Goal: Task Accomplishment & Management: Manage account settings

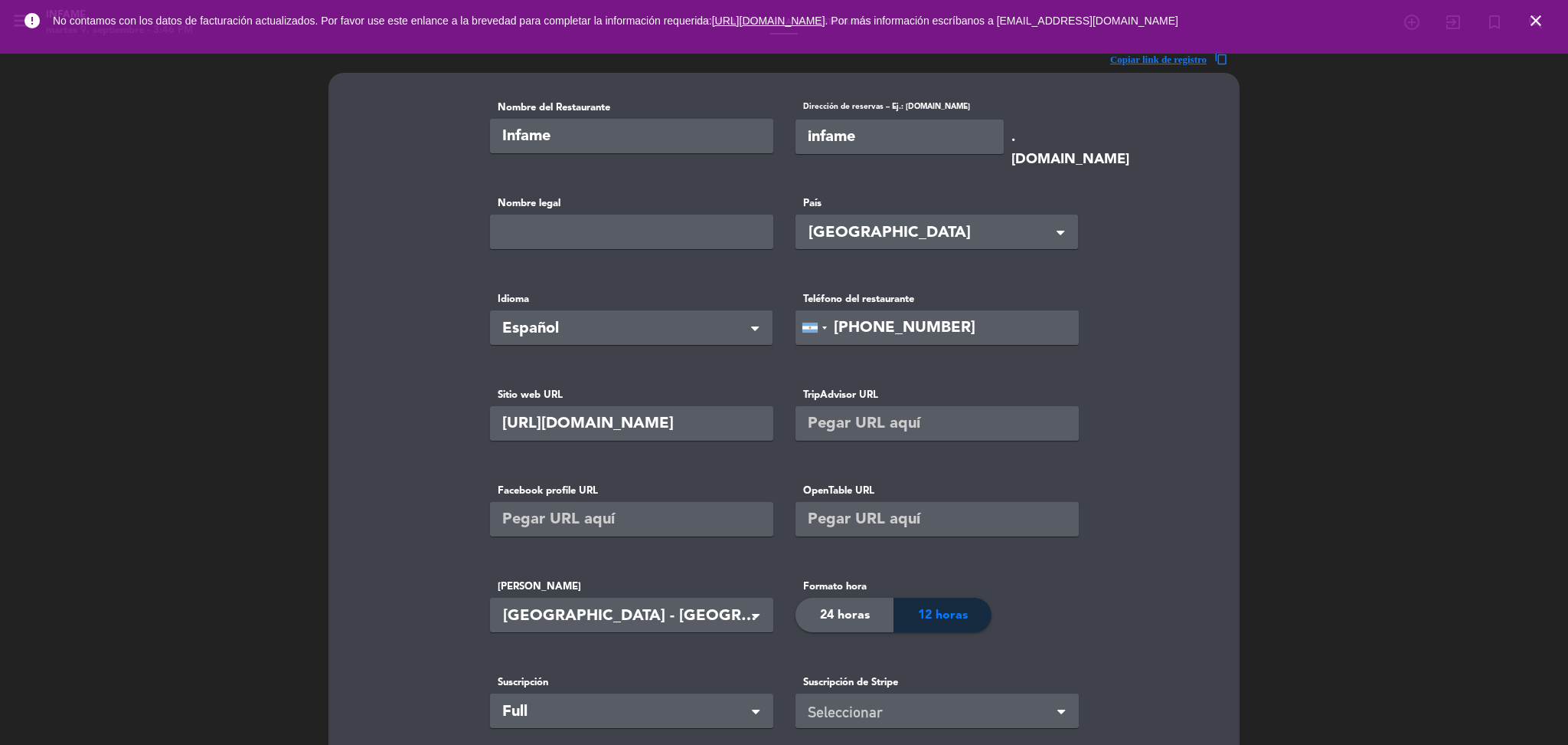
click at [1533, 16] on icon "close" at bounding box center [1536, 20] width 19 height 19
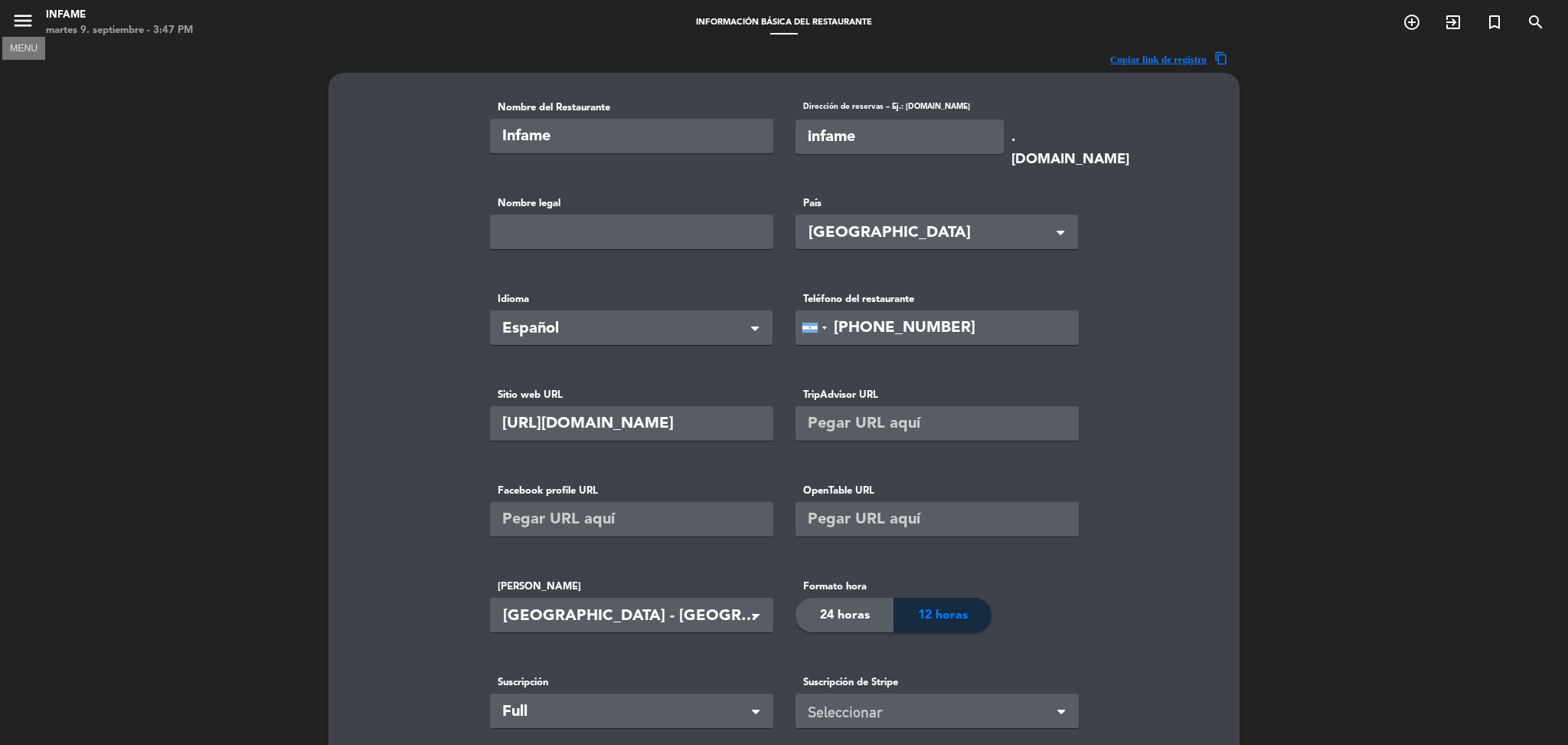
click at [22, 16] on icon "menu" at bounding box center [22, 20] width 23 height 23
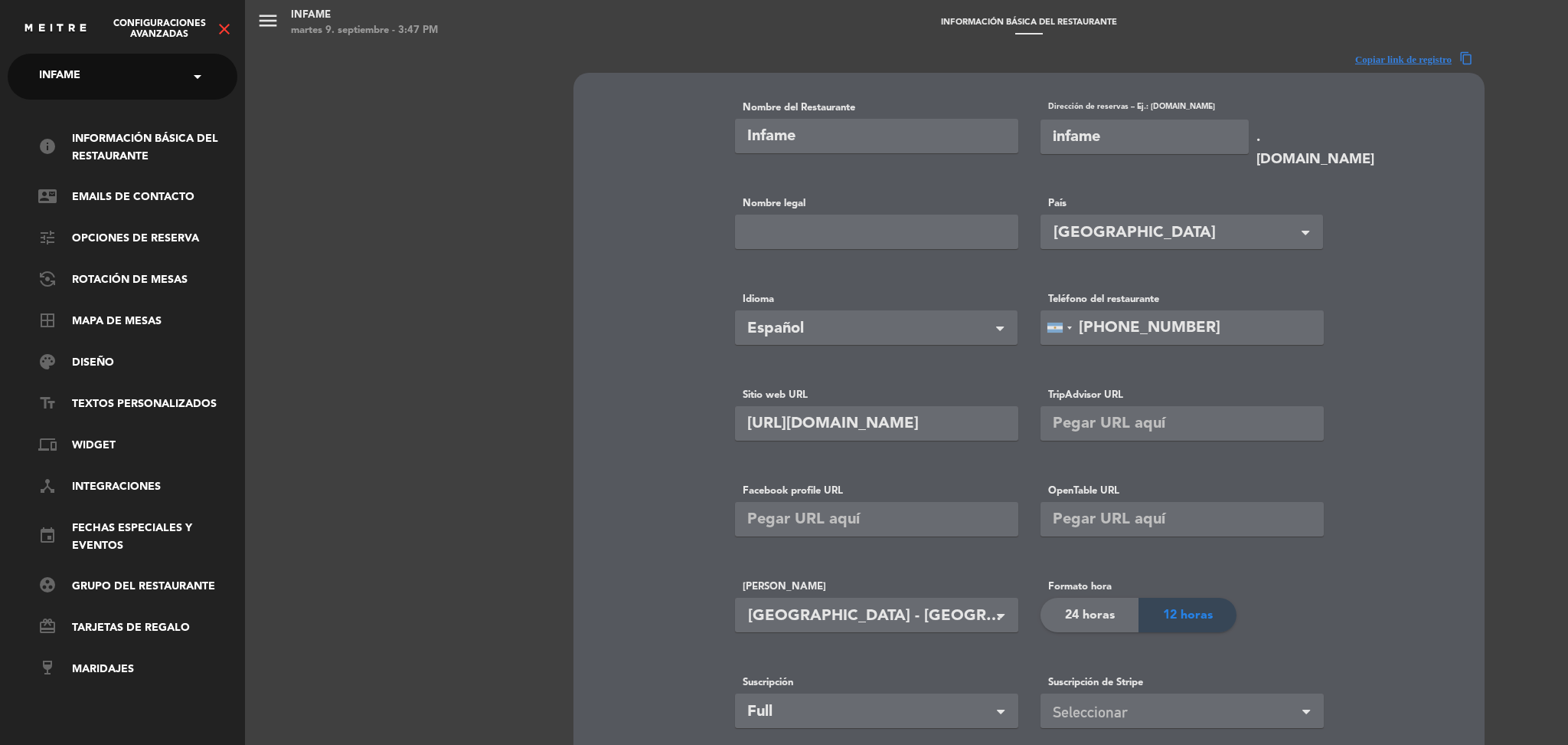
click at [222, 22] on icon "close" at bounding box center [224, 29] width 19 height 19
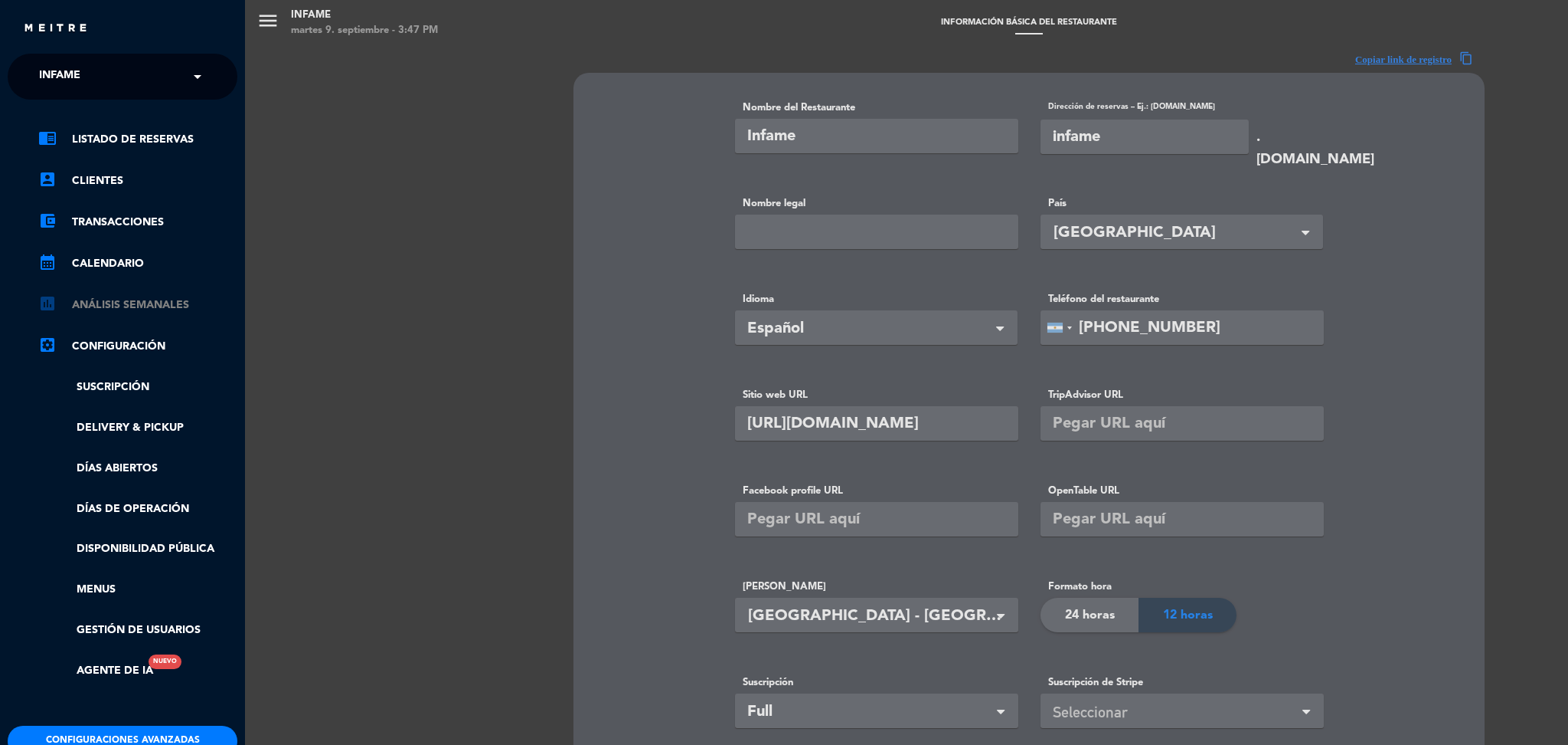
click at [118, 305] on link "assessment ANÁLISIS SEMANALES" at bounding box center [137, 305] width 199 height 19
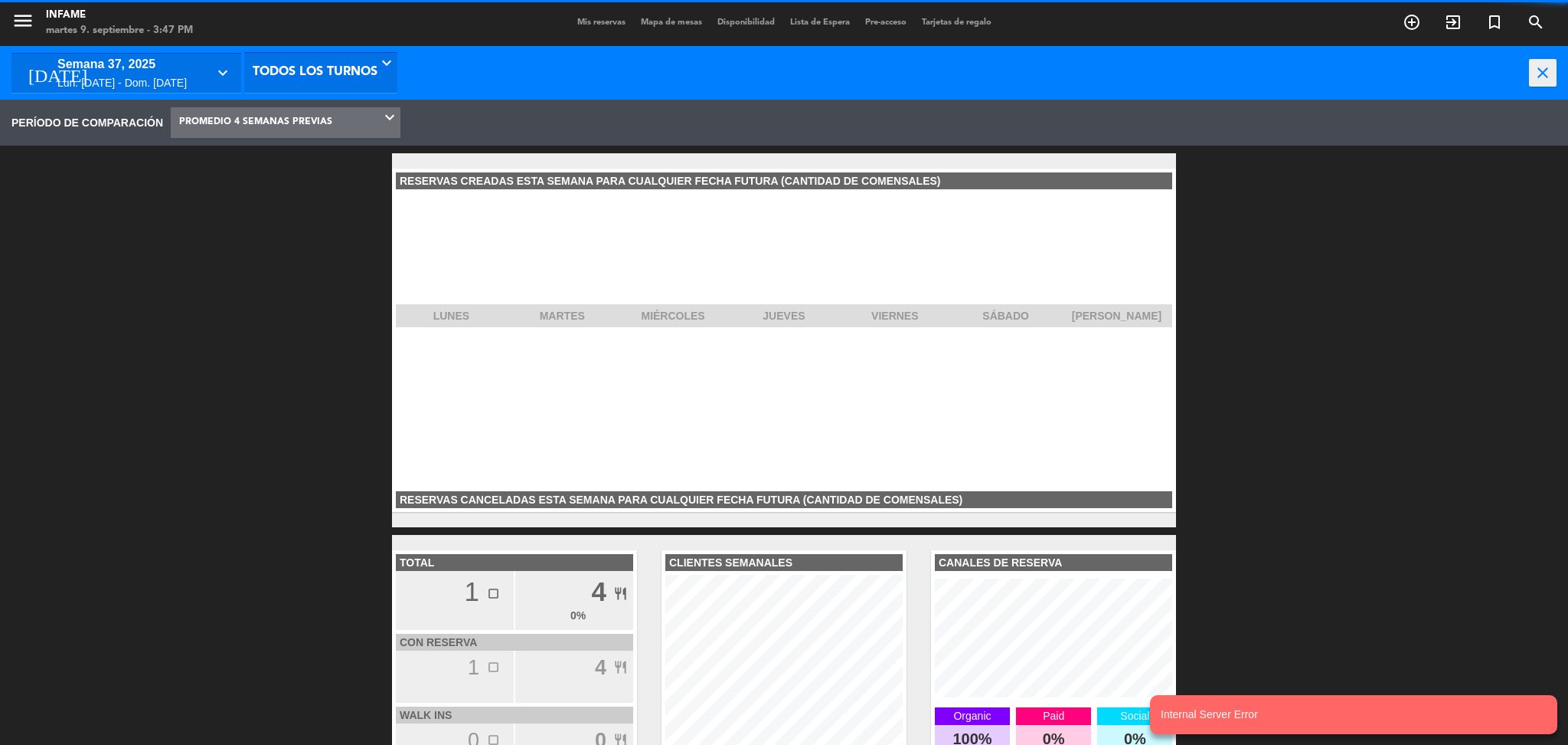
scroll to position [230, 245]
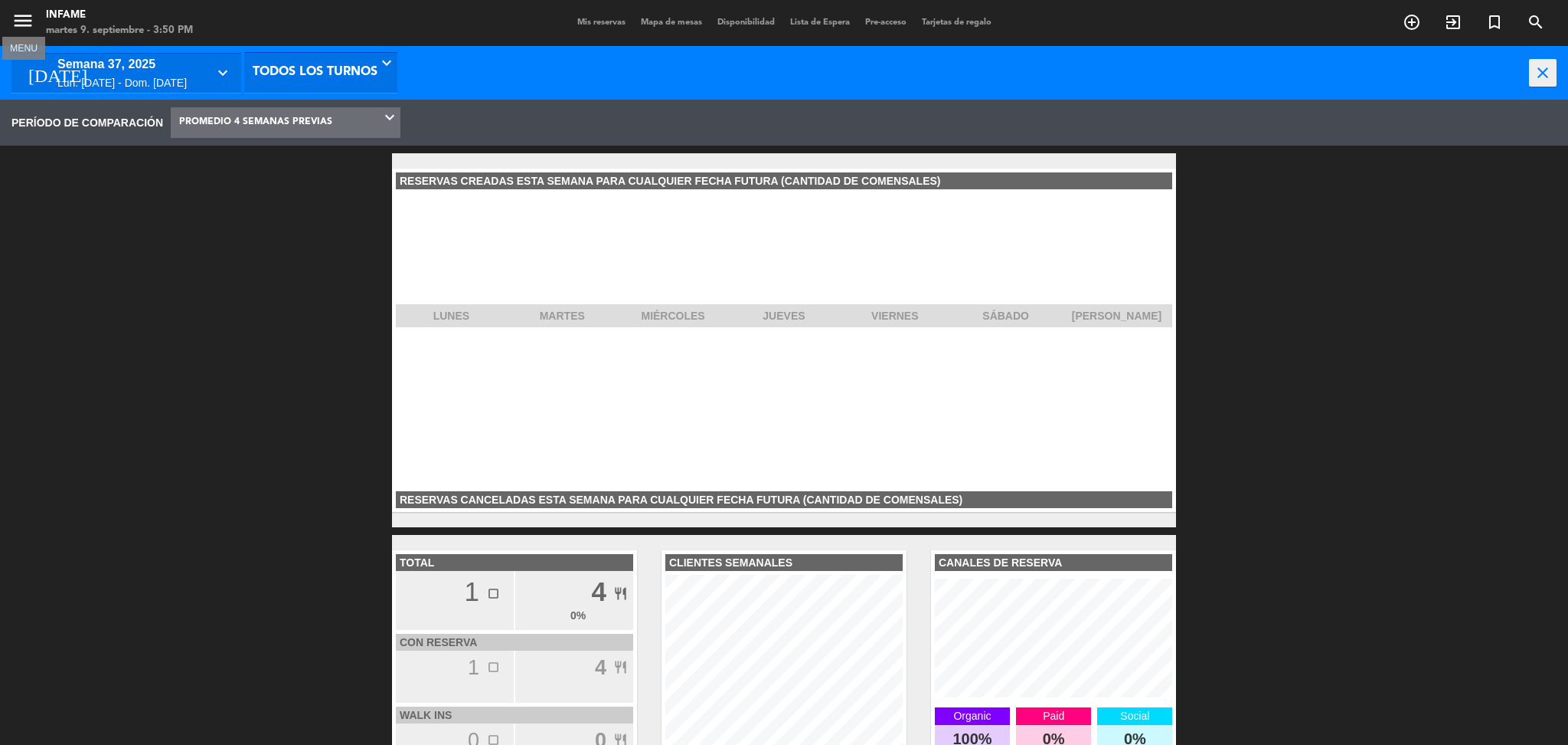
click at [19, 24] on icon "menu" at bounding box center [22, 20] width 23 height 23
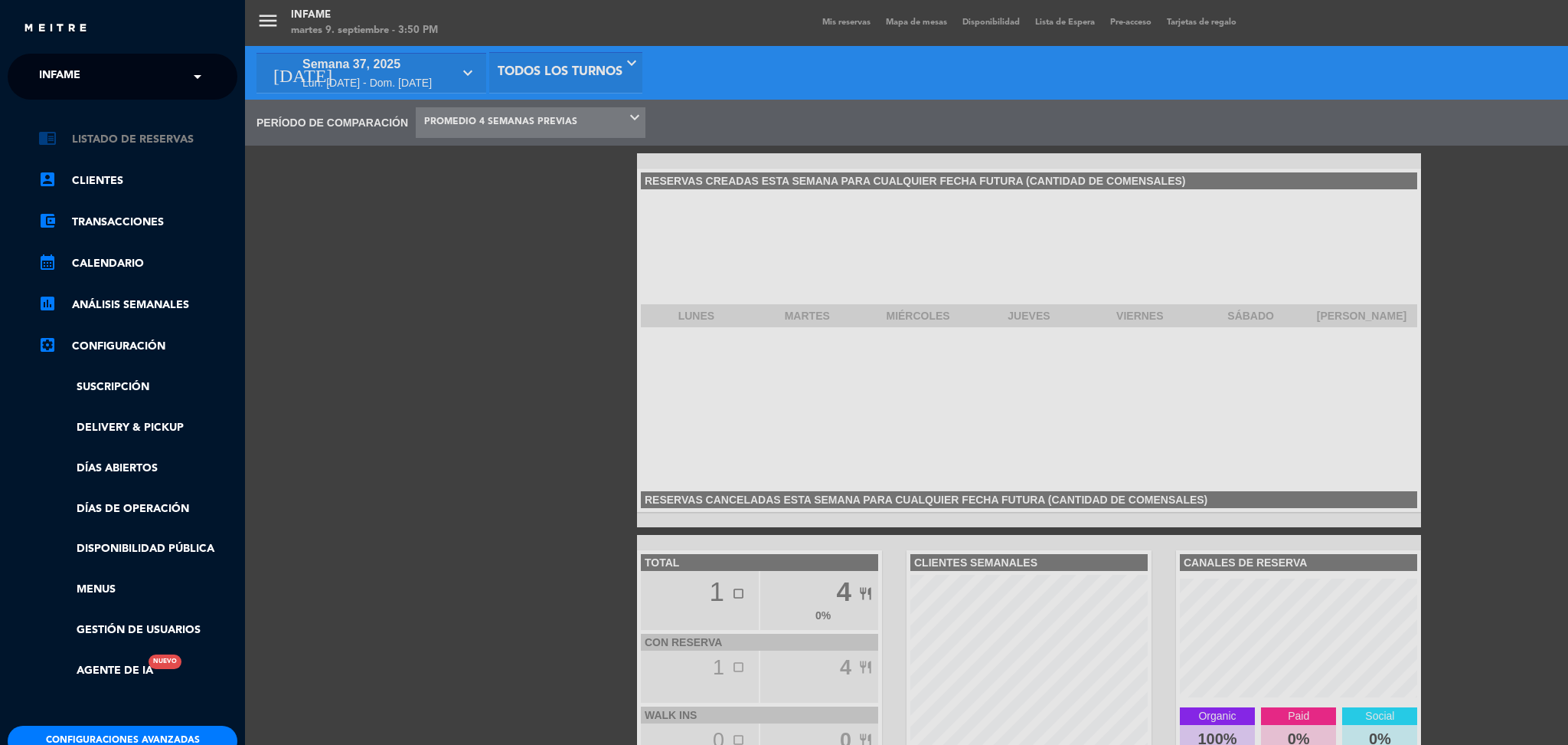
click at [165, 137] on link "chrome_reader_mode Listado de Reservas" at bounding box center [137, 139] width 199 height 19
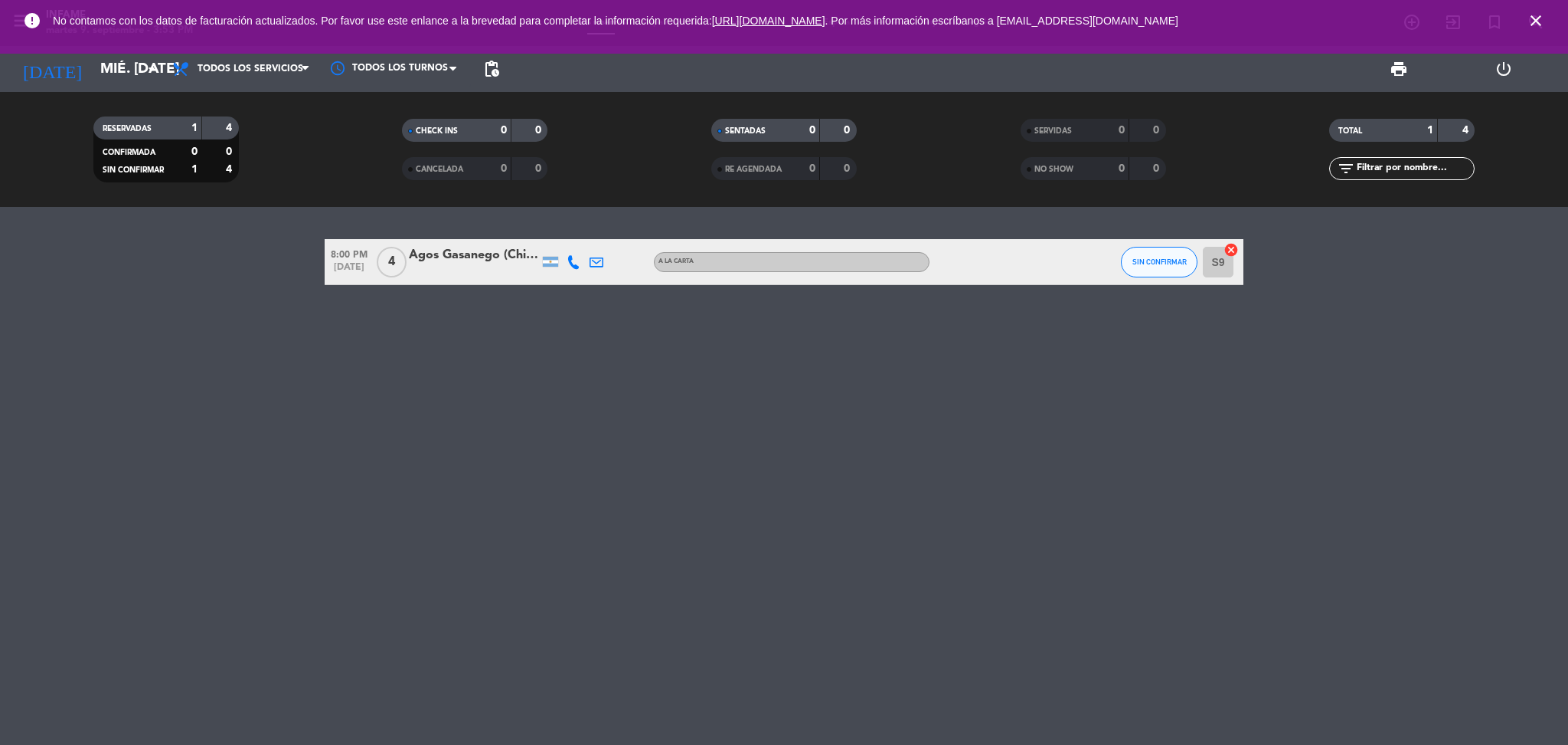
click at [1537, 19] on icon "close" at bounding box center [1536, 20] width 19 height 19
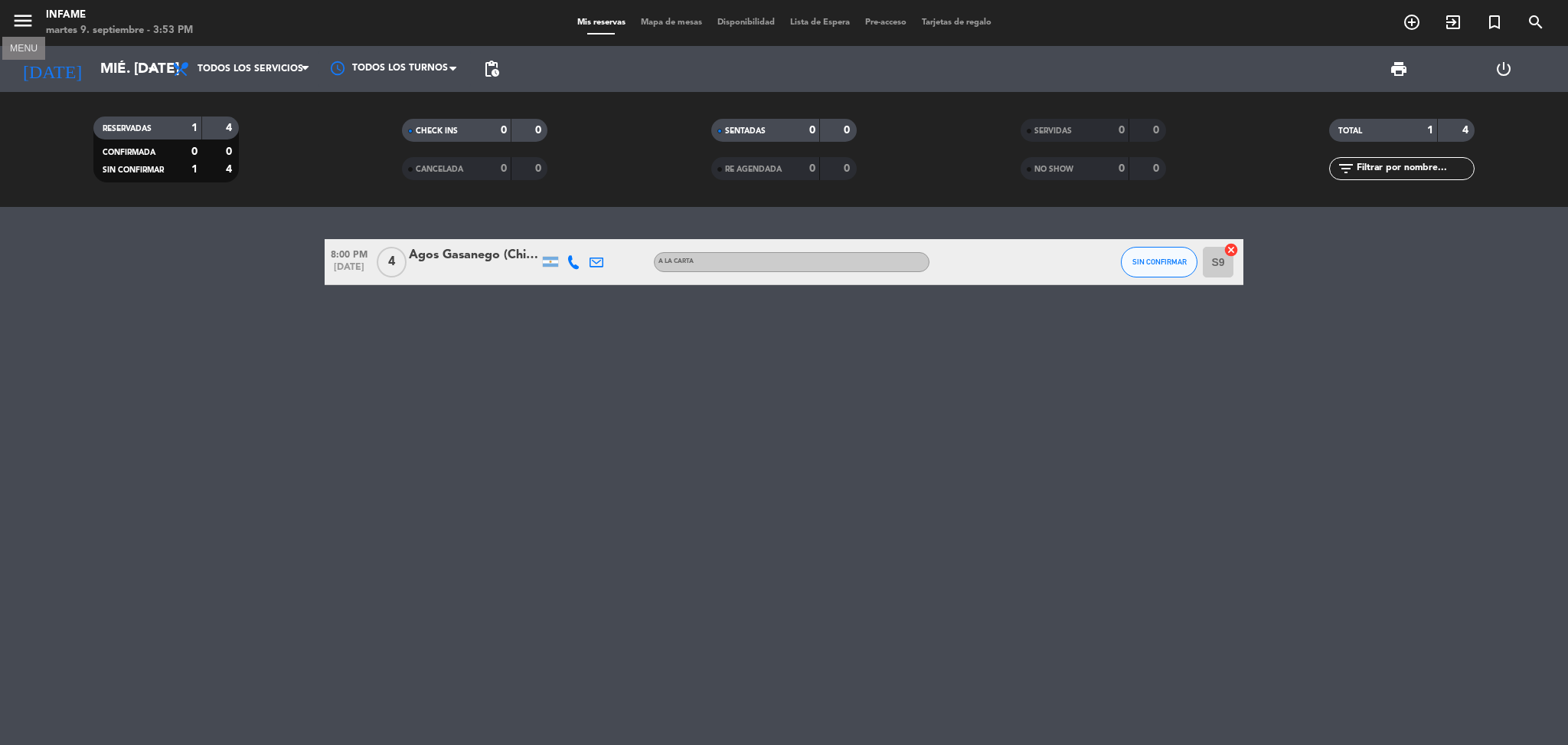
click at [24, 13] on icon "menu" at bounding box center [22, 20] width 23 height 23
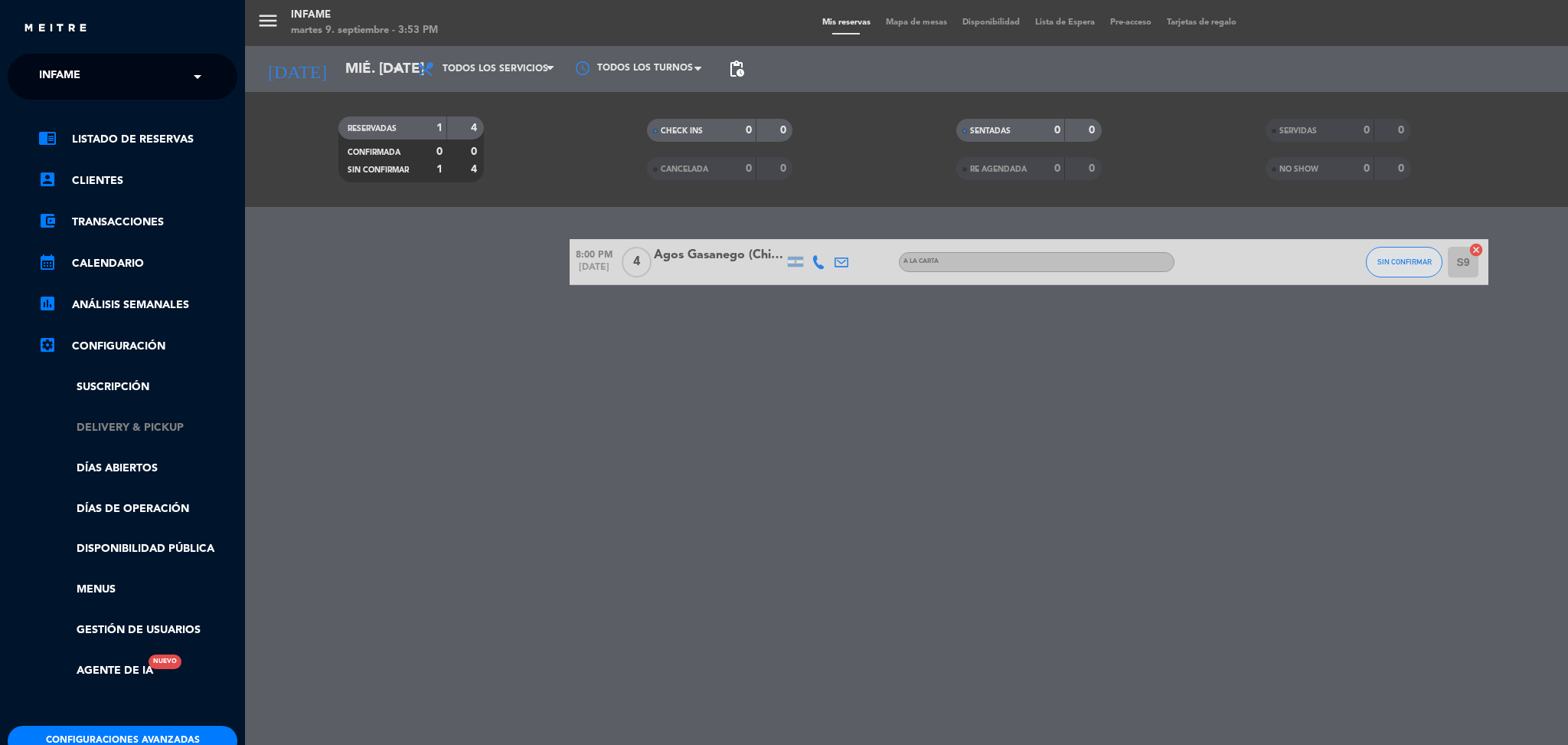
scroll to position [133, 0]
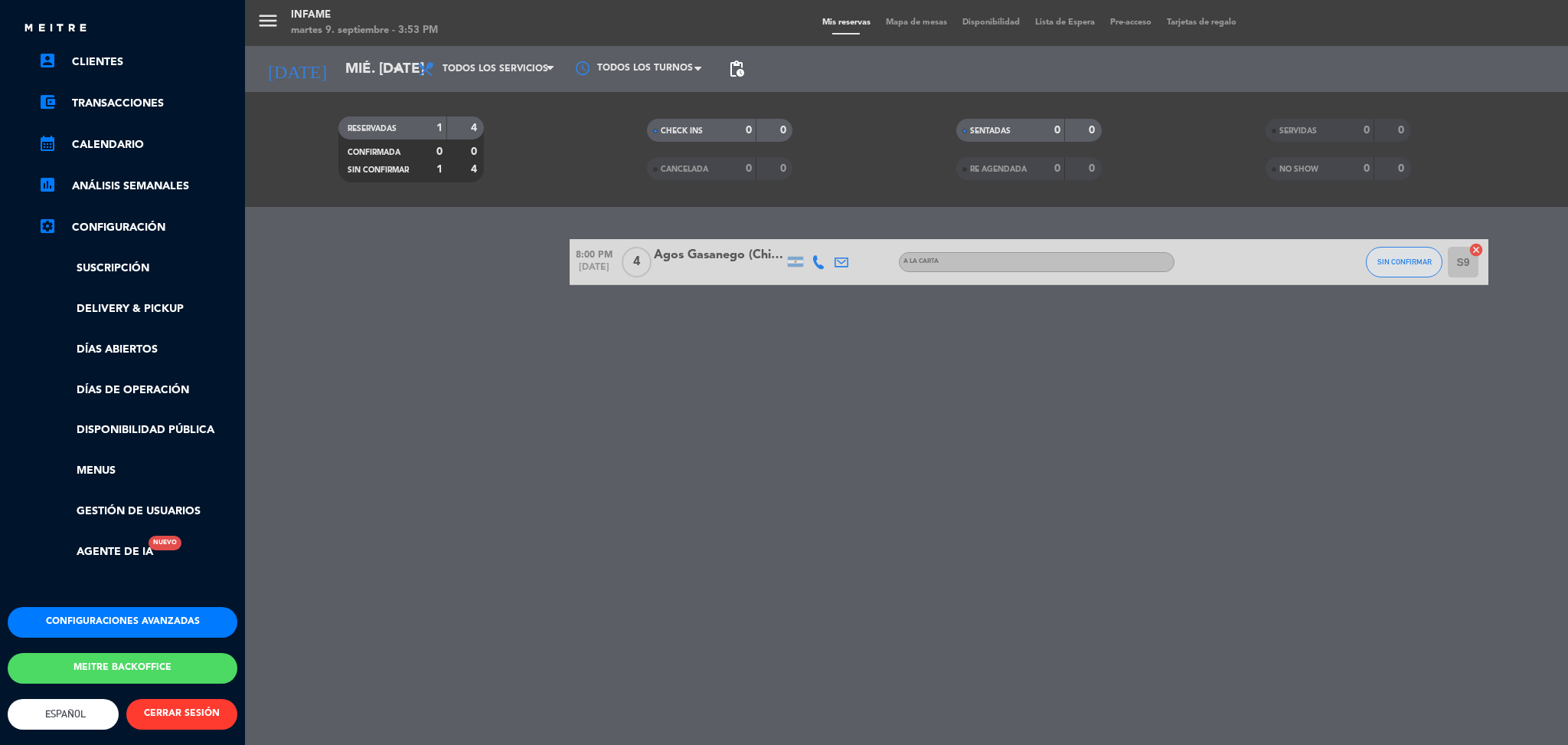
click at [143, 608] on button "Configuraciones avanzadas" at bounding box center [122, 622] width 230 height 31
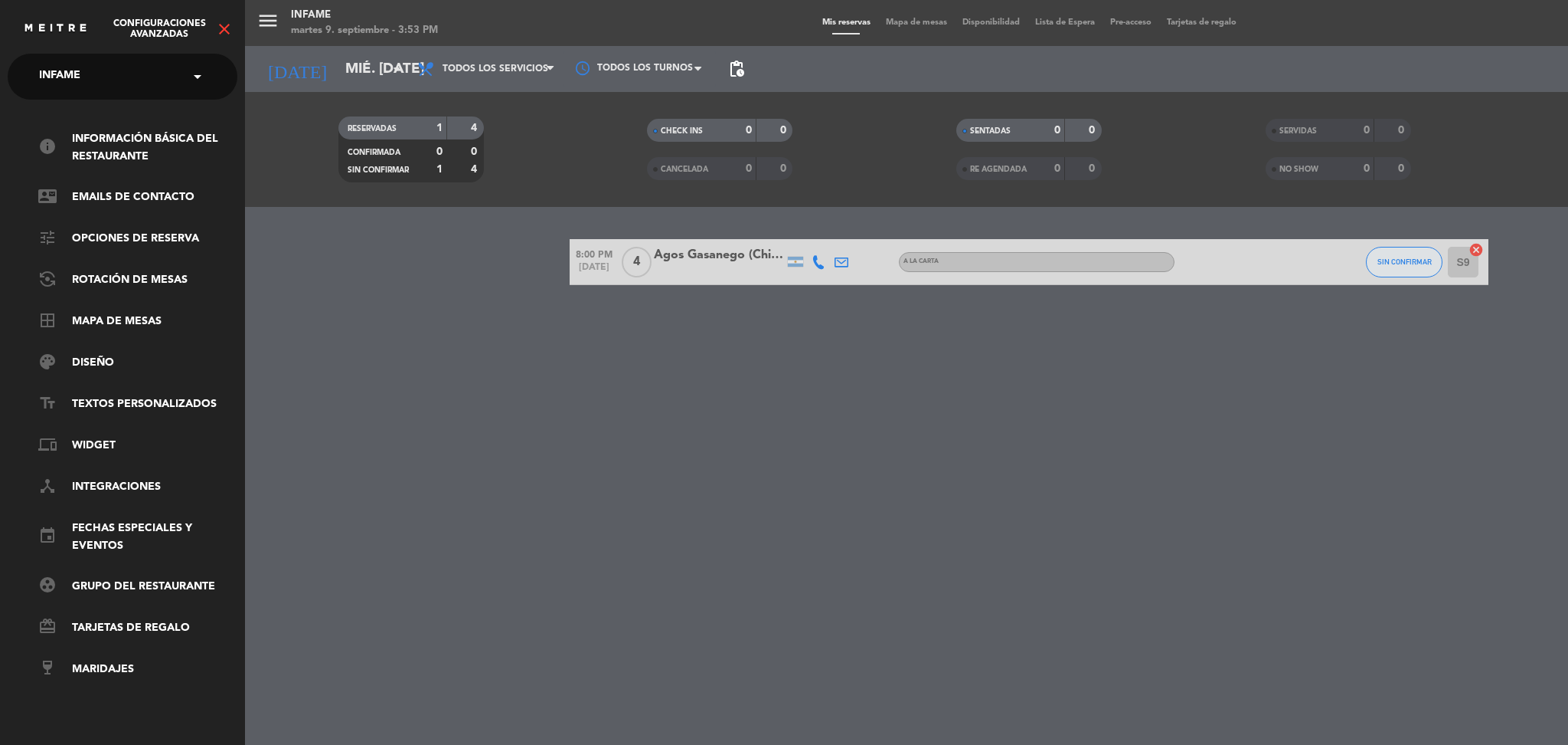
scroll to position [0, 0]
click at [222, 6] on div "Configuraciones avanzadas close" at bounding box center [122, 23] width 245 height 46
click at [222, 19] on icon "close" at bounding box center [224, 29] width 19 height 19
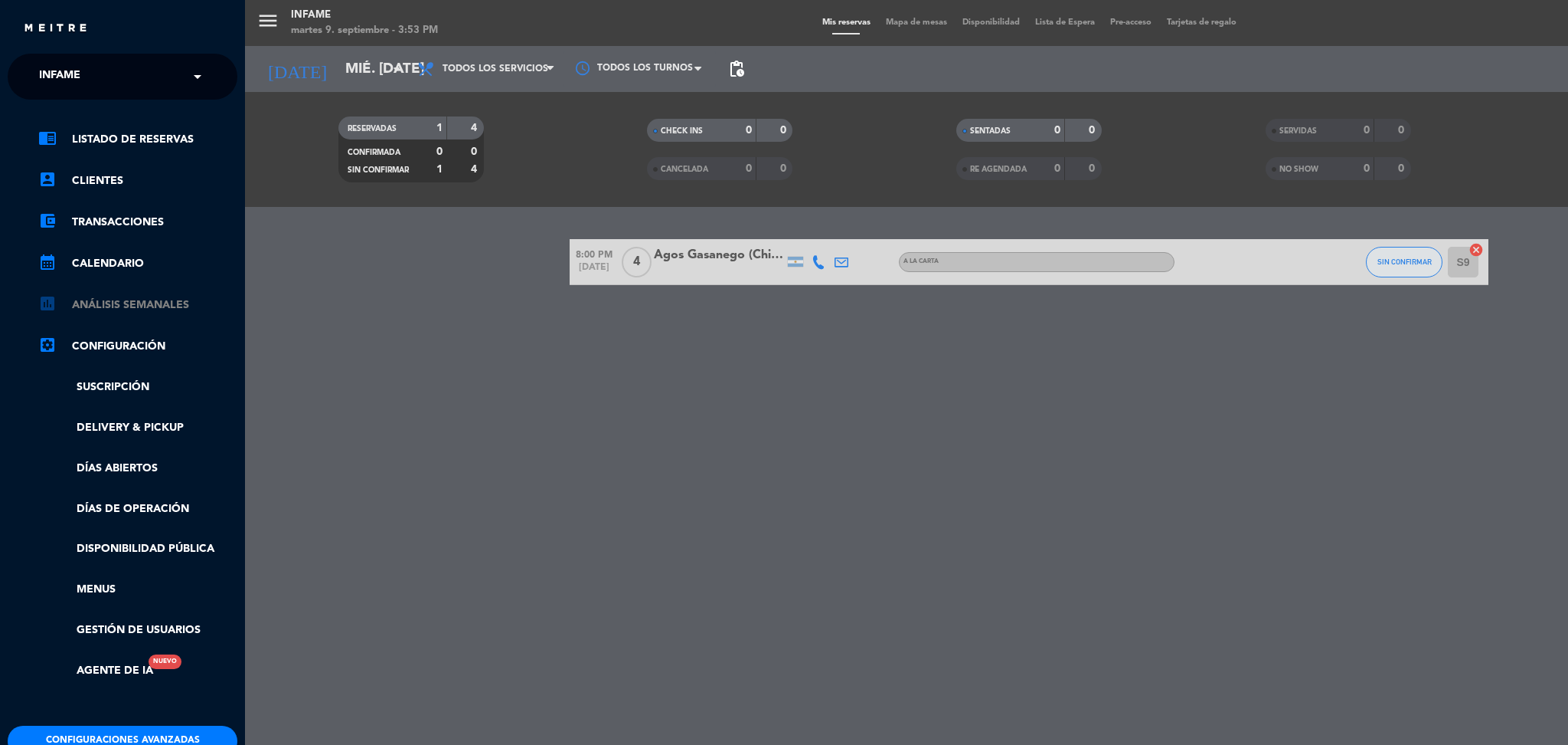
click at [104, 304] on link "assessment ANÁLISIS SEMANALES" at bounding box center [137, 305] width 199 height 19
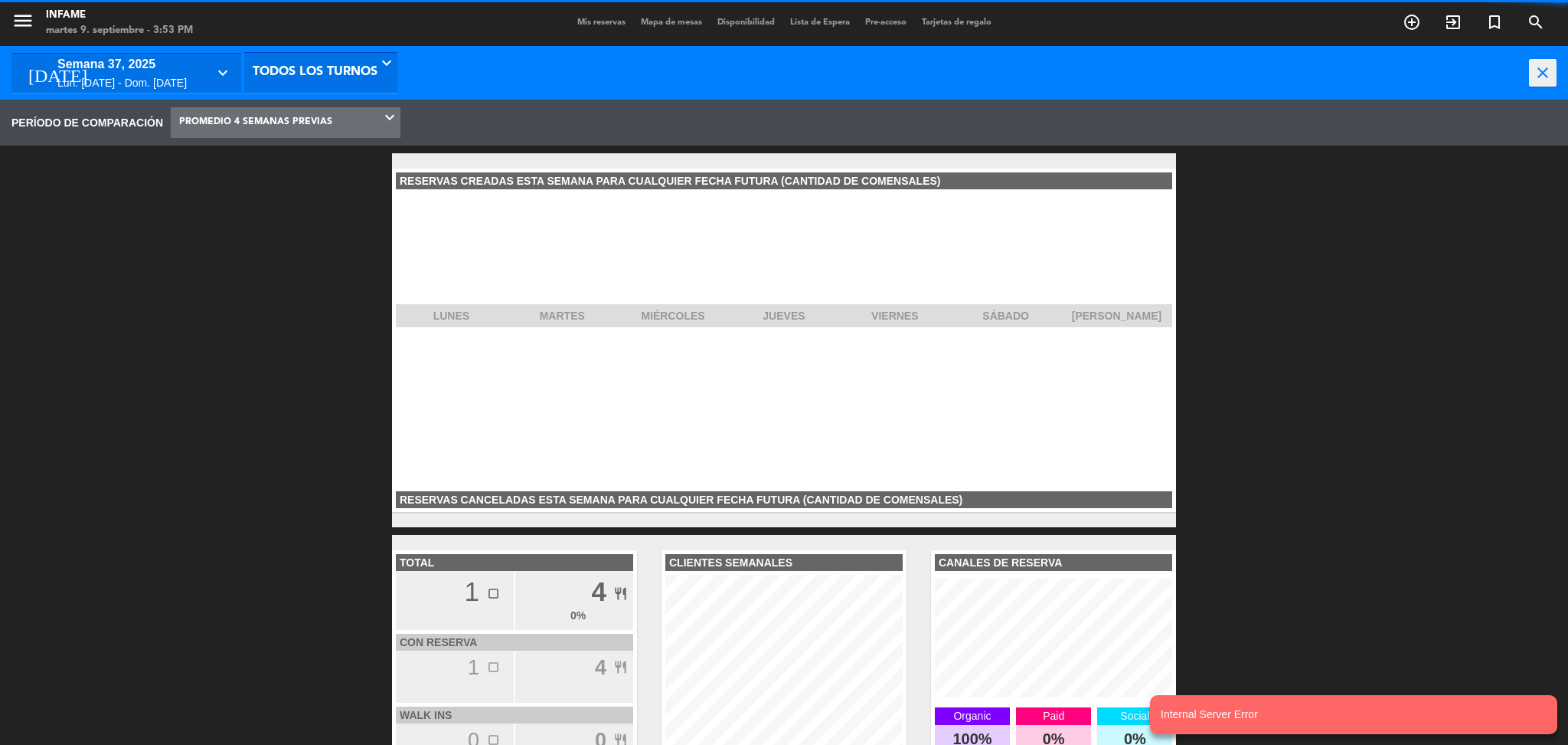
scroll to position [230, 245]
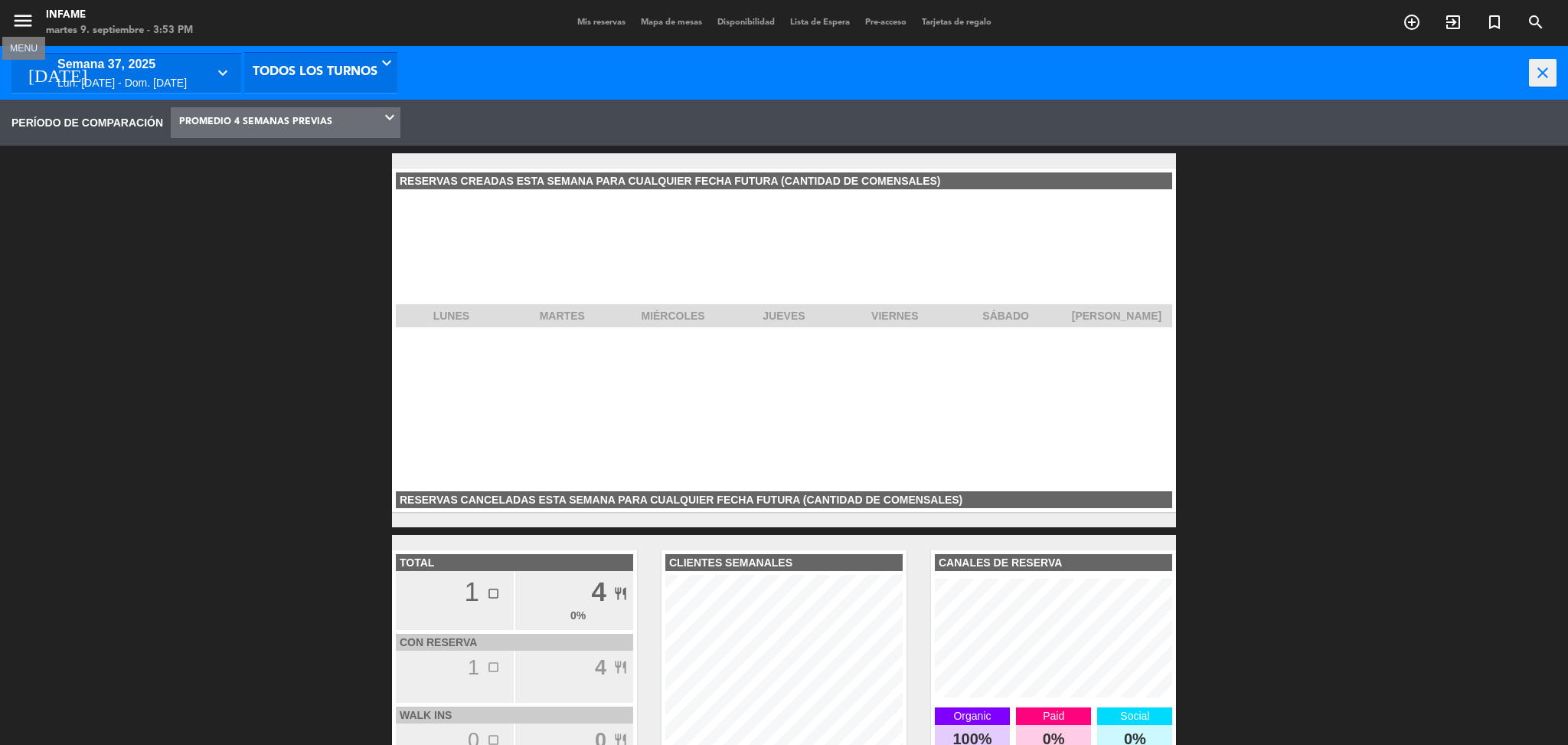
click at [18, 24] on icon "menu" at bounding box center [22, 20] width 23 height 23
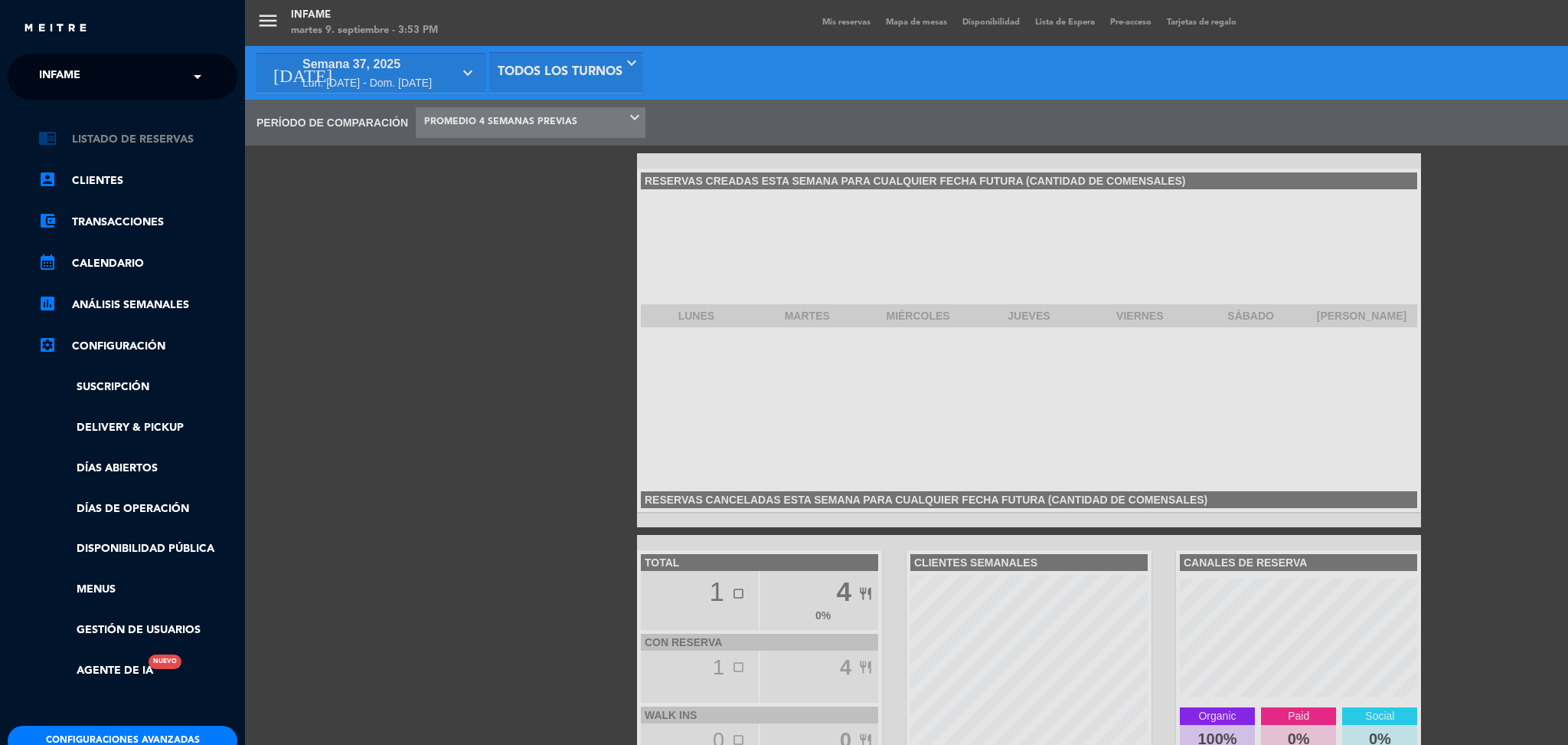
click at [160, 132] on link "chrome_reader_mode Listado de Reservas" at bounding box center [137, 139] width 199 height 19
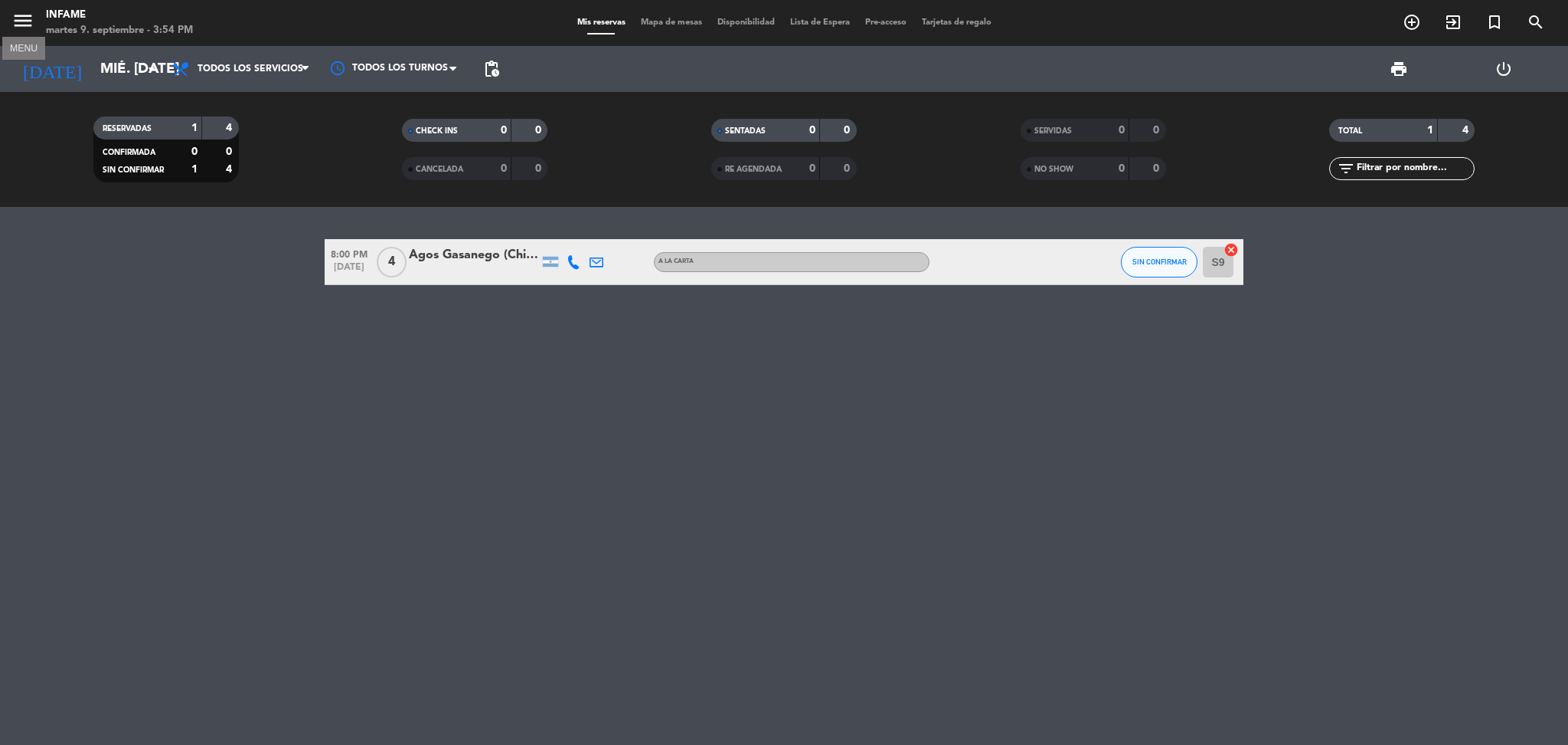
click at [25, 12] on icon "menu" at bounding box center [22, 20] width 23 height 23
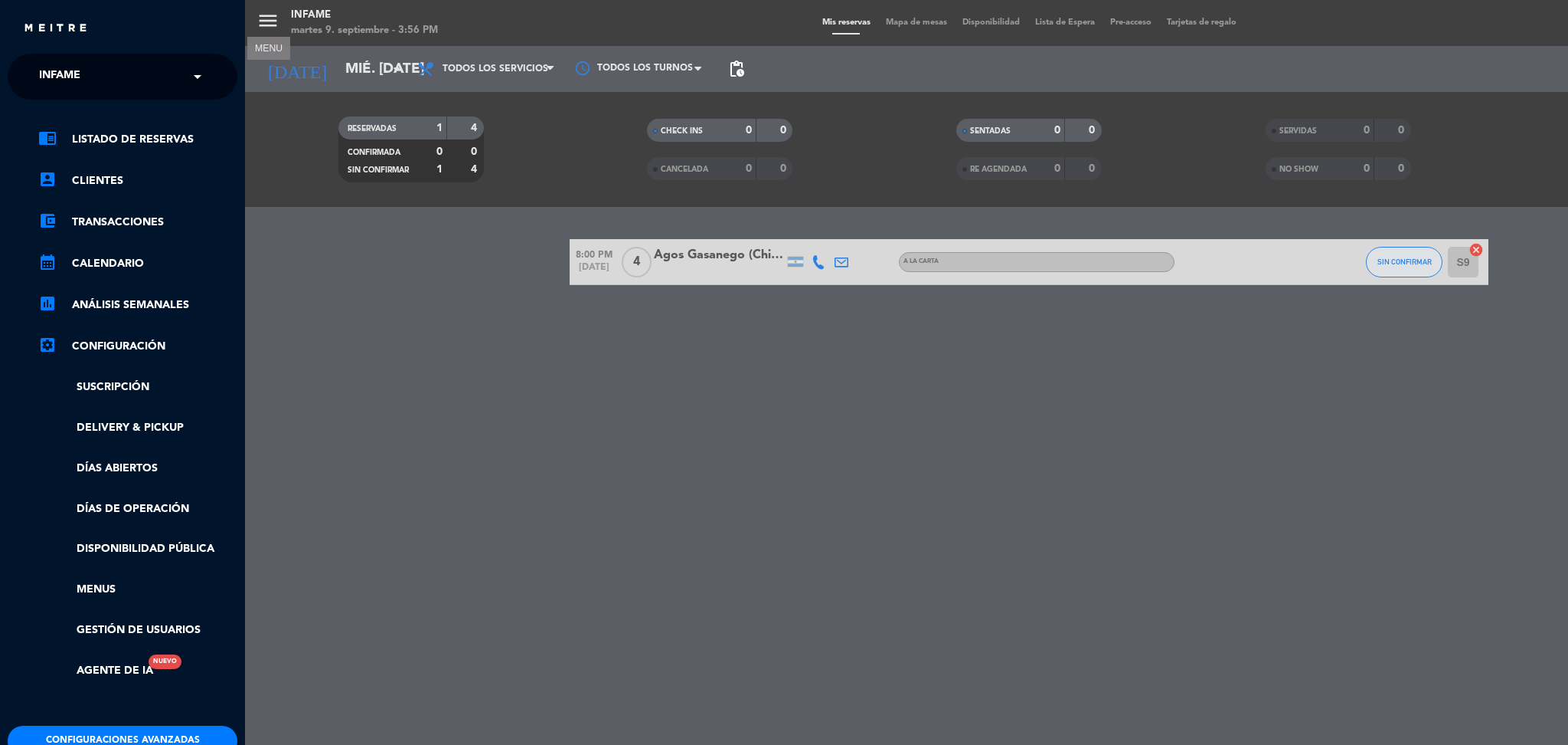
click at [92, 72] on div "× Infame" at bounding box center [69, 76] width 70 height 32
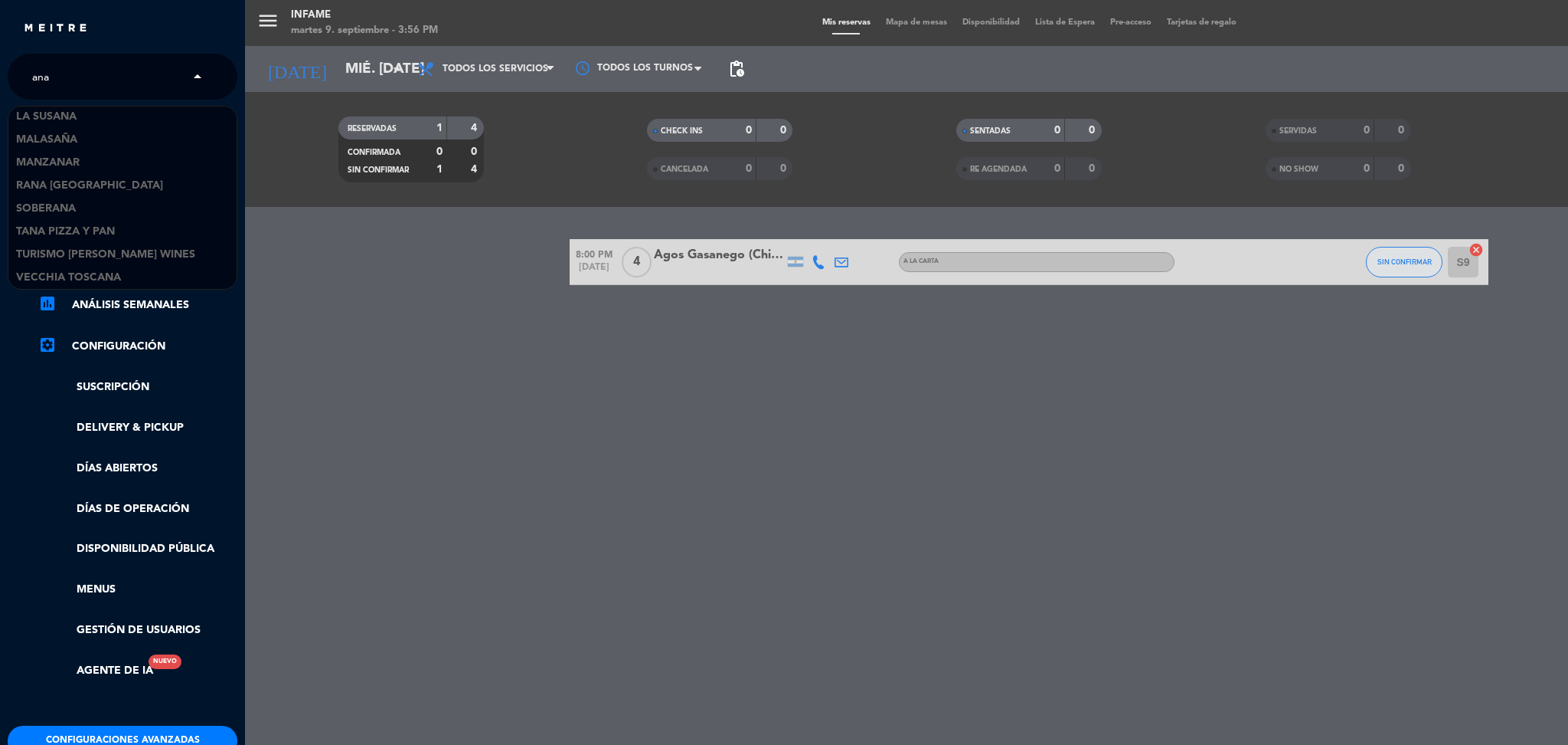
scroll to position [114, 0]
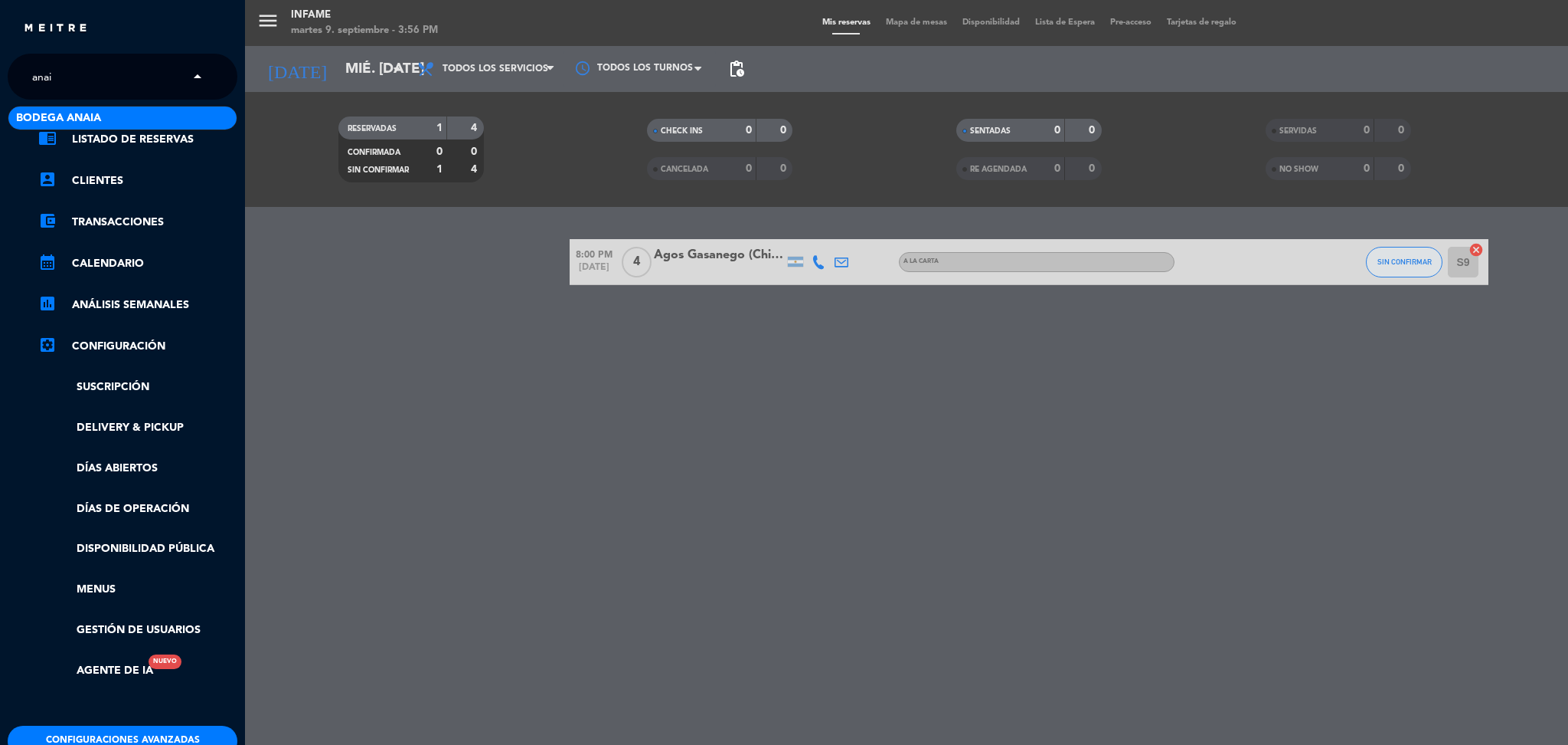
type input "anaia"
click at [61, 121] on span "Bodega Anaia" at bounding box center [58, 118] width 85 height 18
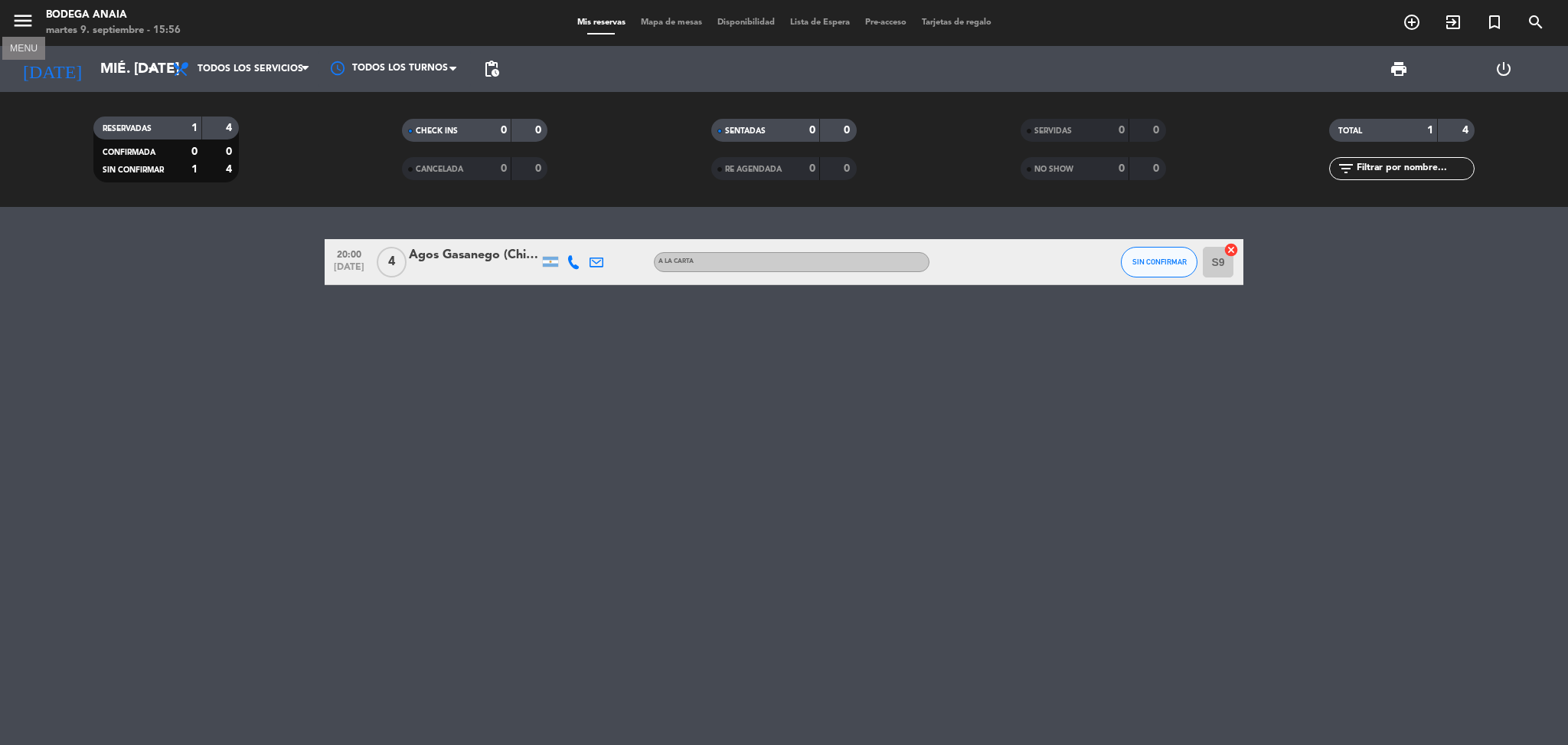
click at [22, 11] on icon "menu" at bounding box center [22, 20] width 23 height 23
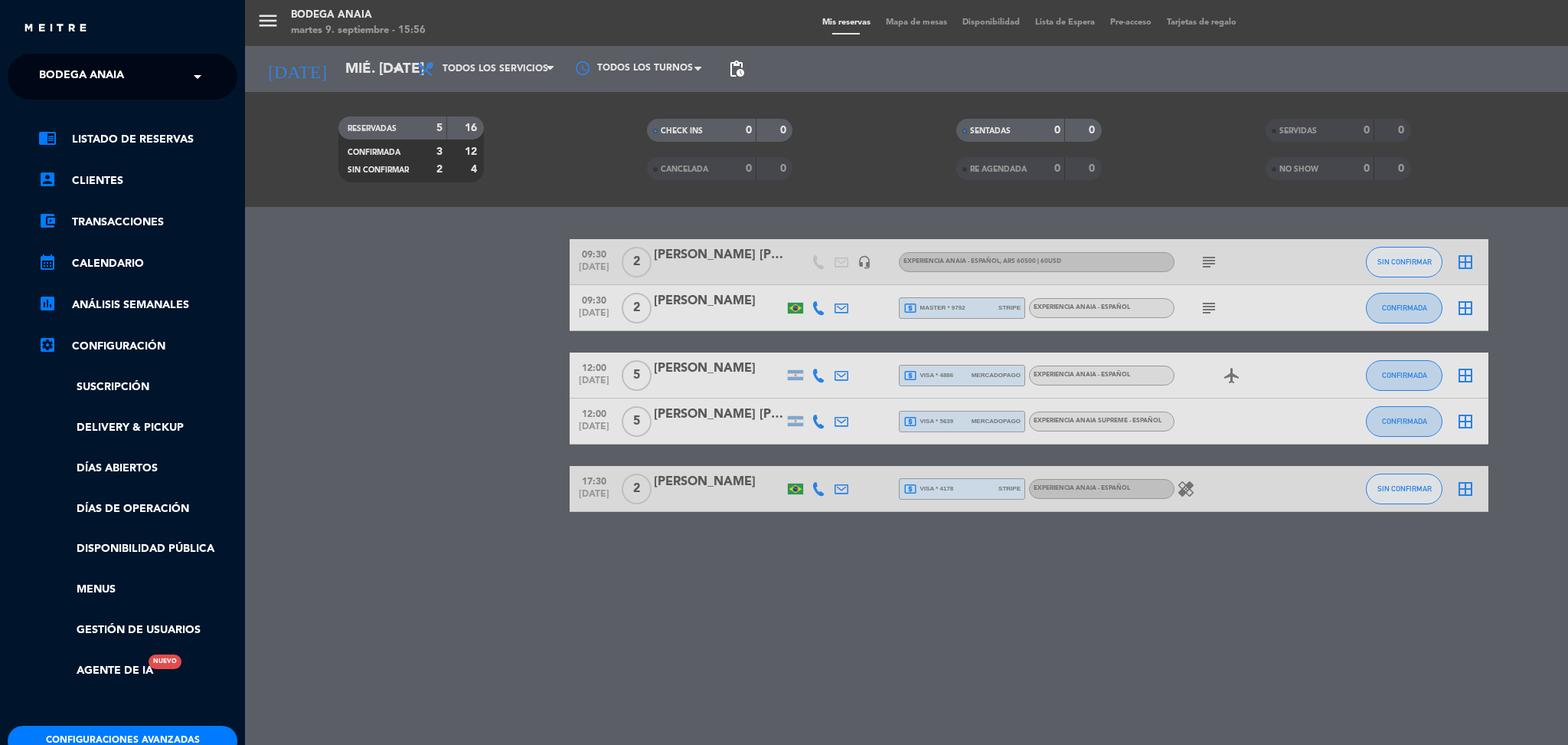
click at [122, 292] on ul "chrome_reader_mode Listado de Reservas account_box Clientes account_balance_wal…" at bounding box center [122, 405] width 230 height 549
click at [114, 303] on link "assessment ANÁLISIS SEMANALES" at bounding box center [137, 305] width 199 height 19
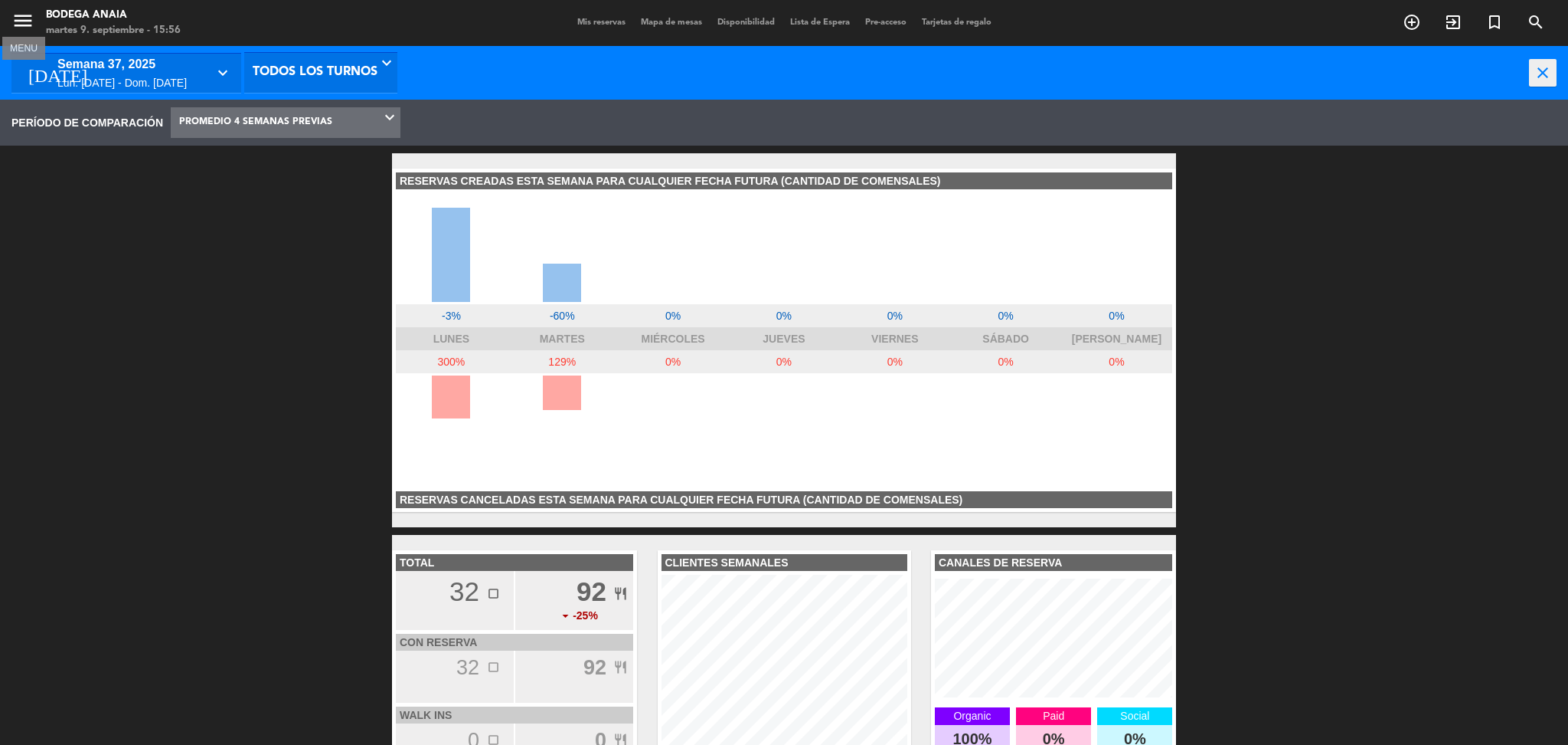
click at [24, 31] on icon "menu" at bounding box center [22, 20] width 23 height 23
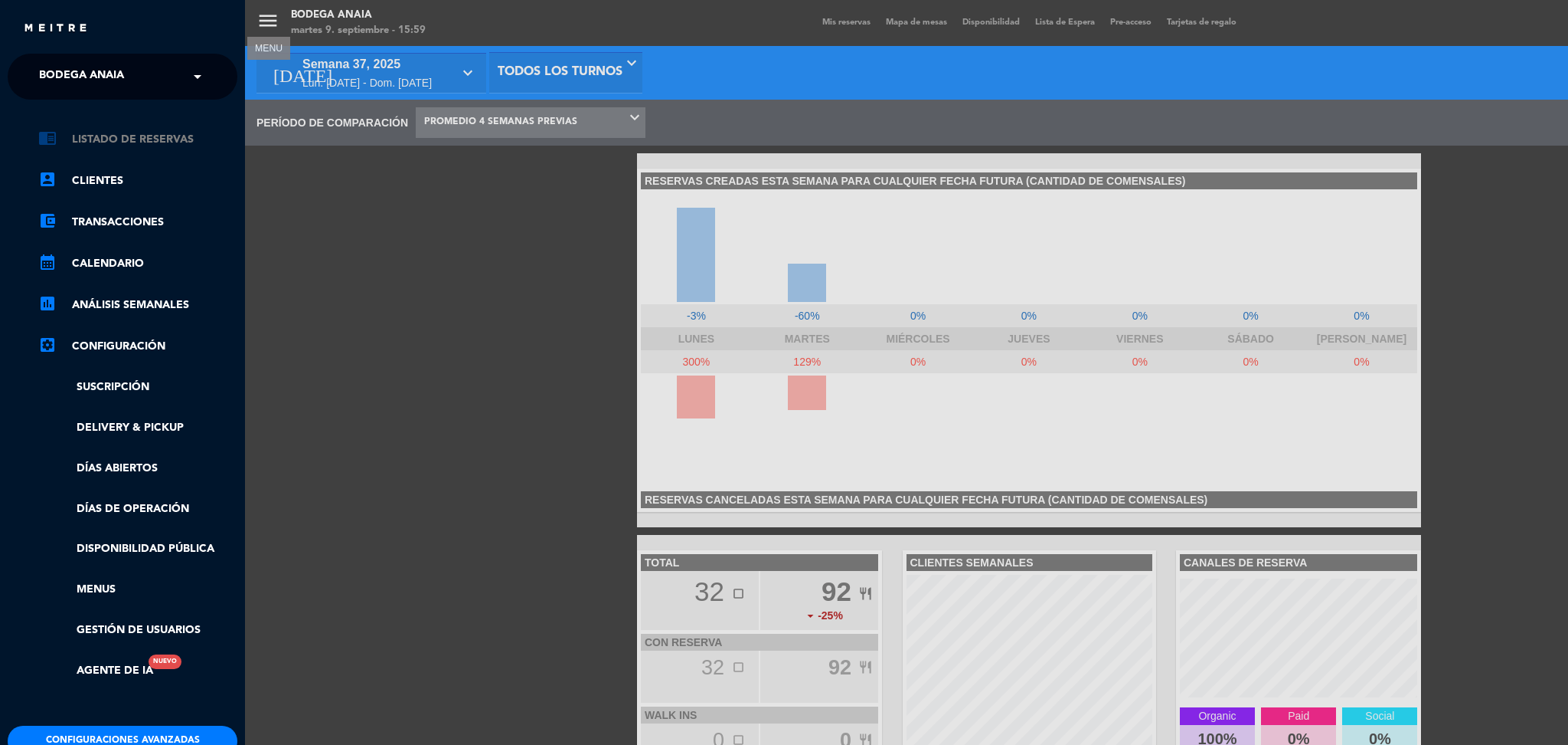
click at [106, 135] on link "chrome_reader_mode Listado de Reservas" at bounding box center [137, 139] width 199 height 19
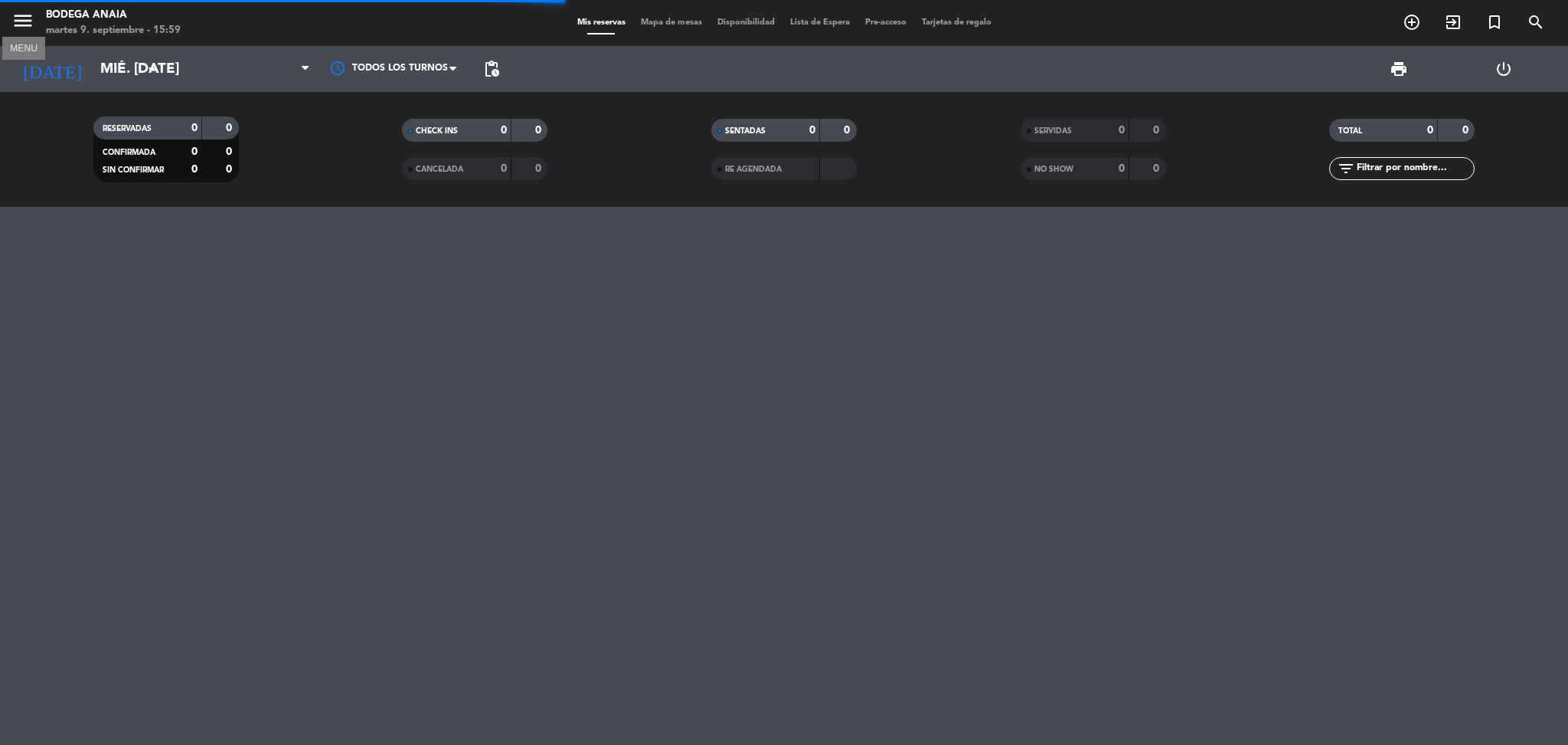
click at [16, 9] on icon "menu" at bounding box center [22, 20] width 23 height 23
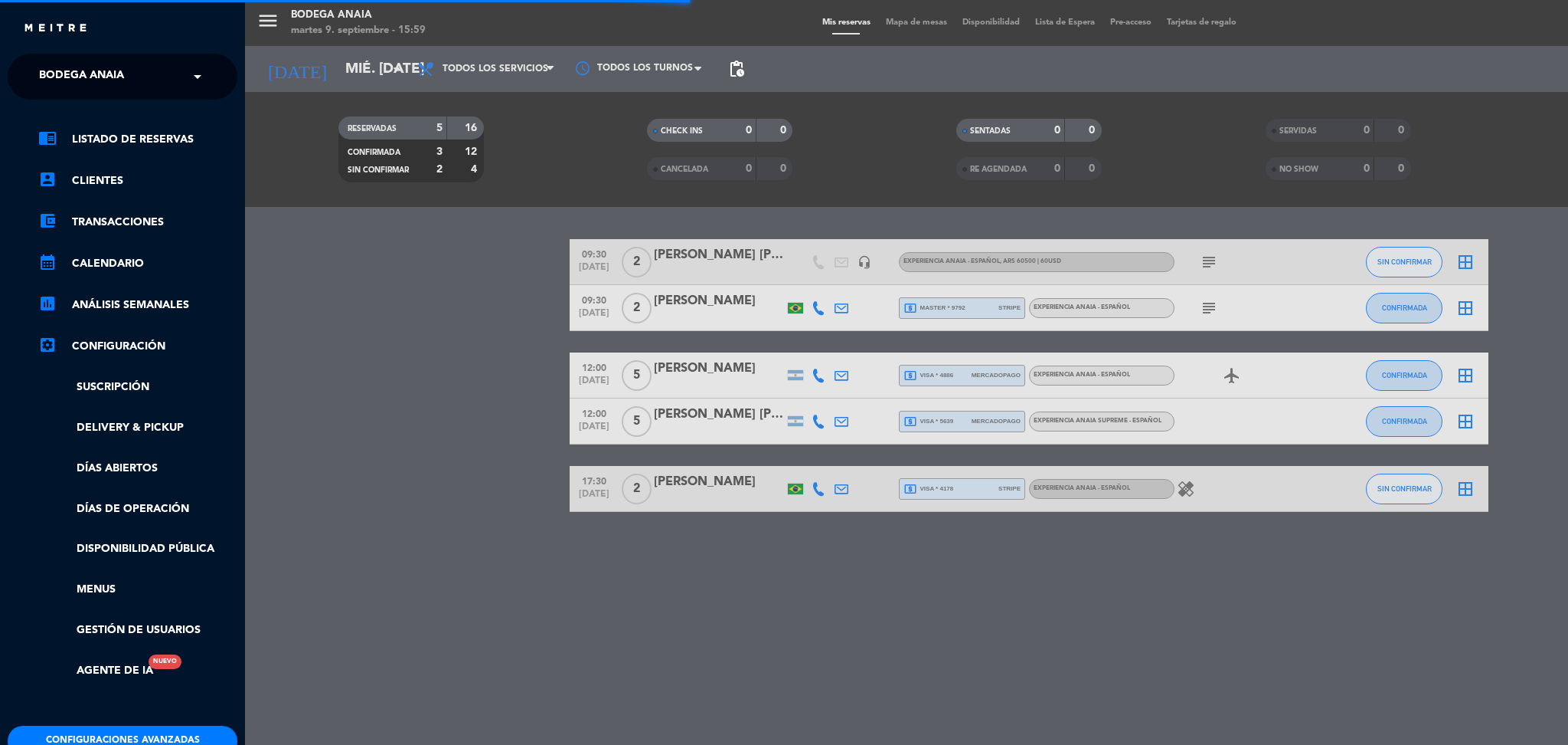
click at [86, 61] on span "Bodega Anaia" at bounding box center [82, 76] width 85 height 32
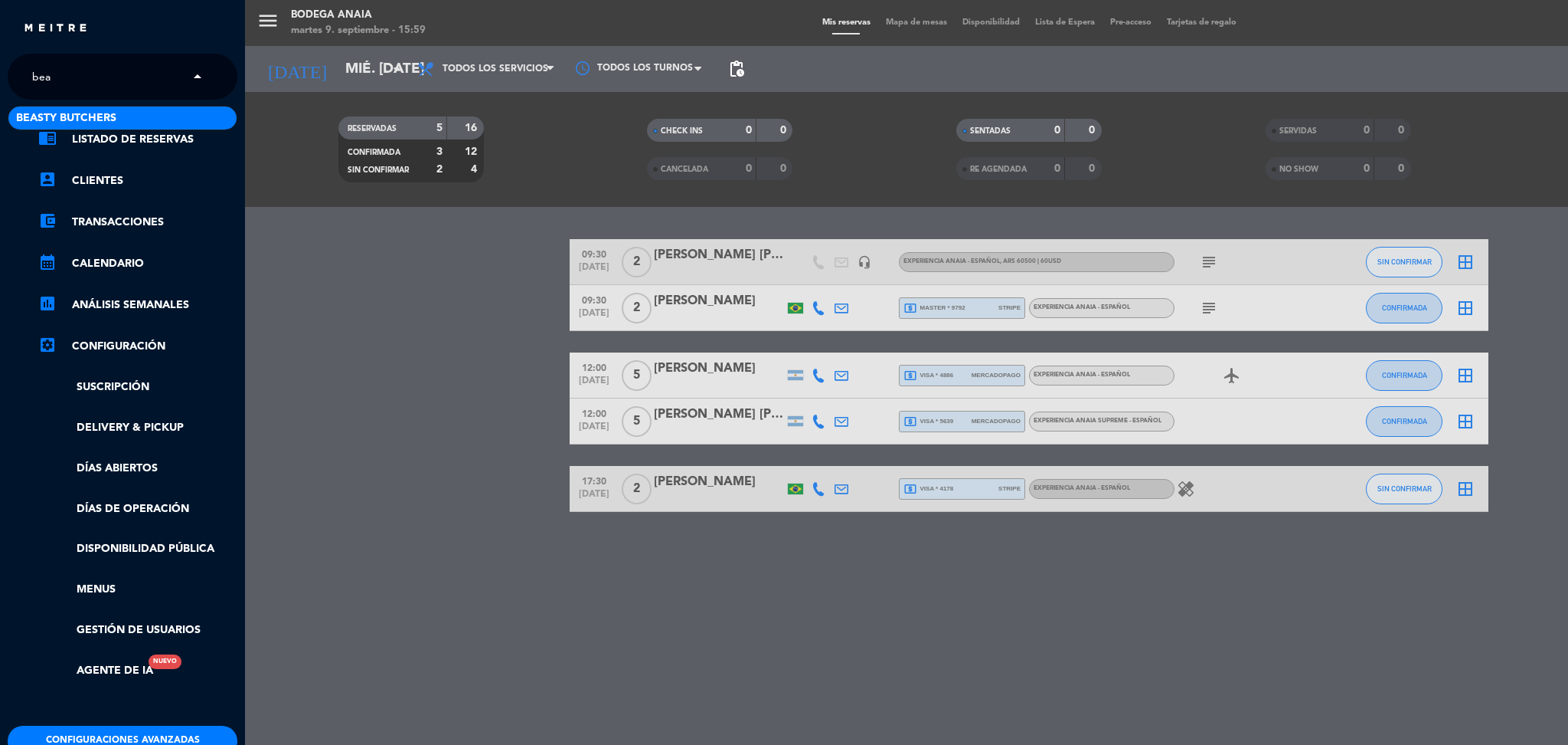
type input "beas"
click at [89, 123] on span "Beasty Butchers" at bounding box center [66, 118] width 100 height 18
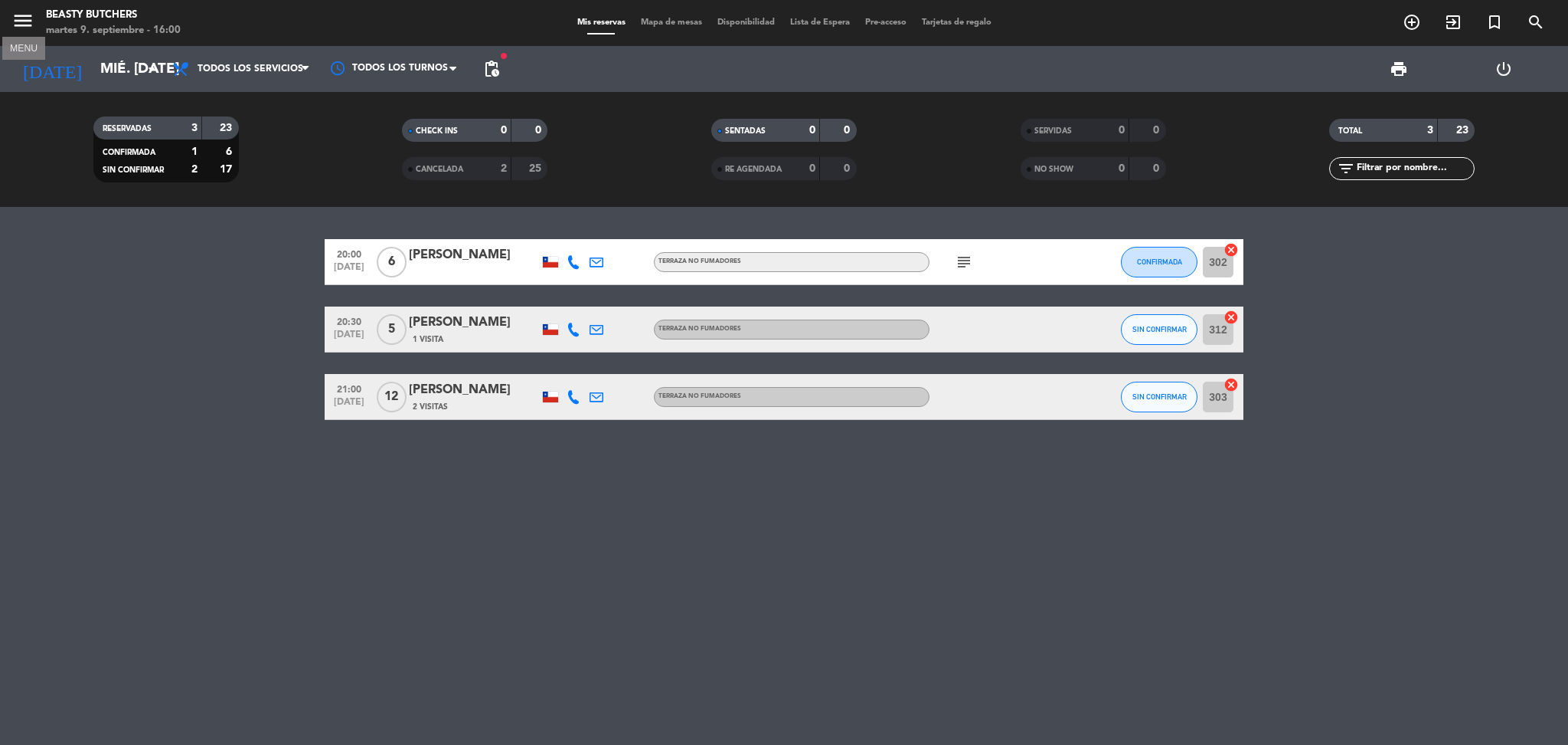
click at [18, 23] on icon "menu" at bounding box center [22, 20] width 23 height 23
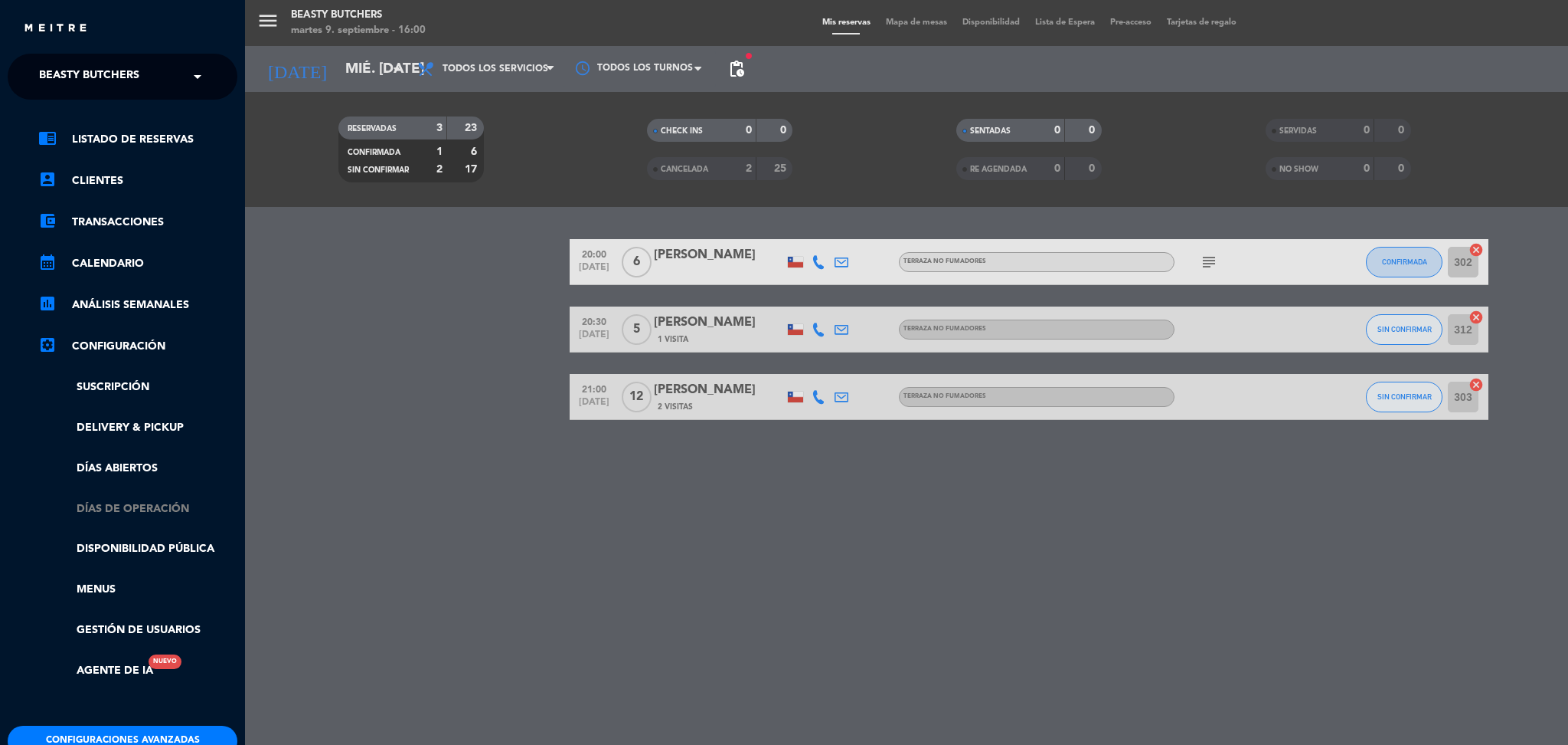
click at [147, 507] on link "Días de Operación" at bounding box center [137, 508] width 199 height 18
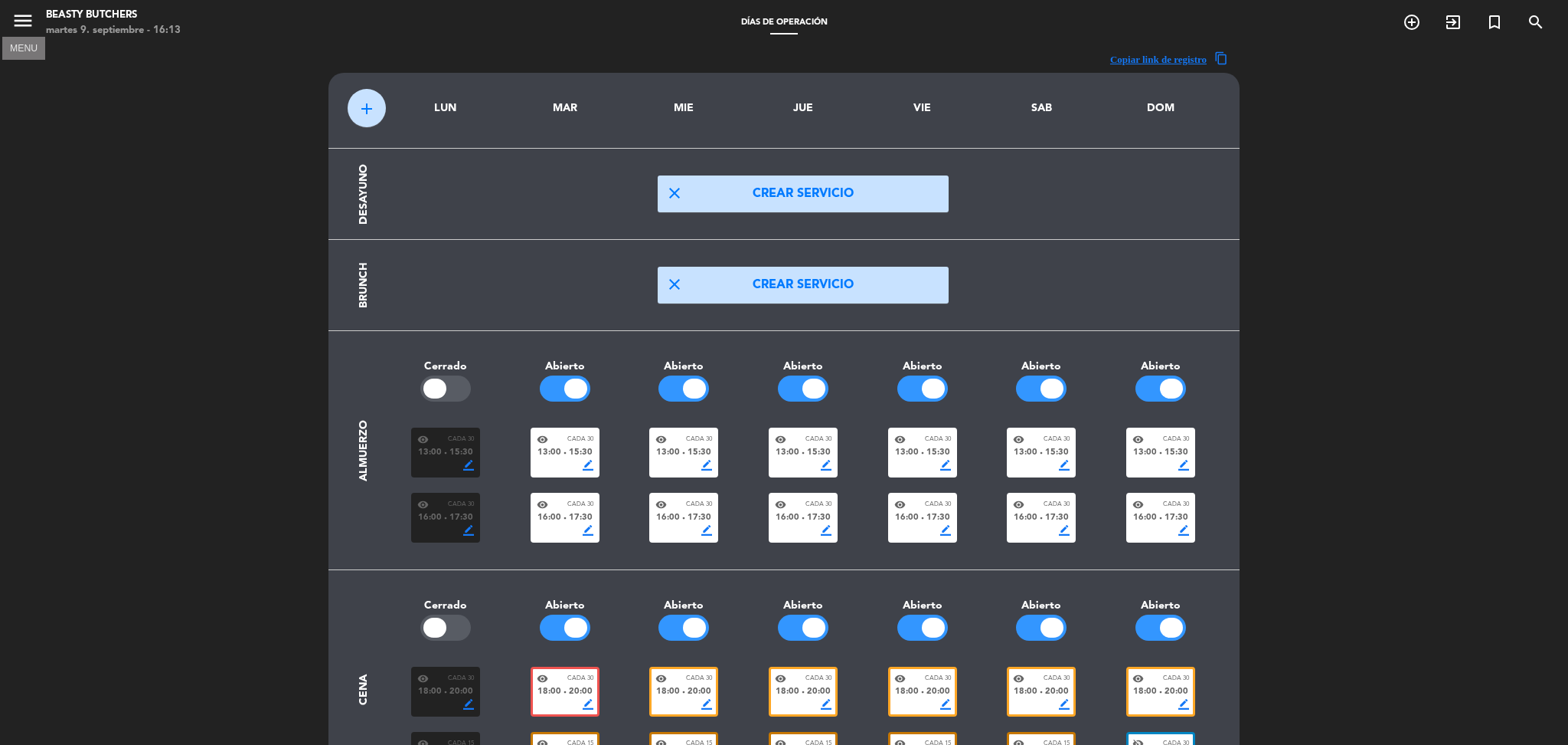
click at [30, 11] on icon "menu" at bounding box center [22, 20] width 23 height 23
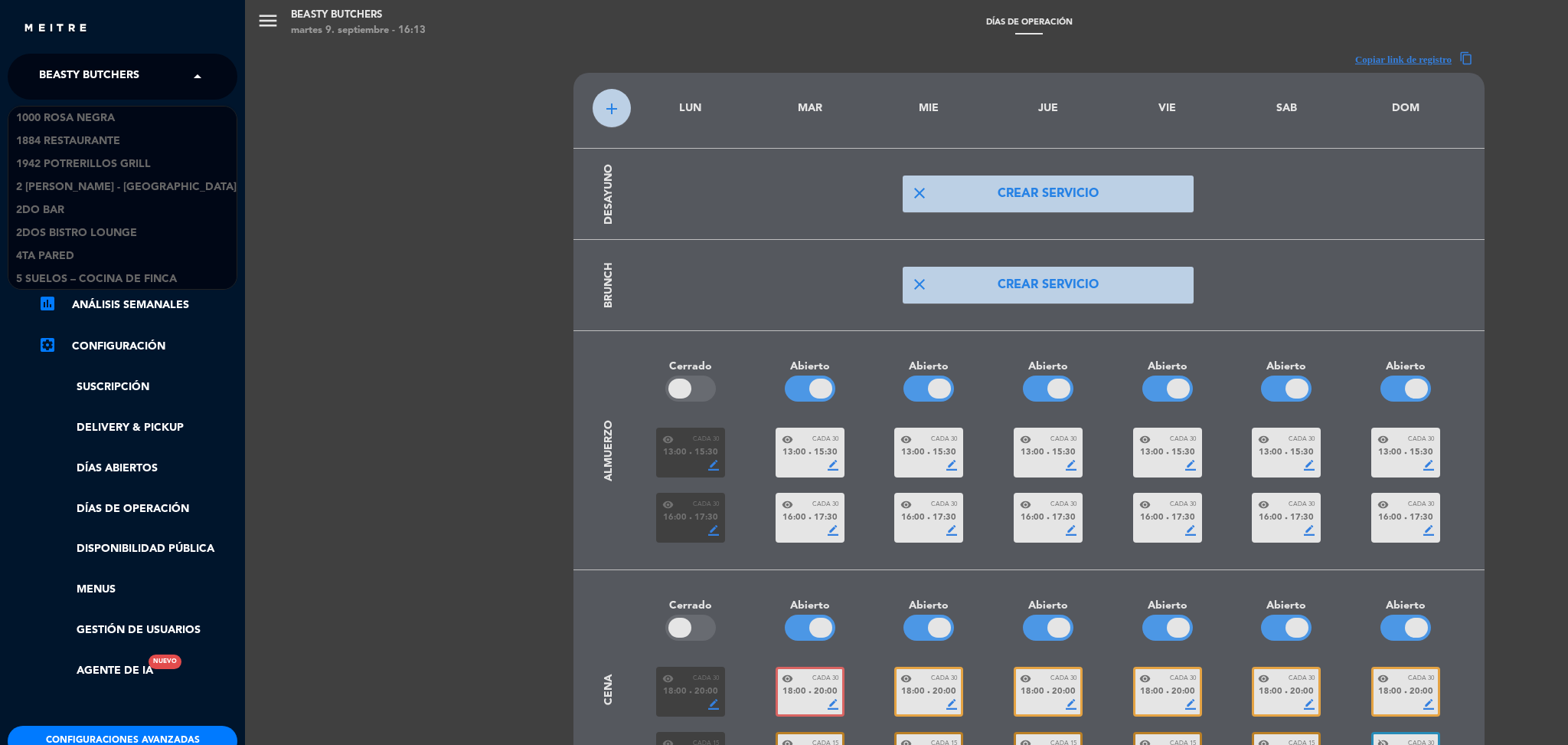
click at [117, 63] on span "Beasty Butchers" at bounding box center [89, 76] width 100 height 32
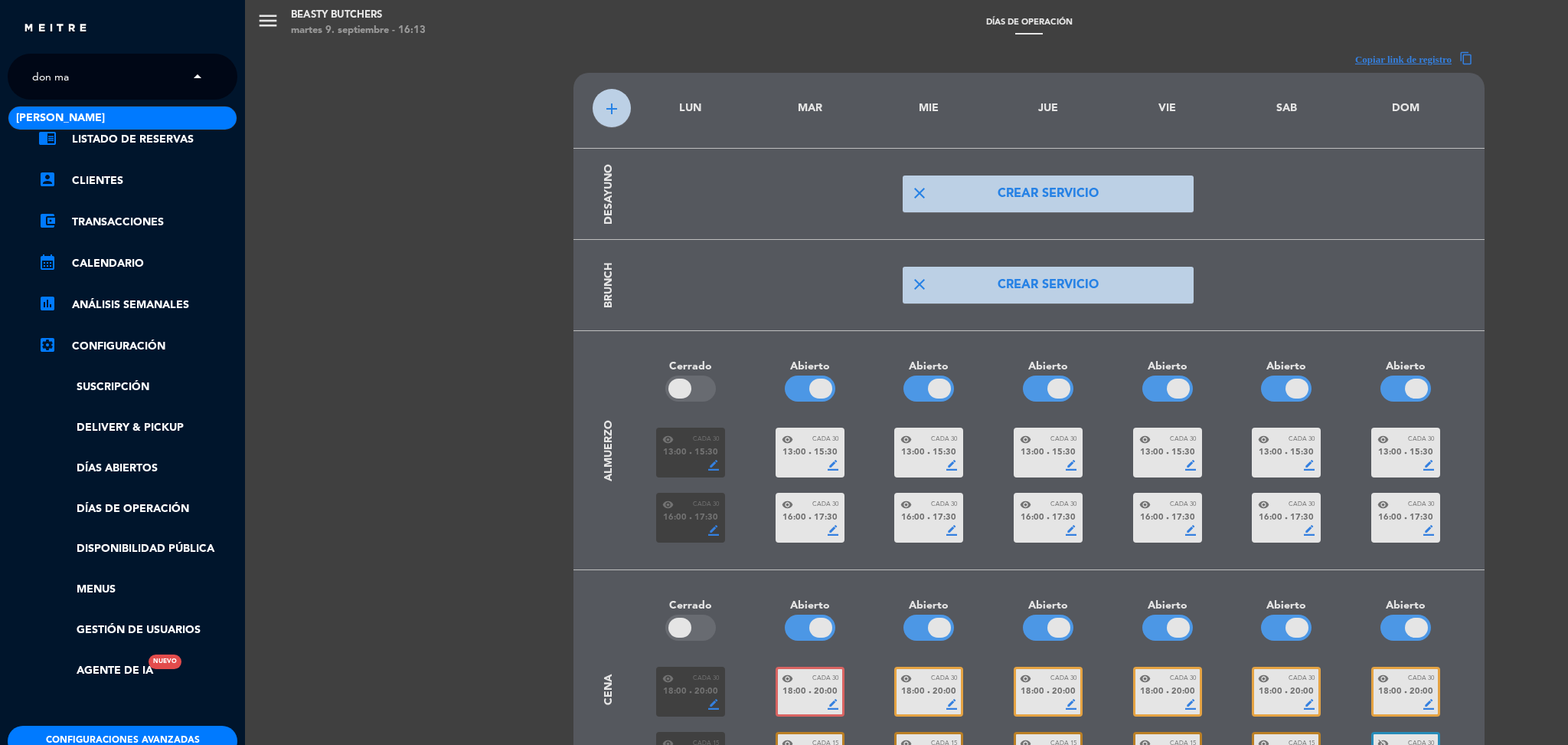
type input "[PERSON_NAME]"
click at [77, 120] on span "[PERSON_NAME]" at bounding box center [60, 118] width 89 height 18
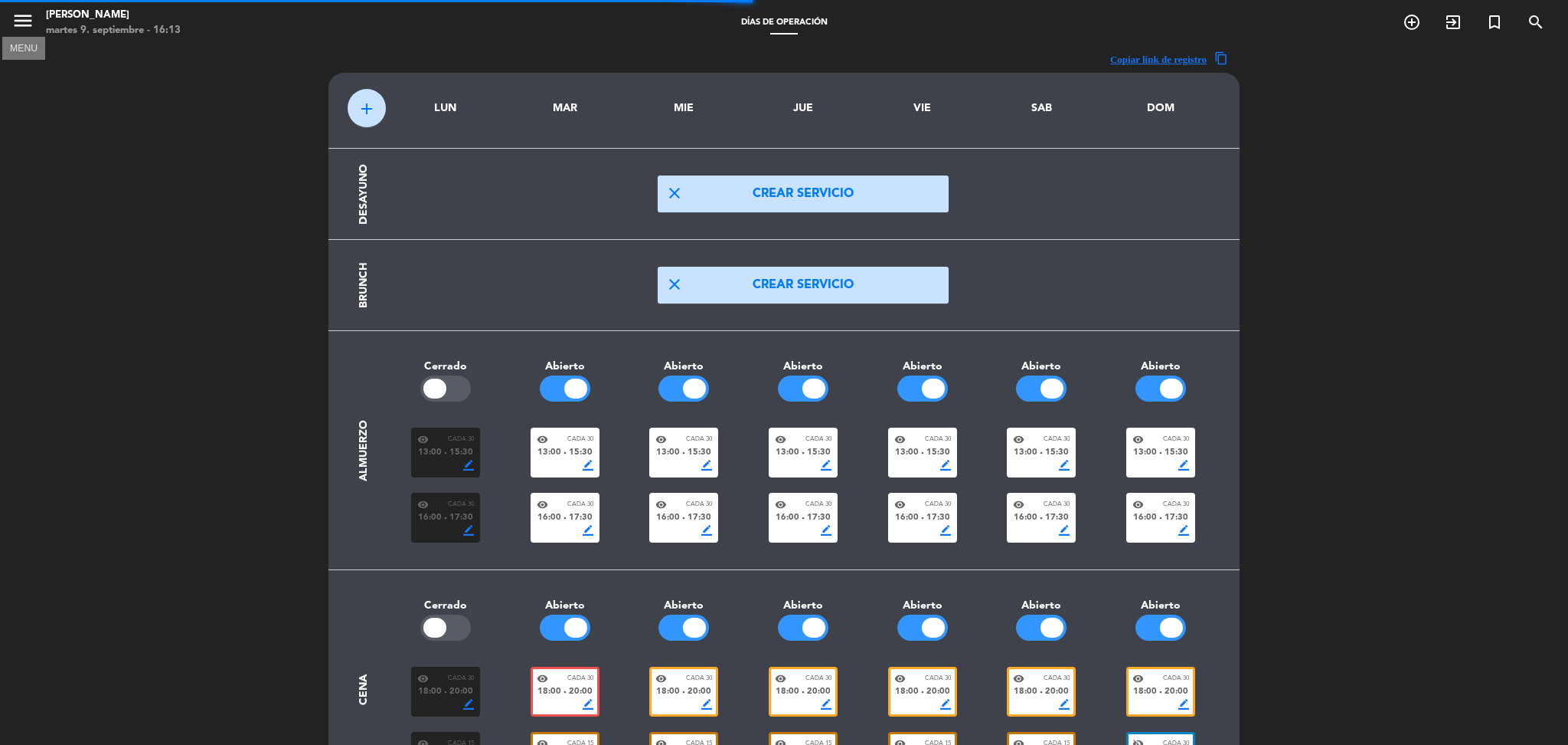
click at [18, 19] on icon "menu" at bounding box center [22, 20] width 23 height 23
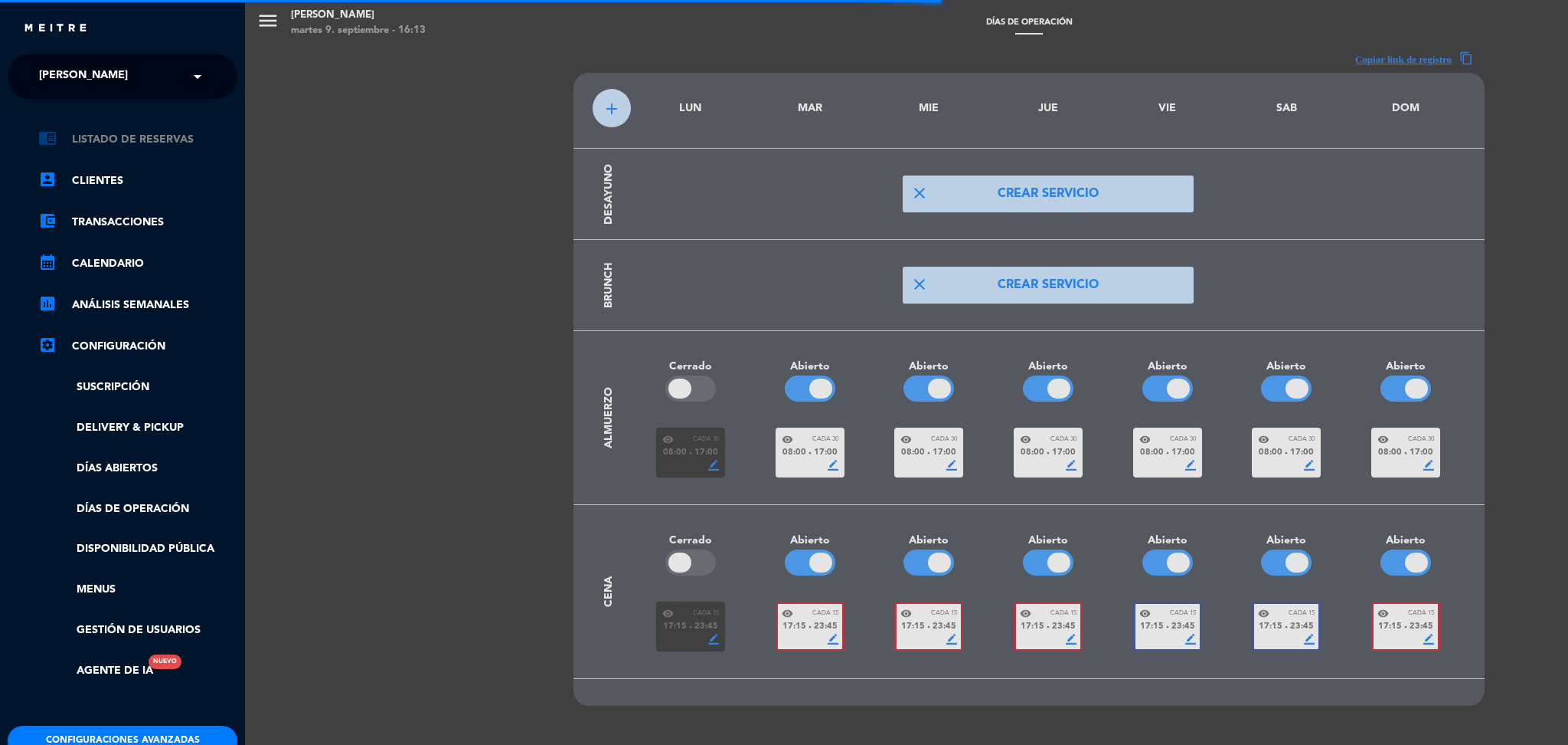
click at [107, 135] on link "chrome_reader_mode Listado de Reservas" at bounding box center [137, 139] width 199 height 19
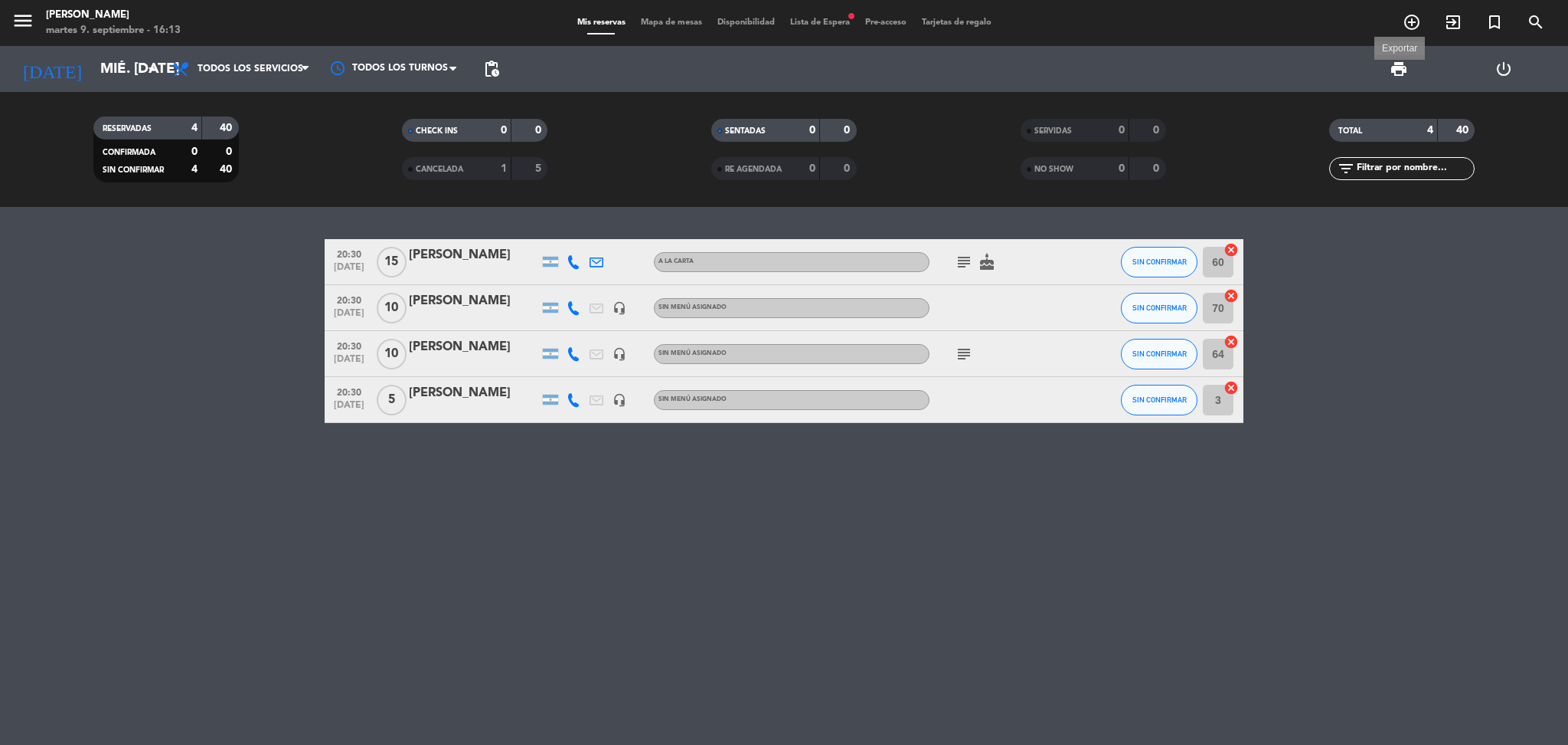
click at [1402, 66] on span "print" at bounding box center [1399, 69] width 19 height 19
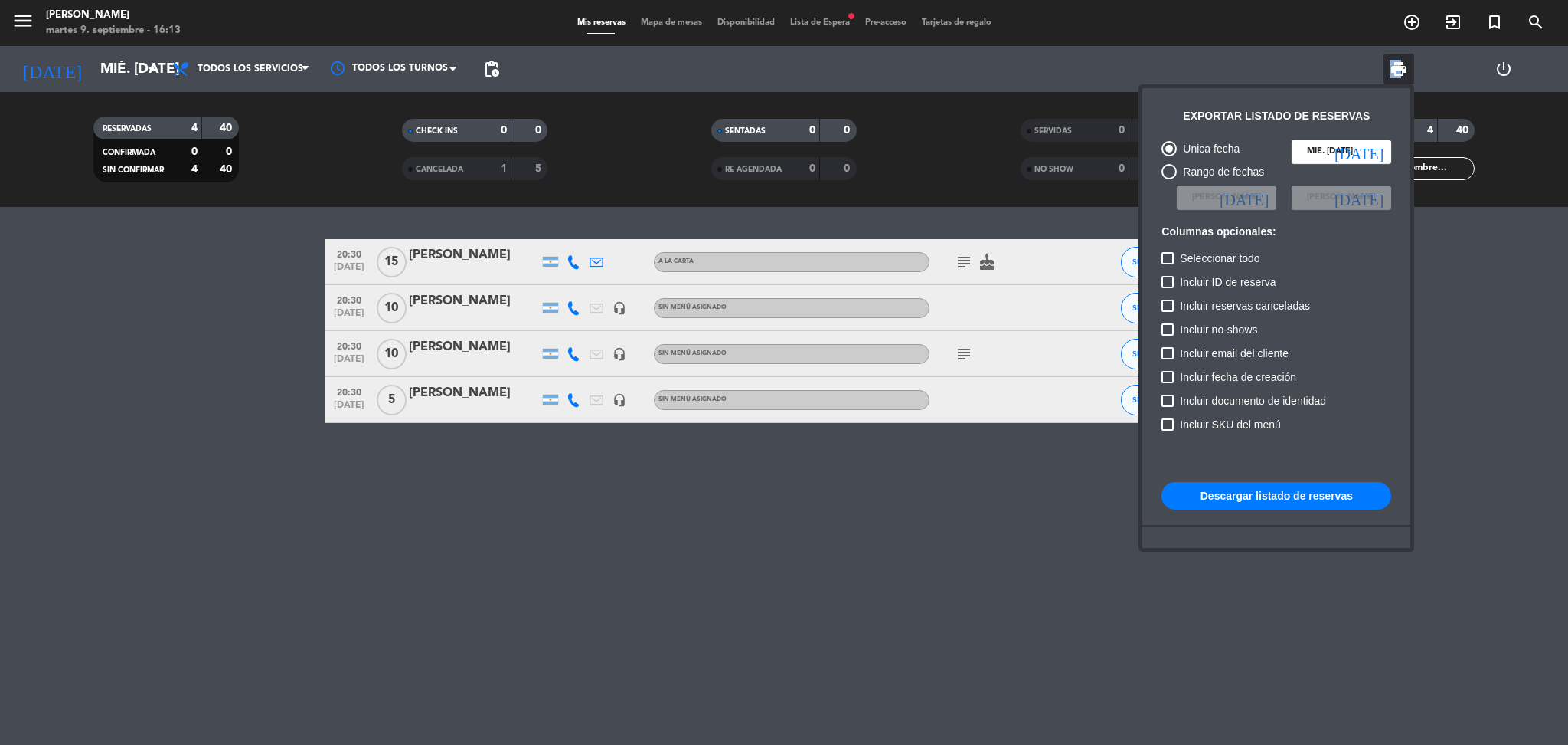
click at [1065, 489] on div at bounding box center [784, 372] width 1568 height 745
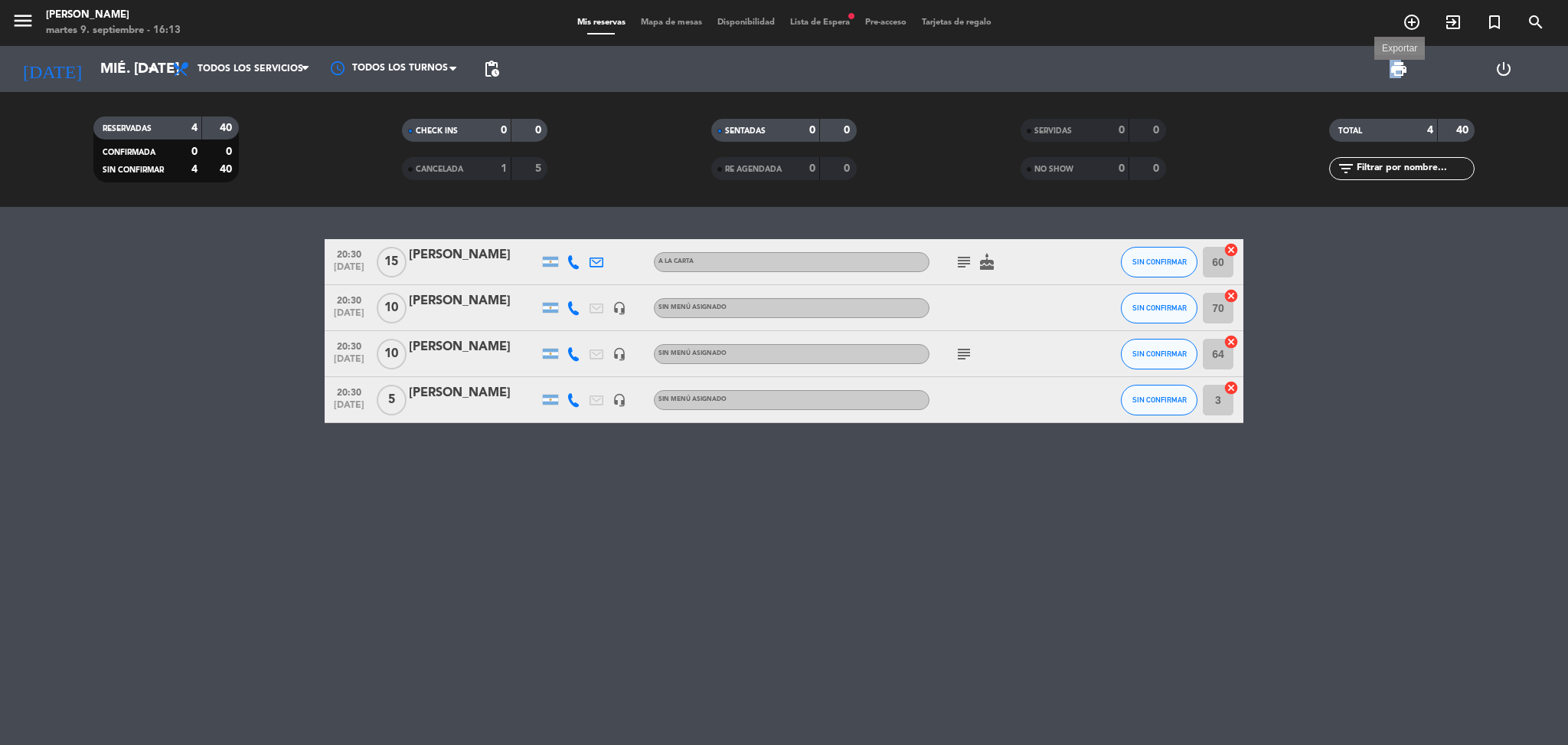
click at [1396, 61] on span "print" at bounding box center [1399, 69] width 19 height 19
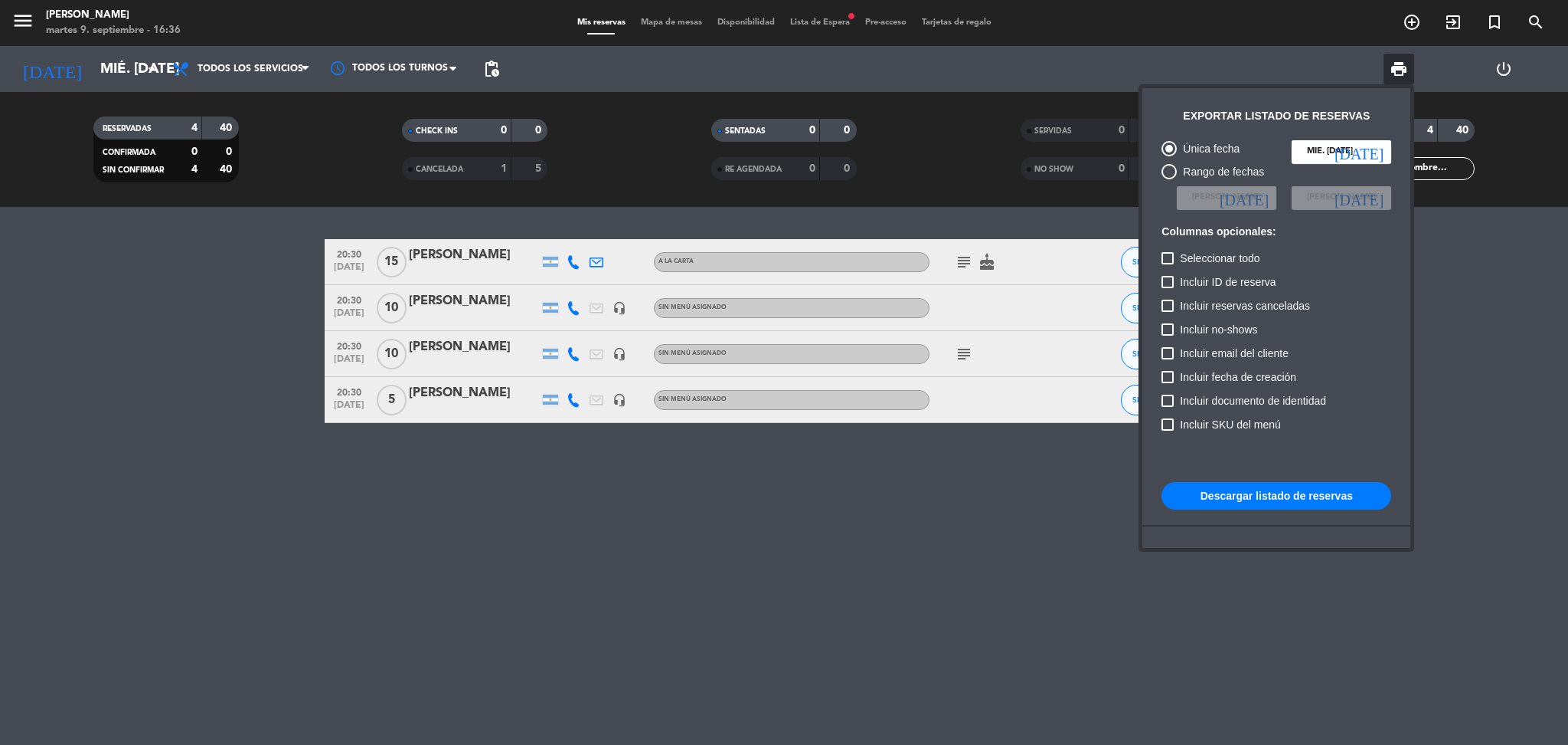
click at [15, 21] on div at bounding box center [784, 372] width 1568 height 745
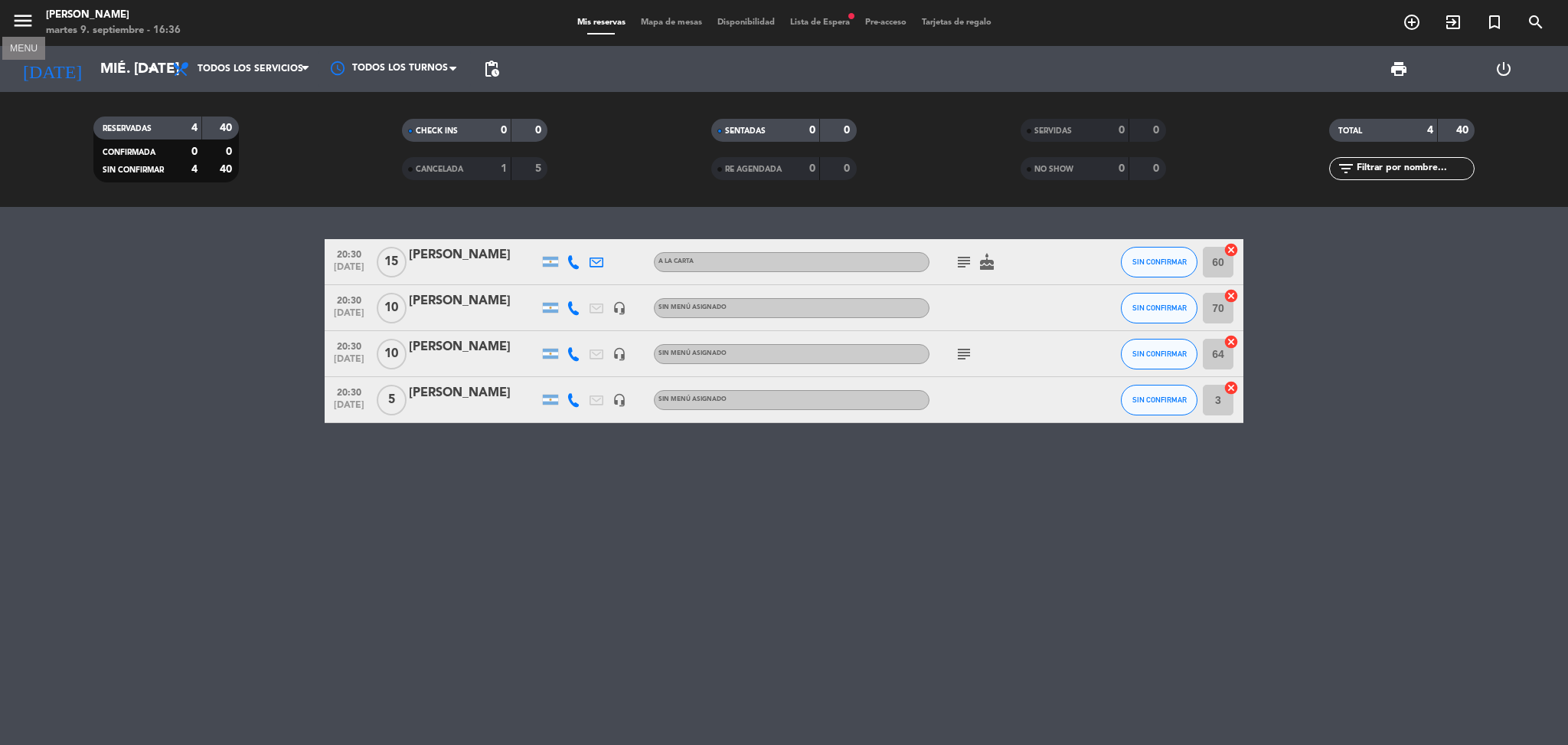
click at [27, 18] on icon "menu" at bounding box center [22, 20] width 23 height 23
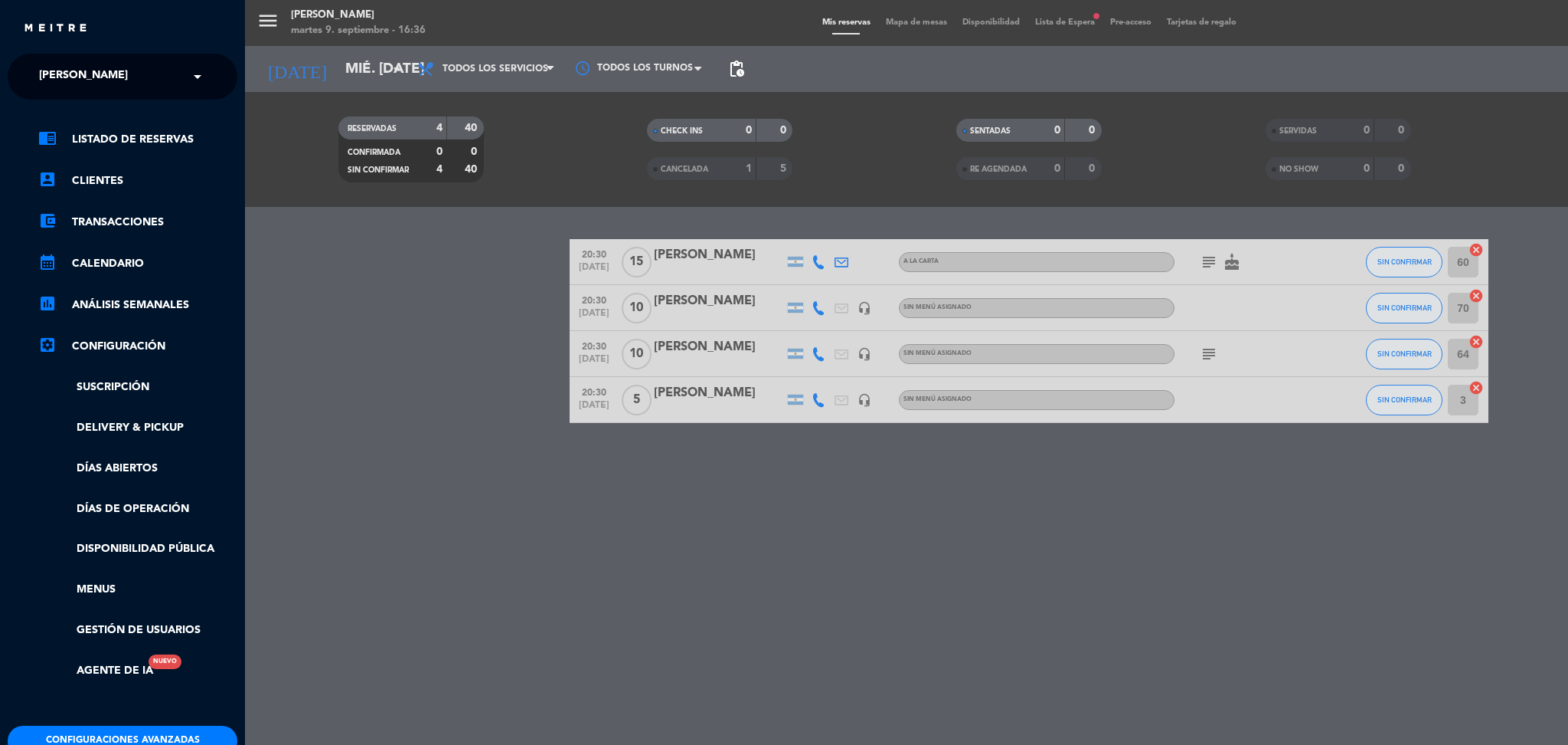
click at [102, 84] on span "[PERSON_NAME]" at bounding box center [83, 76] width 89 height 32
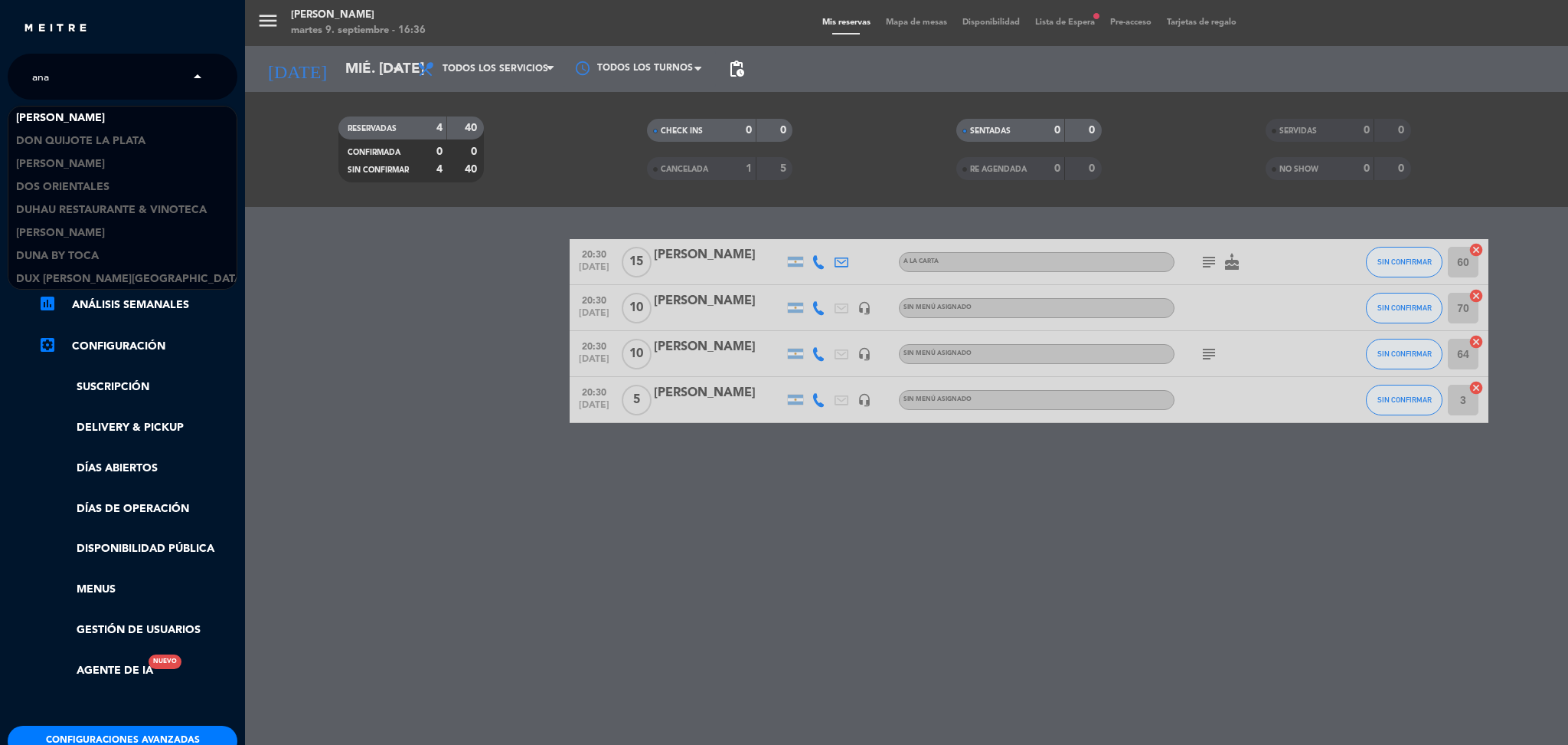
scroll to position [346, 0]
type input "anai"
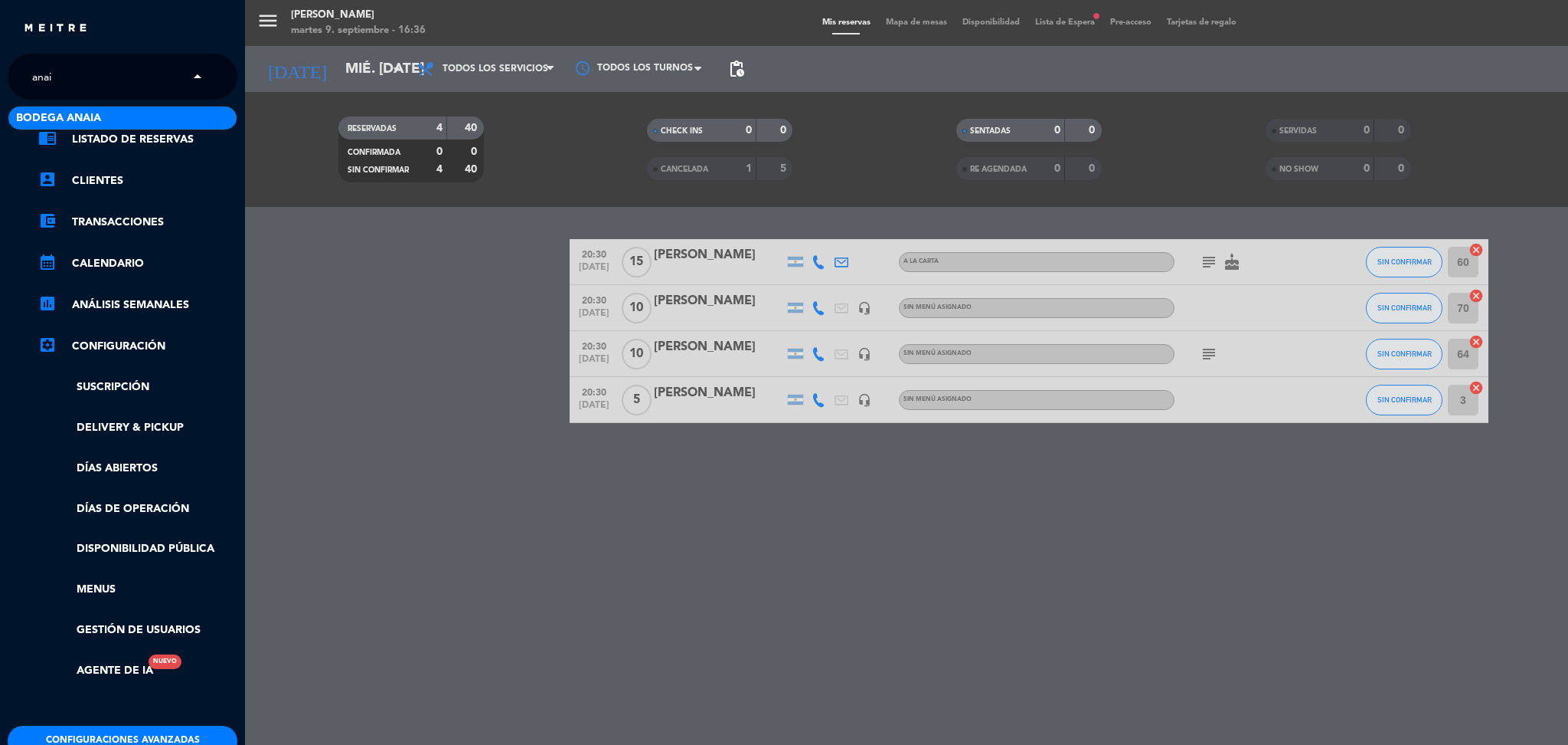
click at [78, 117] on span "Bodega Anaia" at bounding box center [58, 118] width 85 height 18
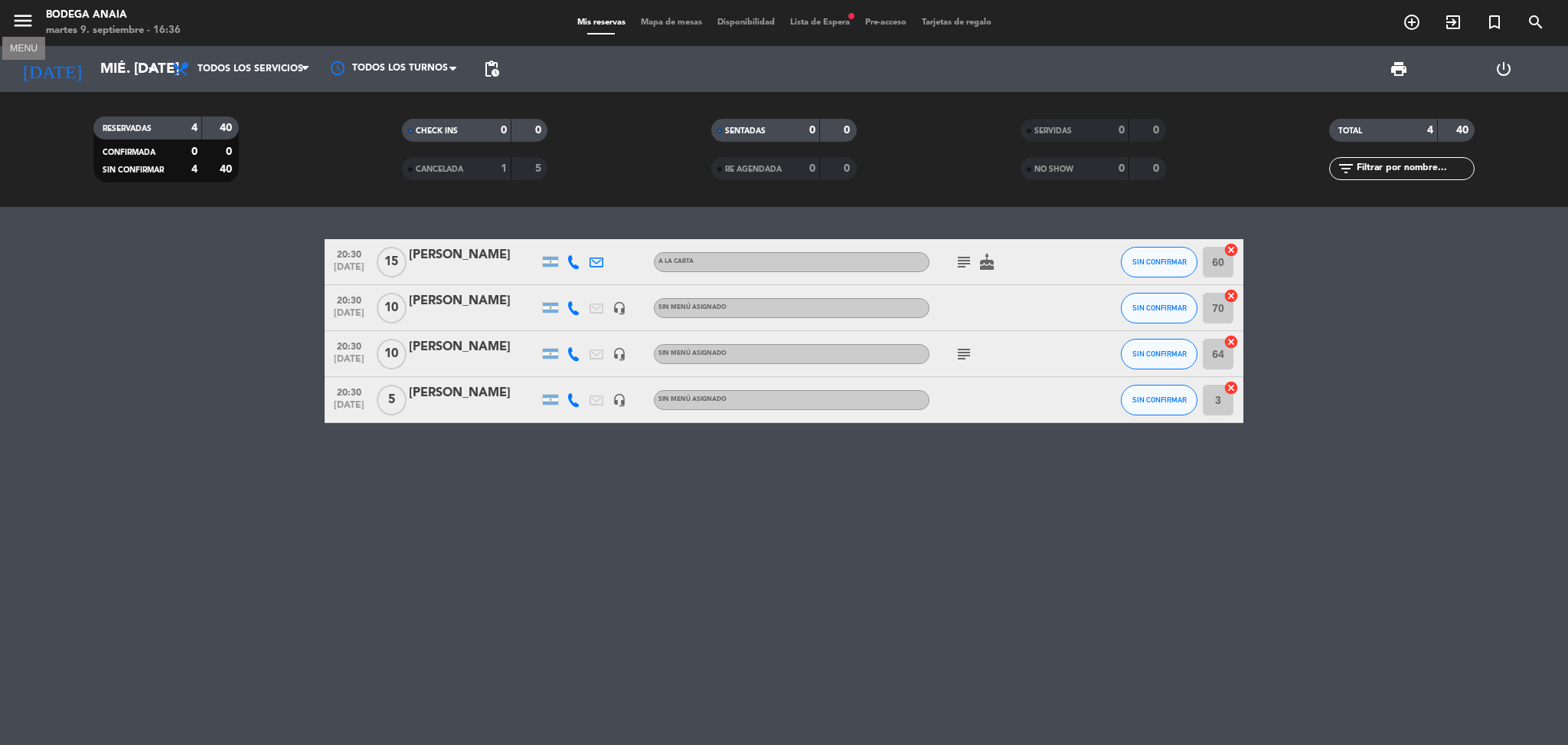
click at [18, 19] on icon "menu" at bounding box center [22, 20] width 23 height 23
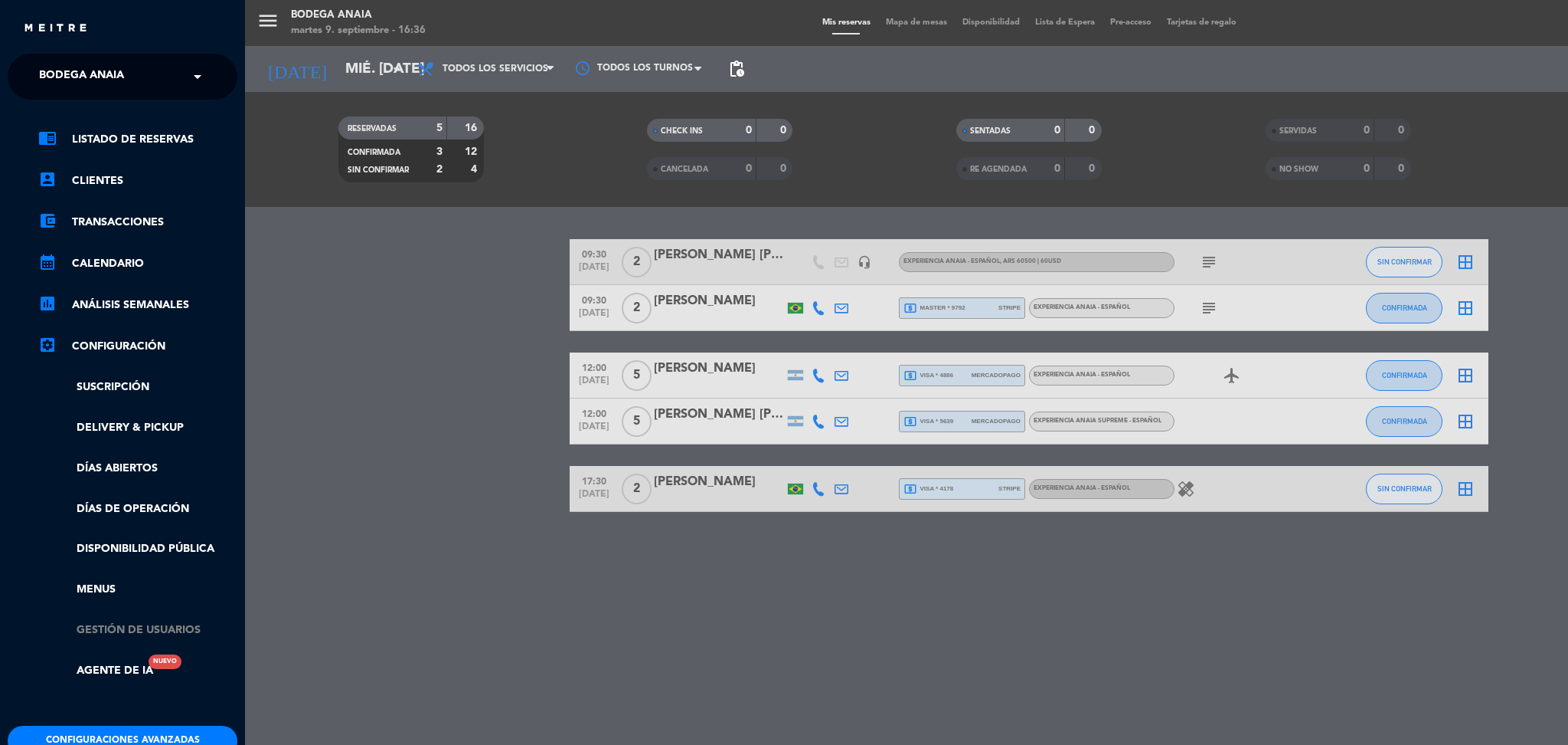
click at [163, 626] on link "Gestión de usuarios" at bounding box center [137, 630] width 199 height 18
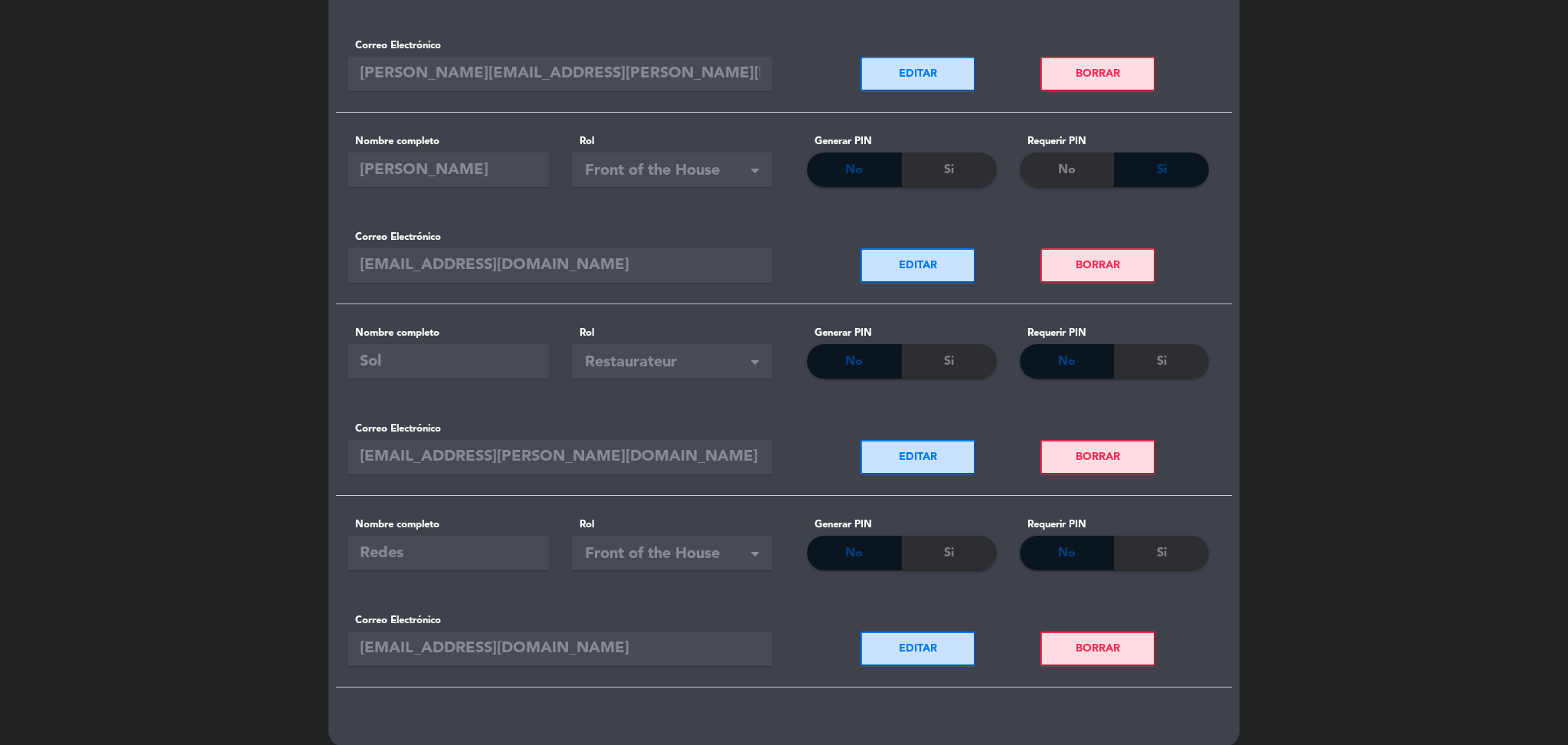
scroll to position [639, 0]
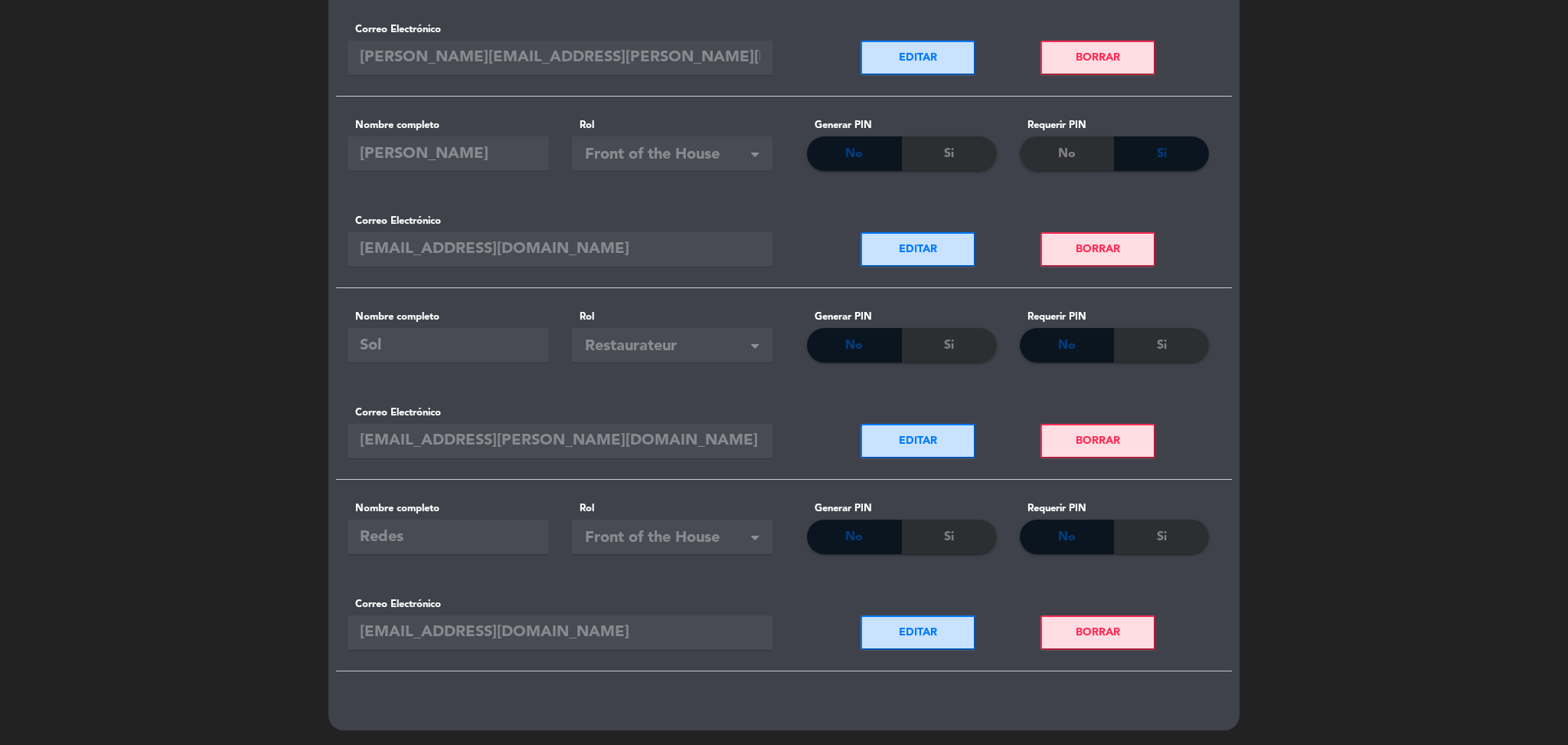
click at [925, 649] on button "EDITAR" at bounding box center [918, 632] width 115 height 34
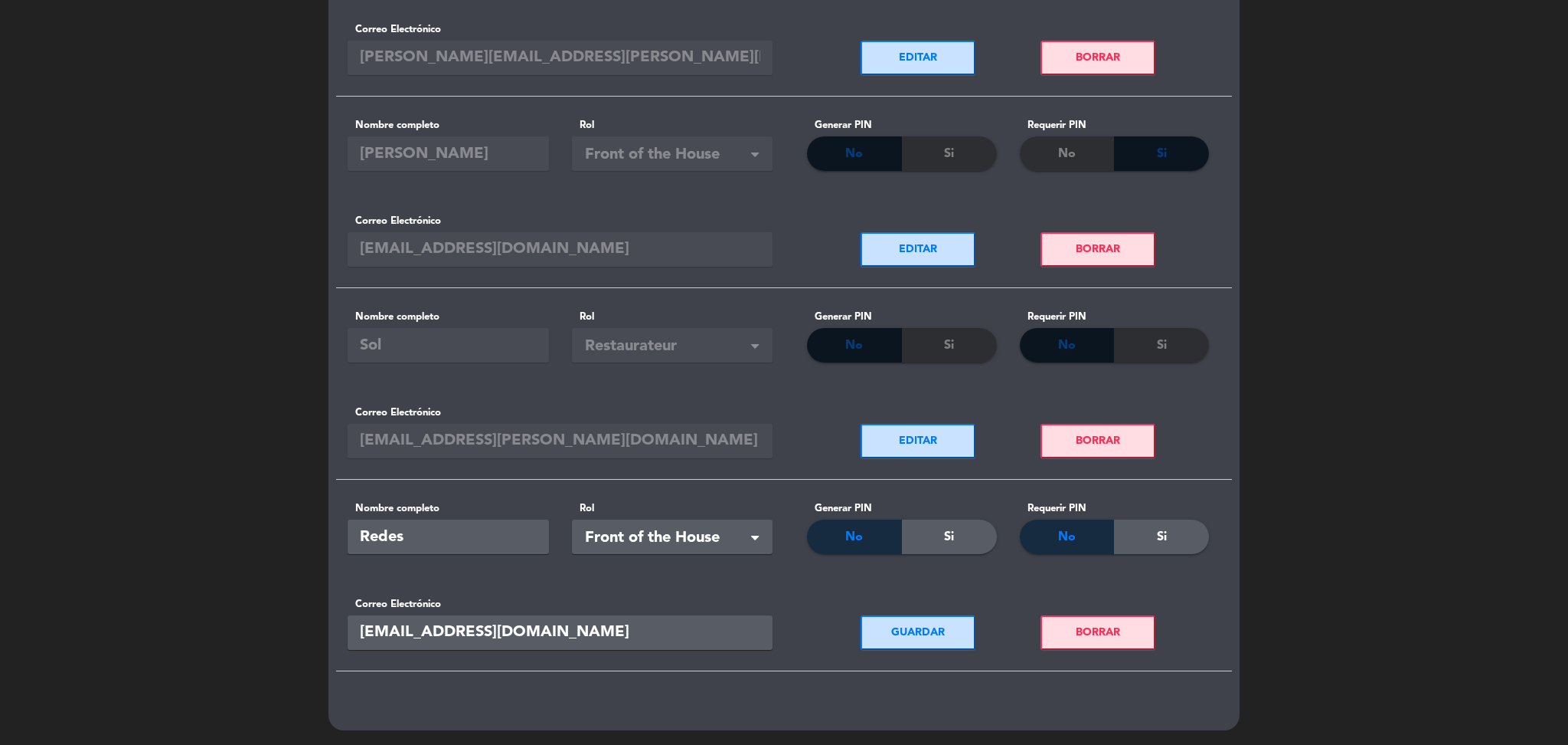
click at [925, 649] on button "GUARDAR" at bounding box center [918, 632] width 115 height 34
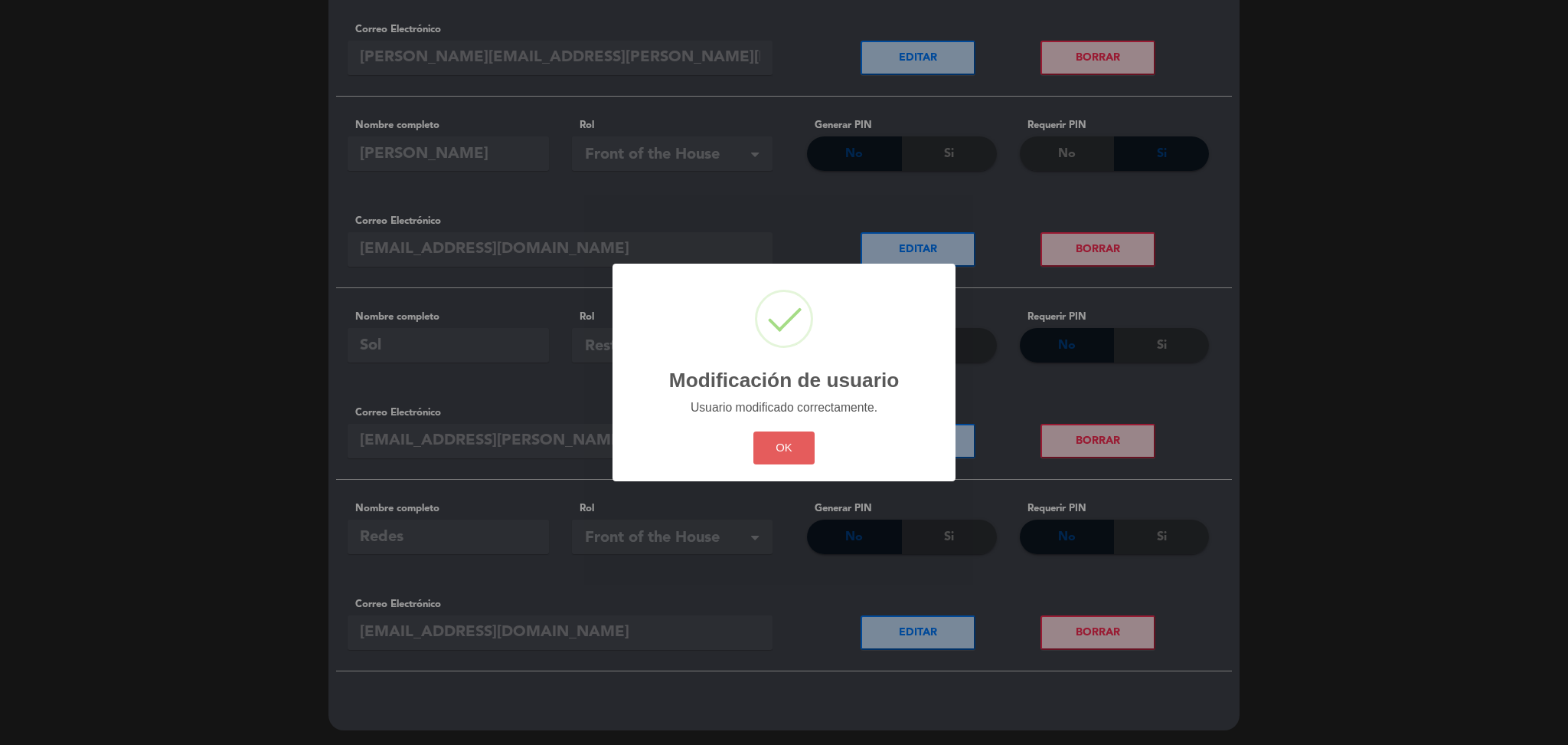
click at [780, 442] on button "OK" at bounding box center [784, 448] width 62 height 33
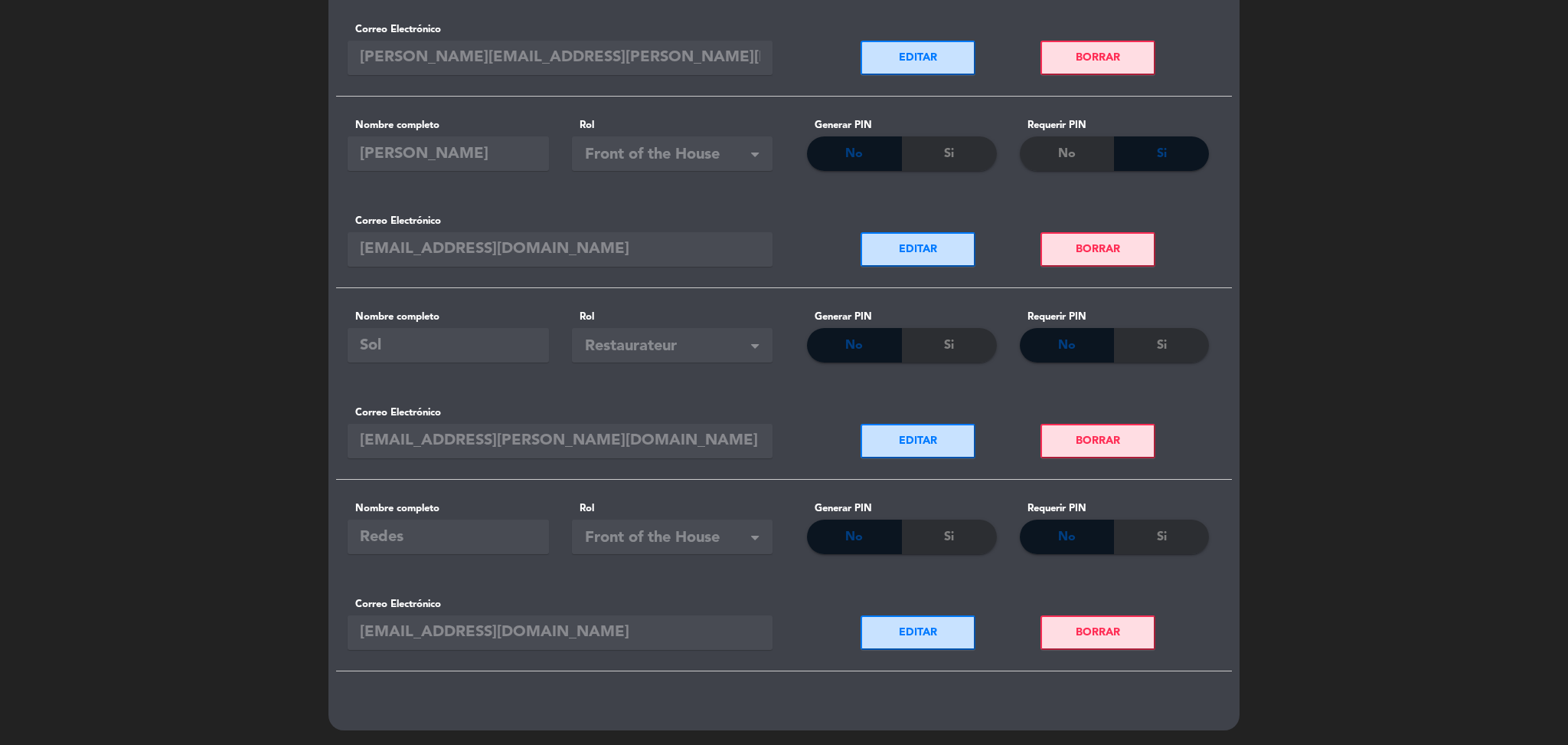
click at [896, 626] on button "EDITAR" at bounding box center [918, 632] width 115 height 34
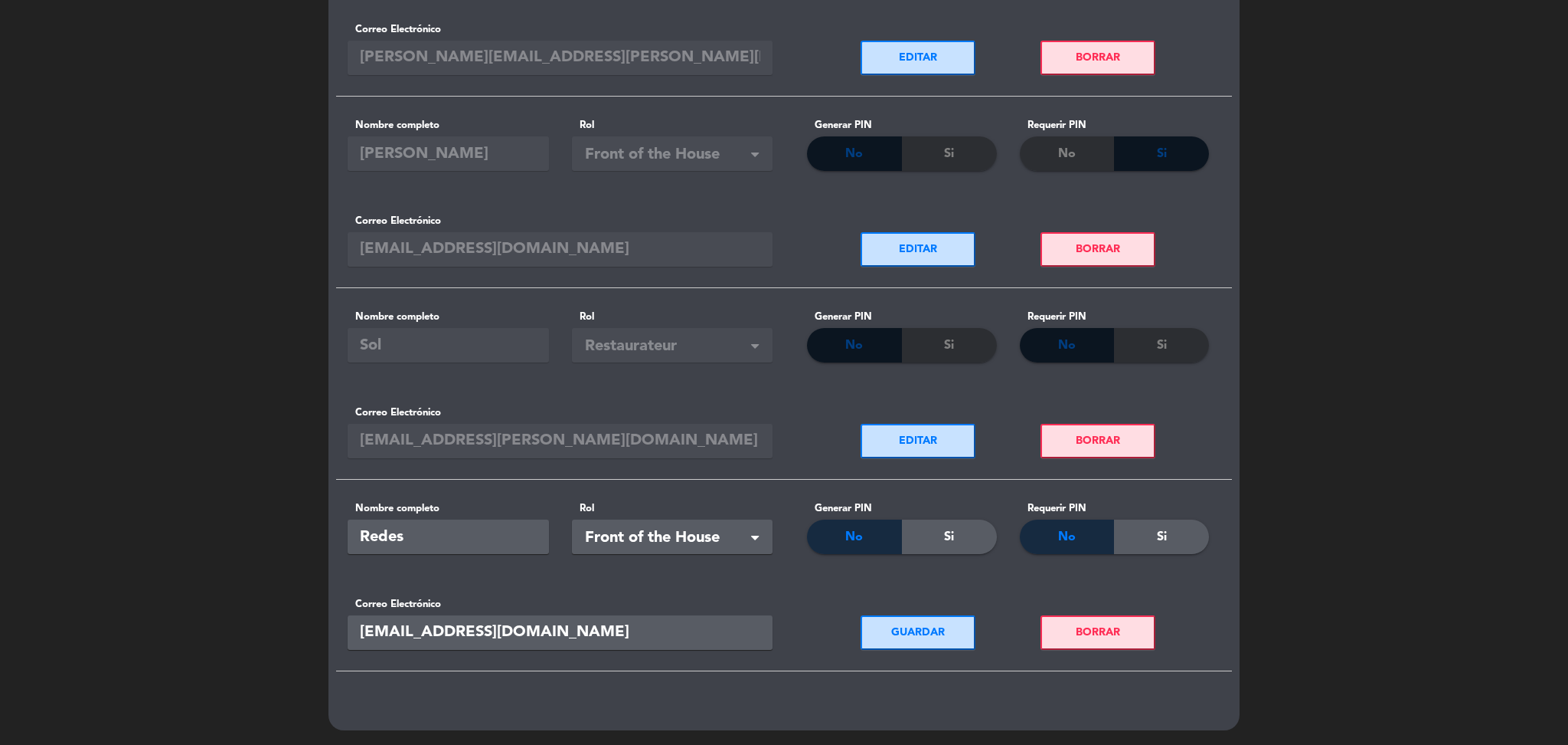
click at [758, 545] on span at bounding box center [755, 539] width 7 height 11
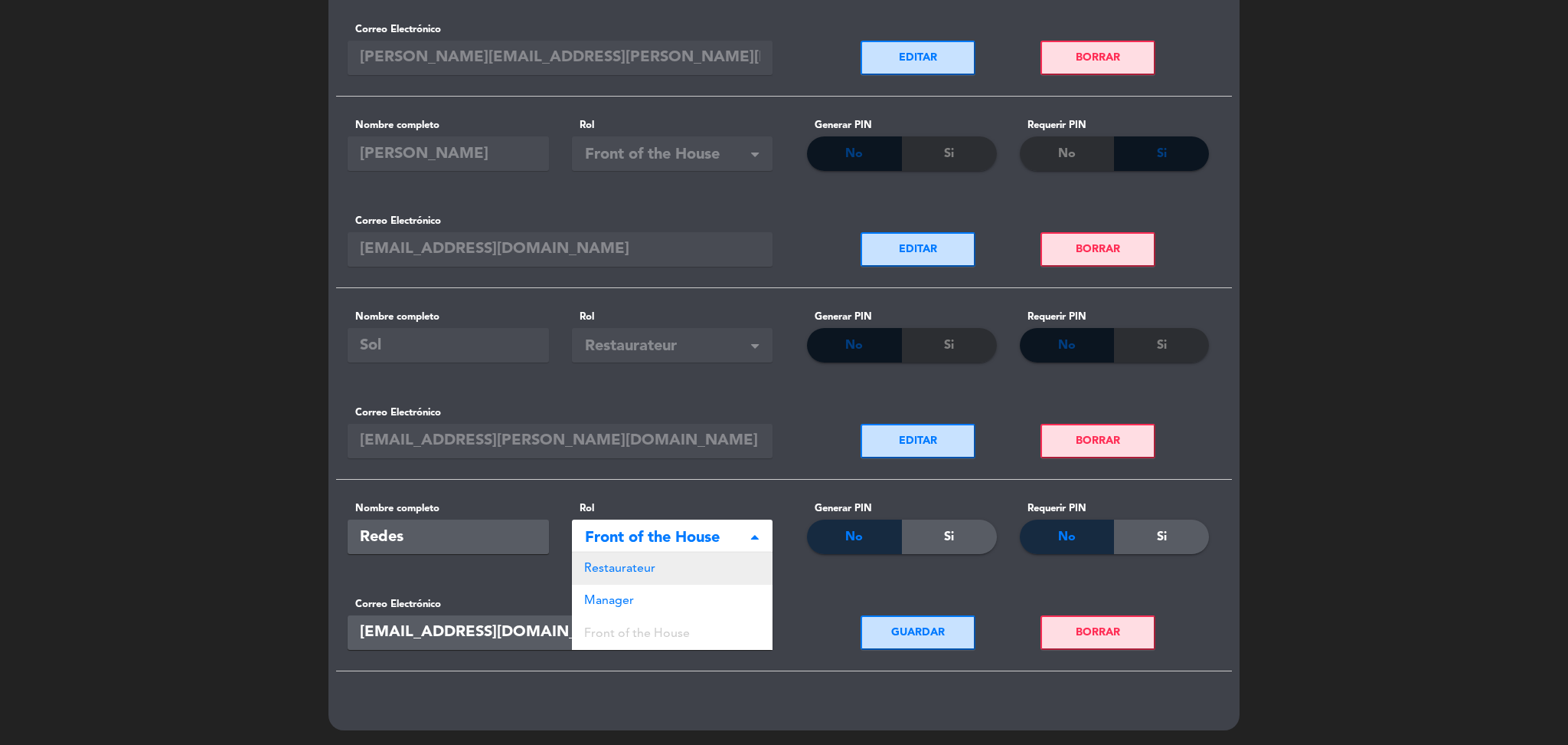
click at [694, 561] on div "Restaurateur" at bounding box center [672, 568] width 201 height 32
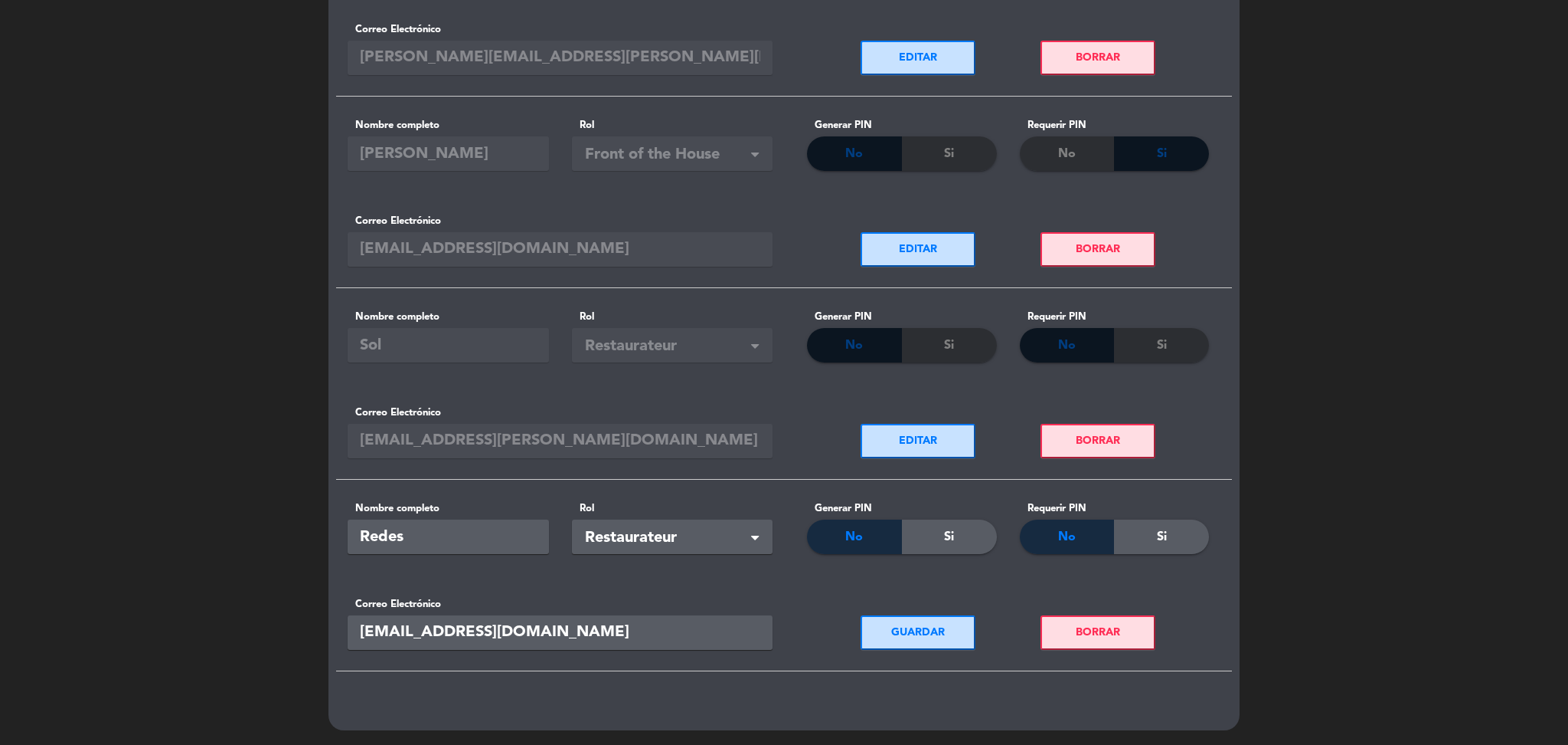
click at [919, 624] on button "GUARDAR" at bounding box center [918, 632] width 115 height 34
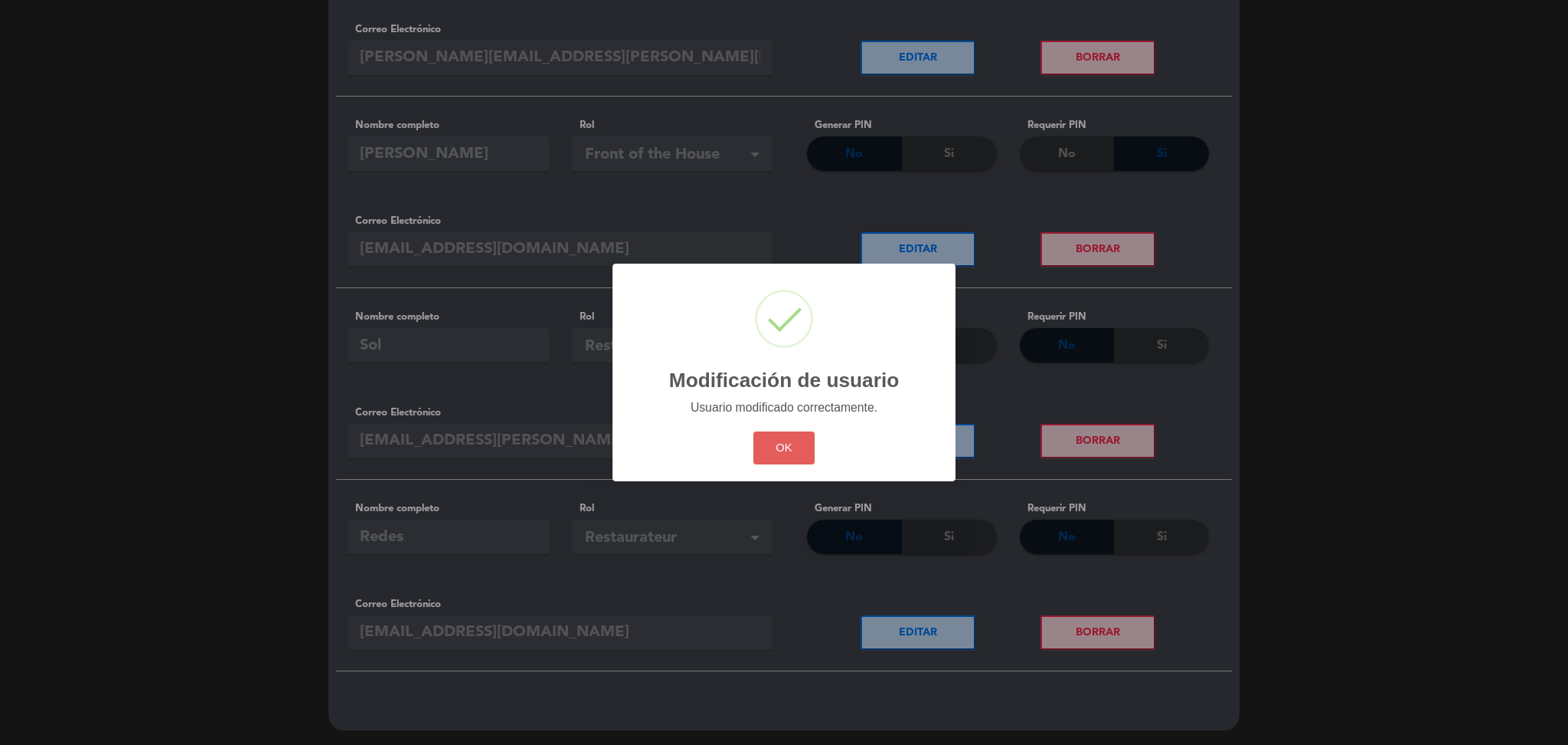
click at [791, 454] on button "OK" at bounding box center [784, 448] width 62 height 33
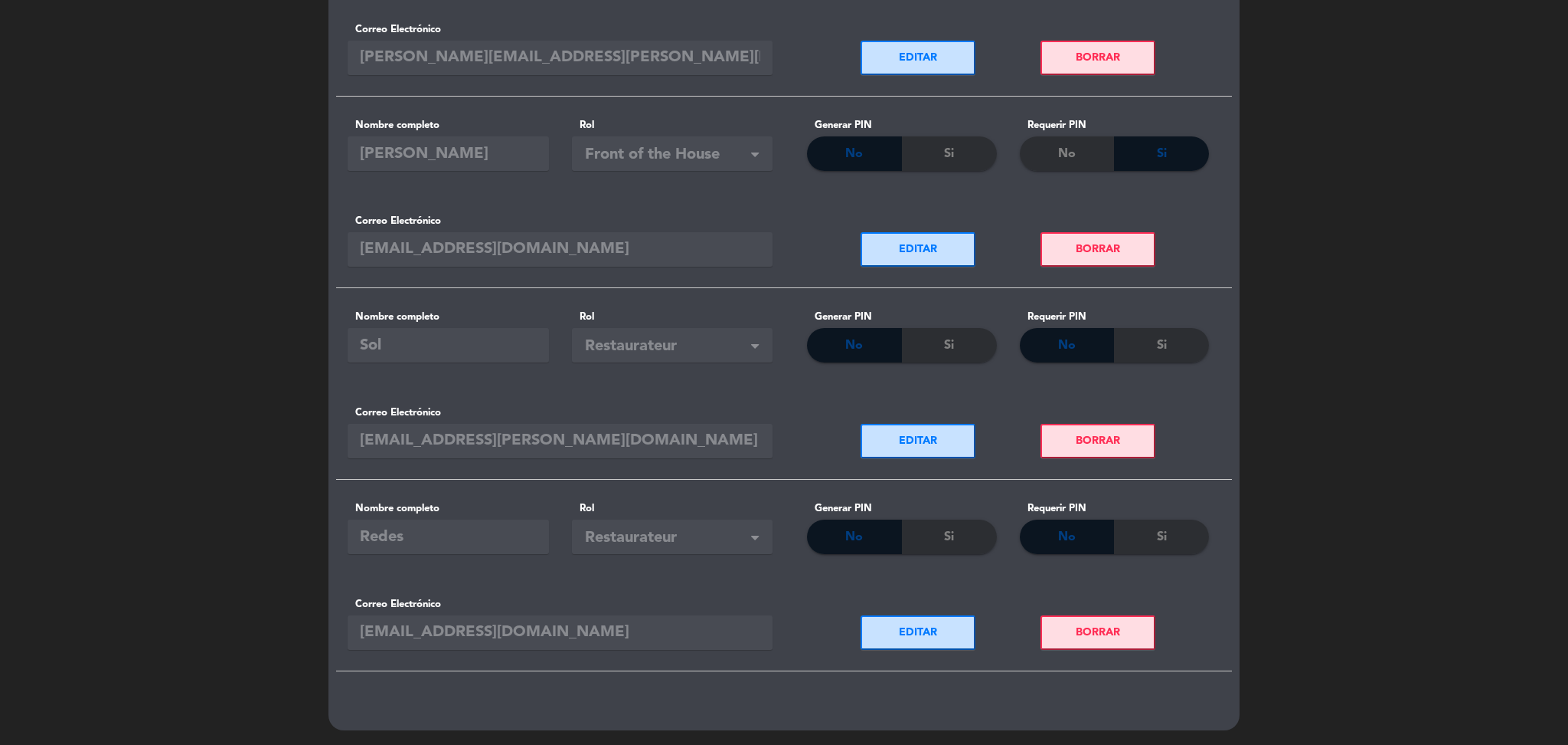
scroll to position [0, 0]
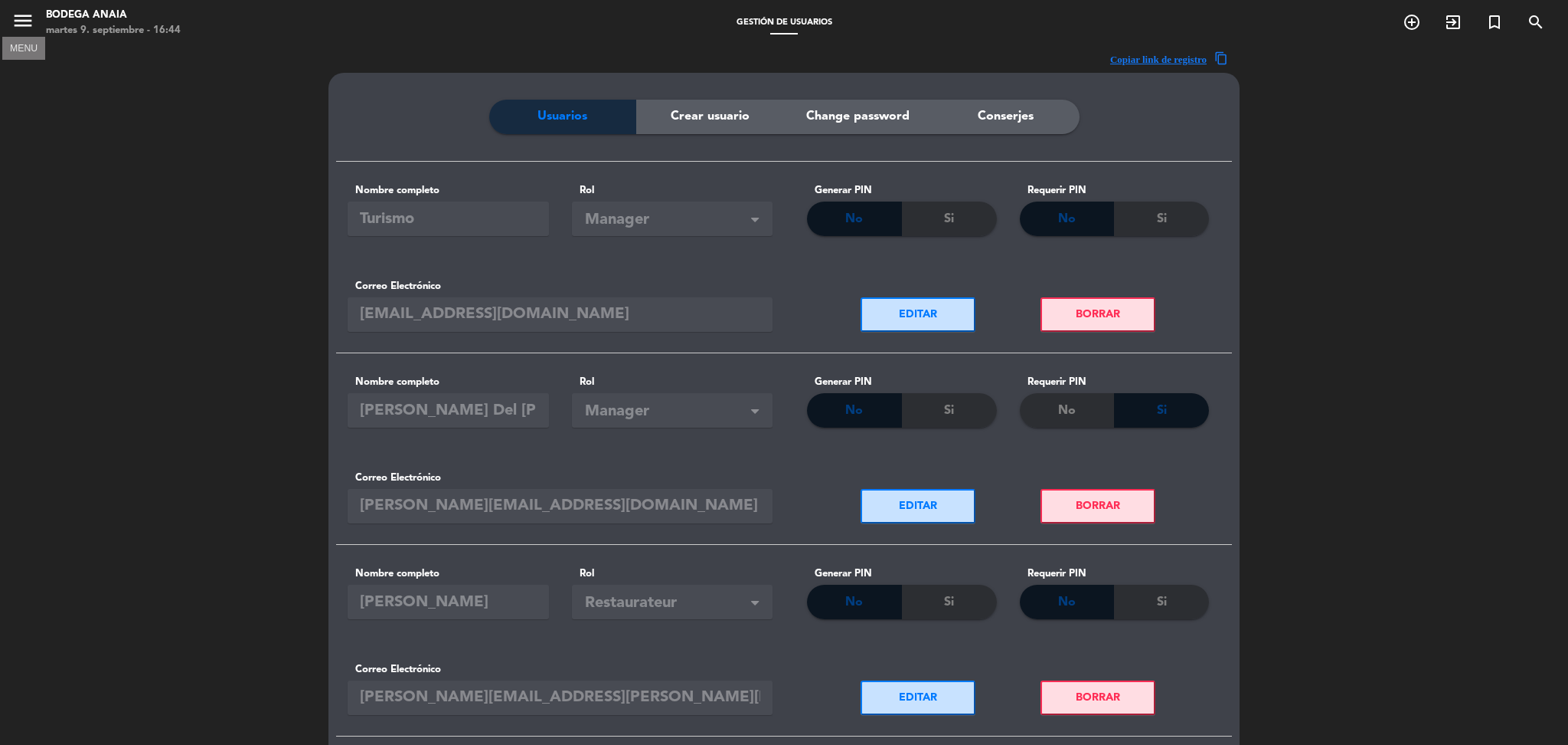
click at [19, 18] on icon "menu" at bounding box center [22, 20] width 23 height 23
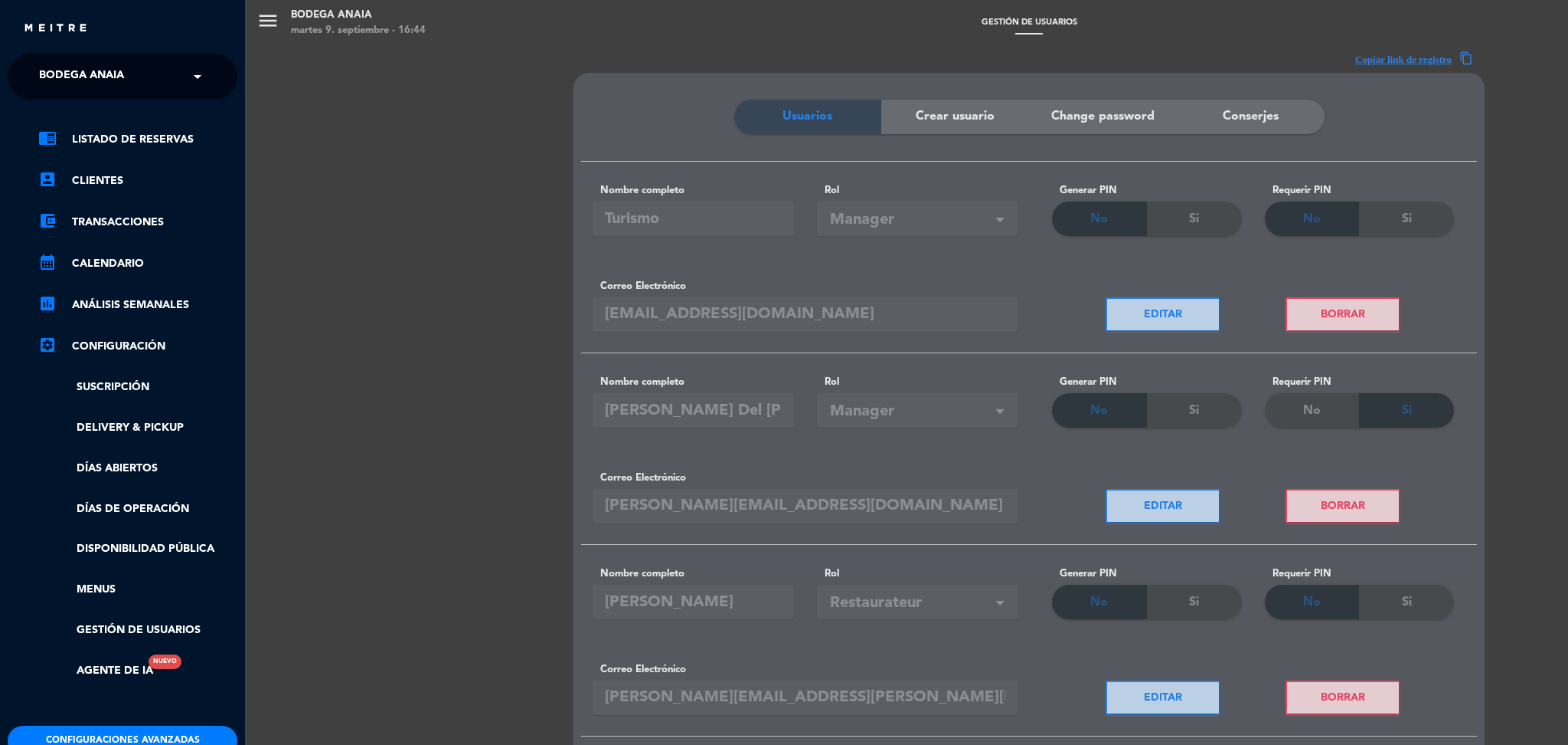
click at [74, 68] on span "Bodega Anaia" at bounding box center [82, 76] width 85 height 32
type input "infame"
click at [67, 112] on div "Infame" at bounding box center [122, 118] width 228 height 23
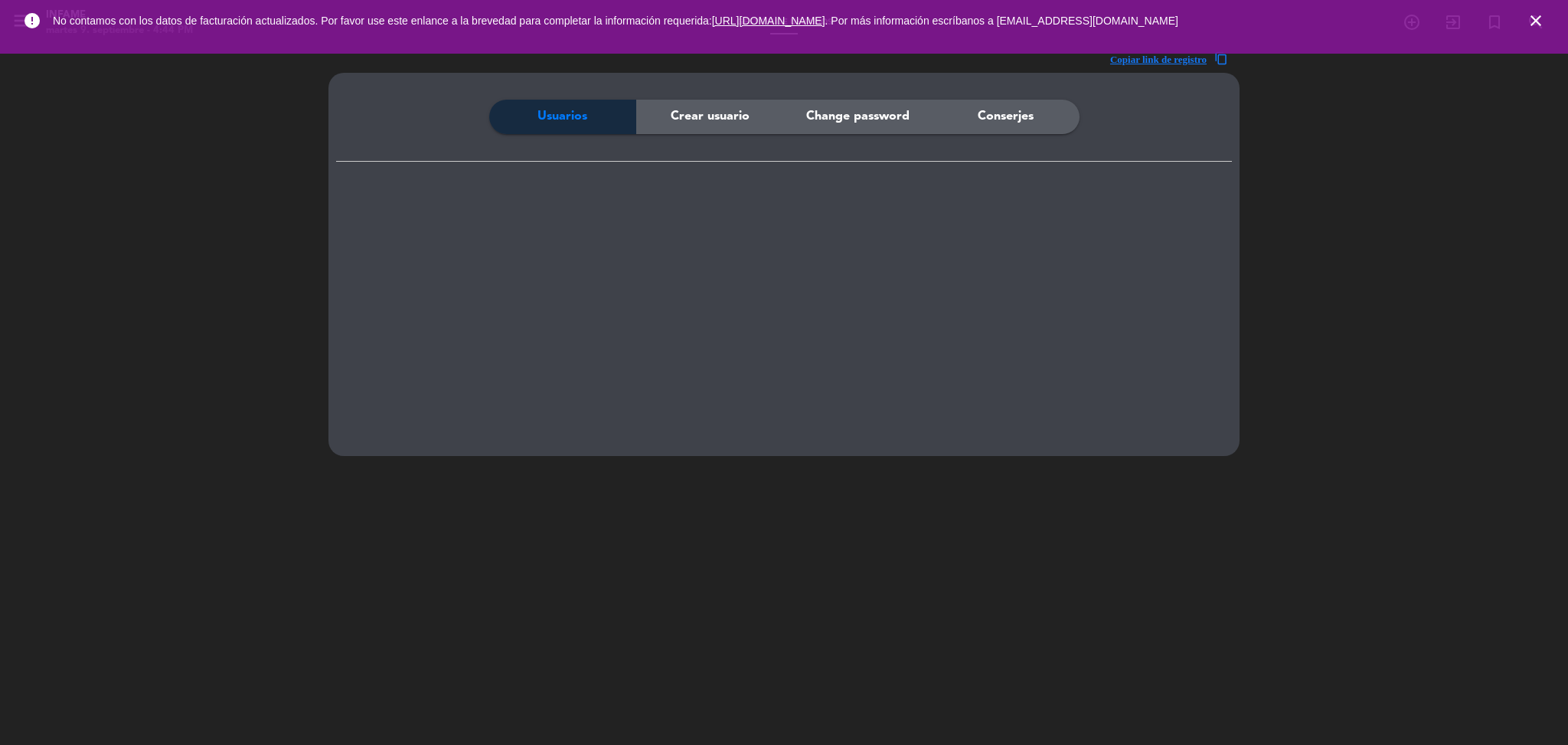
click at [1539, 16] on icon "close" at bounding box center [1536, 20] width 19 height 19
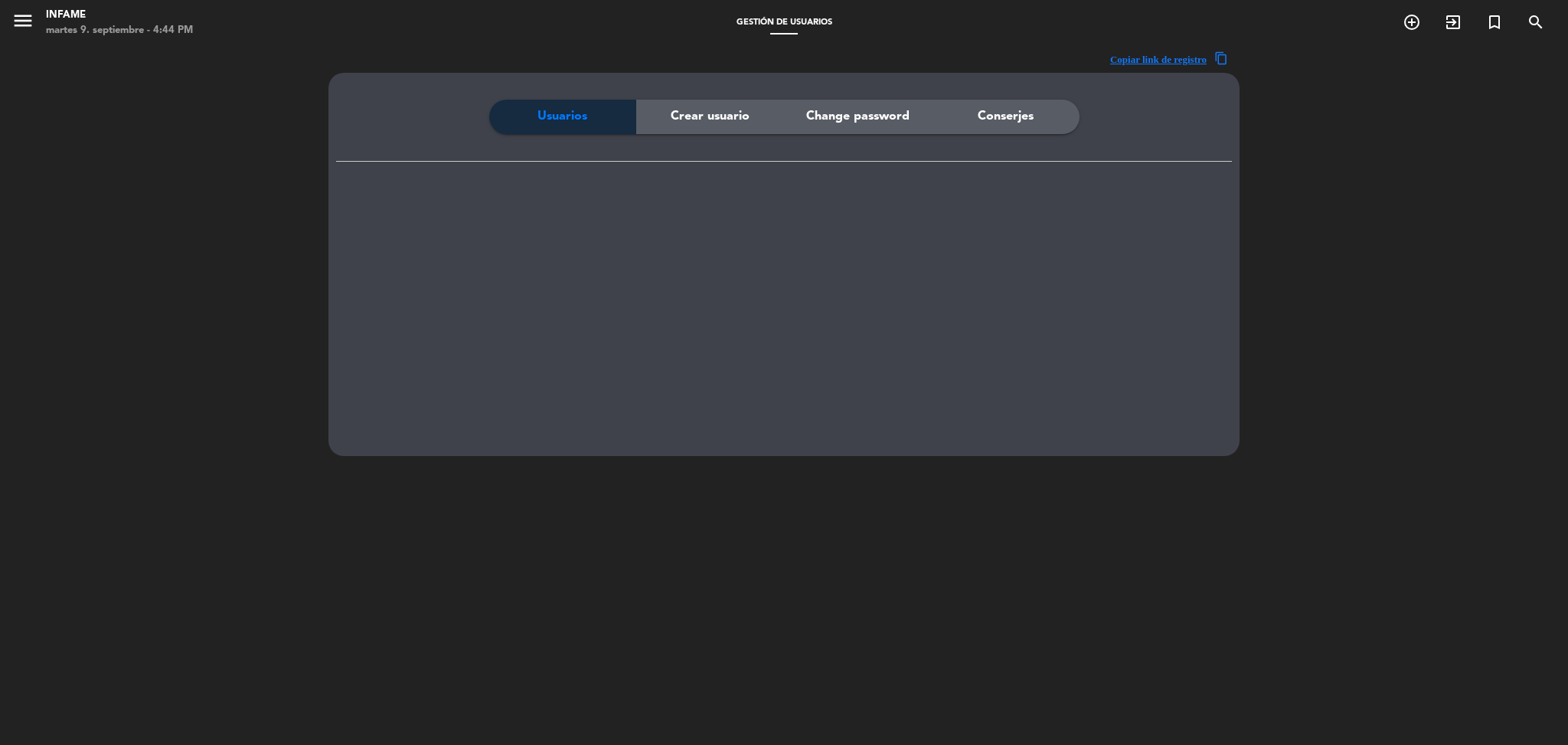
click at [723, 117] on span "Crear usuario" at bounding box center [709, 116] width 79 height 19
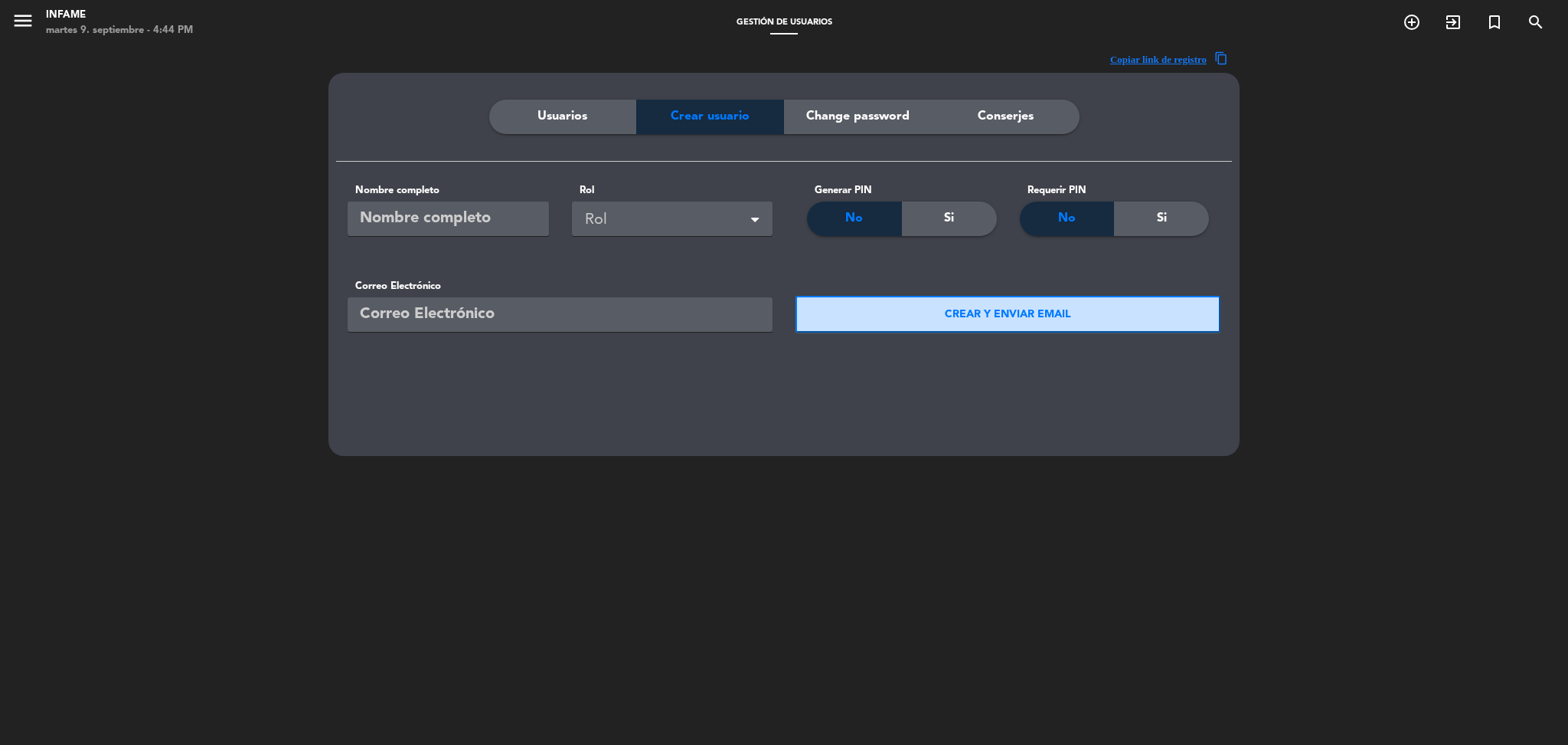
click at [483, 312] on input "email" at bounding box center [560, 314] width 425 height 34
paste input "[EMAIL_ADDRESS][DOMAIN_NAME]"
type input "[EMAIL_ADDRESS][DOMAIN_NAME]"
click at [446, 237] on div "Nombre completo Rol Rol" at bounding box center [559, 209] width 448 height 95
click at [444, 225] on input "text" at bounding box center [448, 218] width 201 height 34
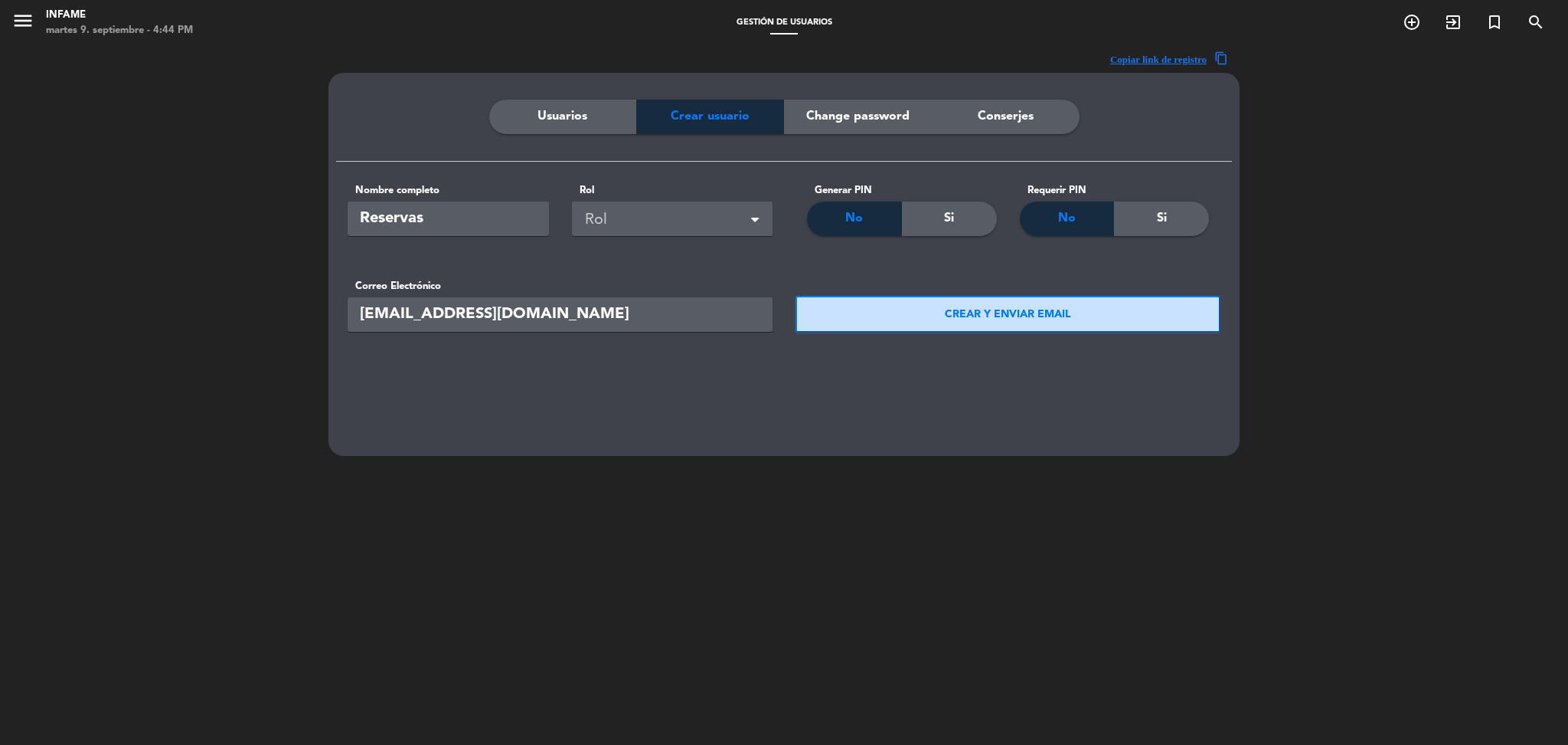
type input "Reservas"
click at [629, 244] on div "Nombre completo Reservas Rol Rol" at bounding box center [559, 209] width 448 height 95
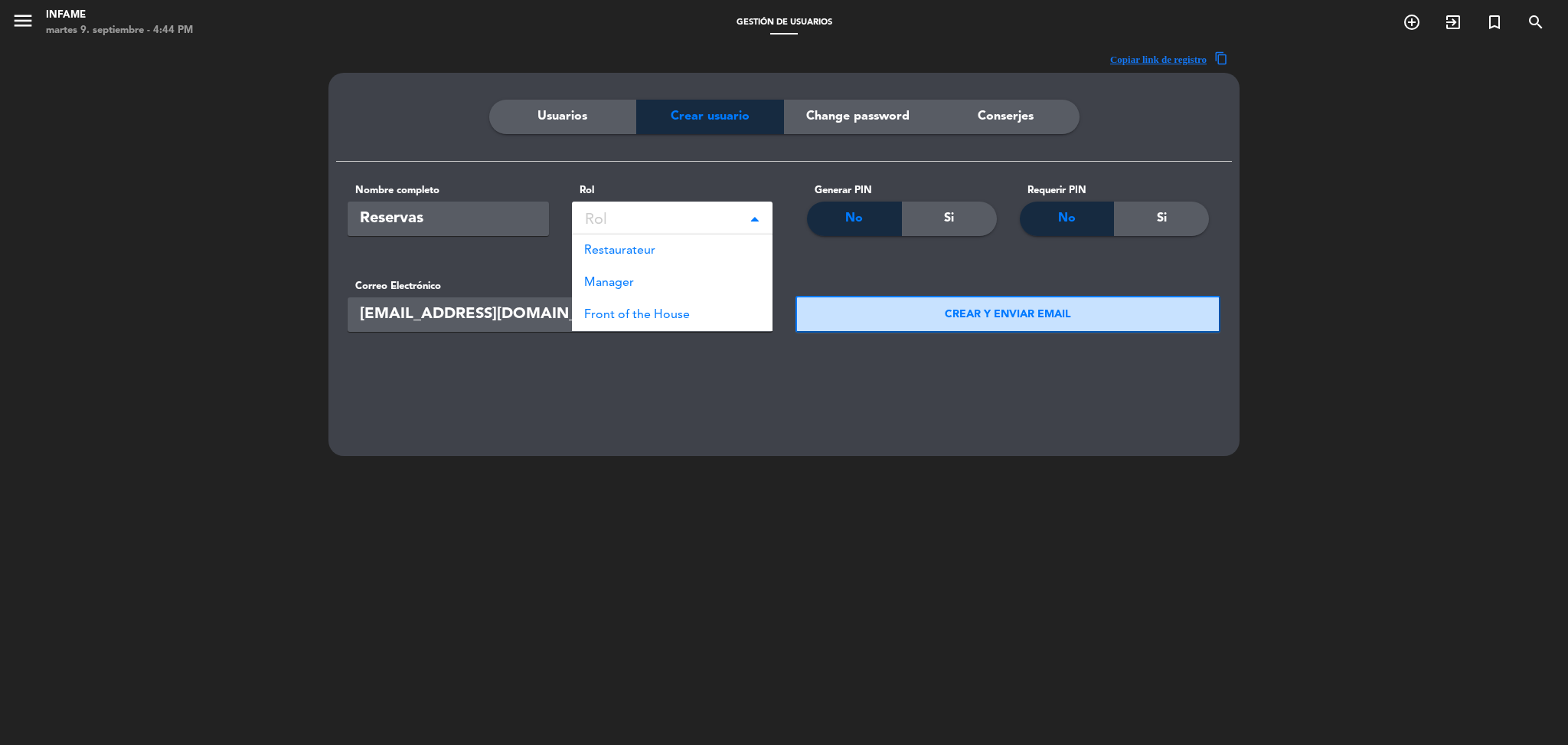
click at [659, 217] on div "Rol" at bounding box center [675, 220] width 181 height 25
click at [672, 250] on div "Restaurateur" at bounding box center [672, 250] width 201 height 32
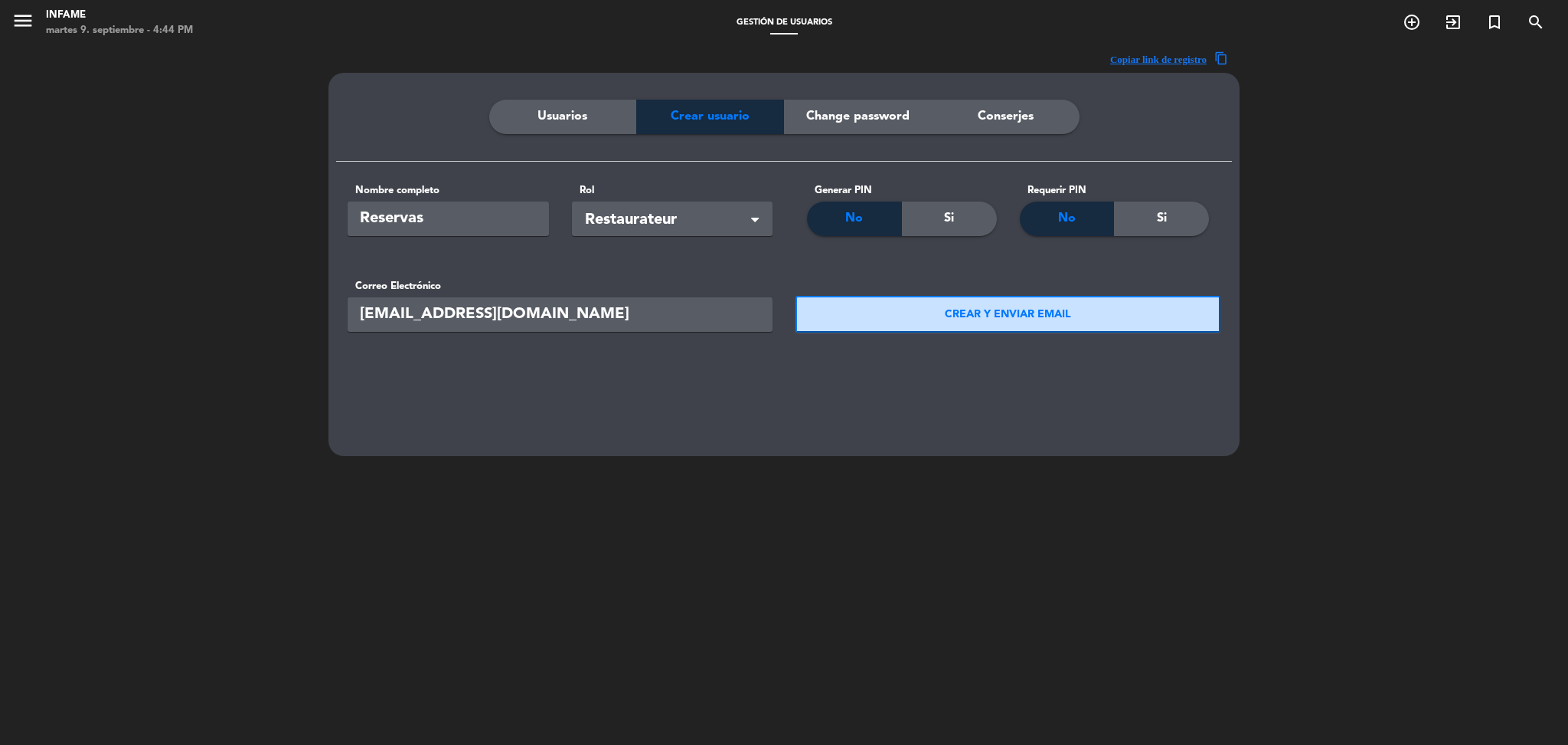
click at [843, 323] on button "CREAR Y ENVIAR EMAIL" at bounding box center [1008, 315] width 425 height 37
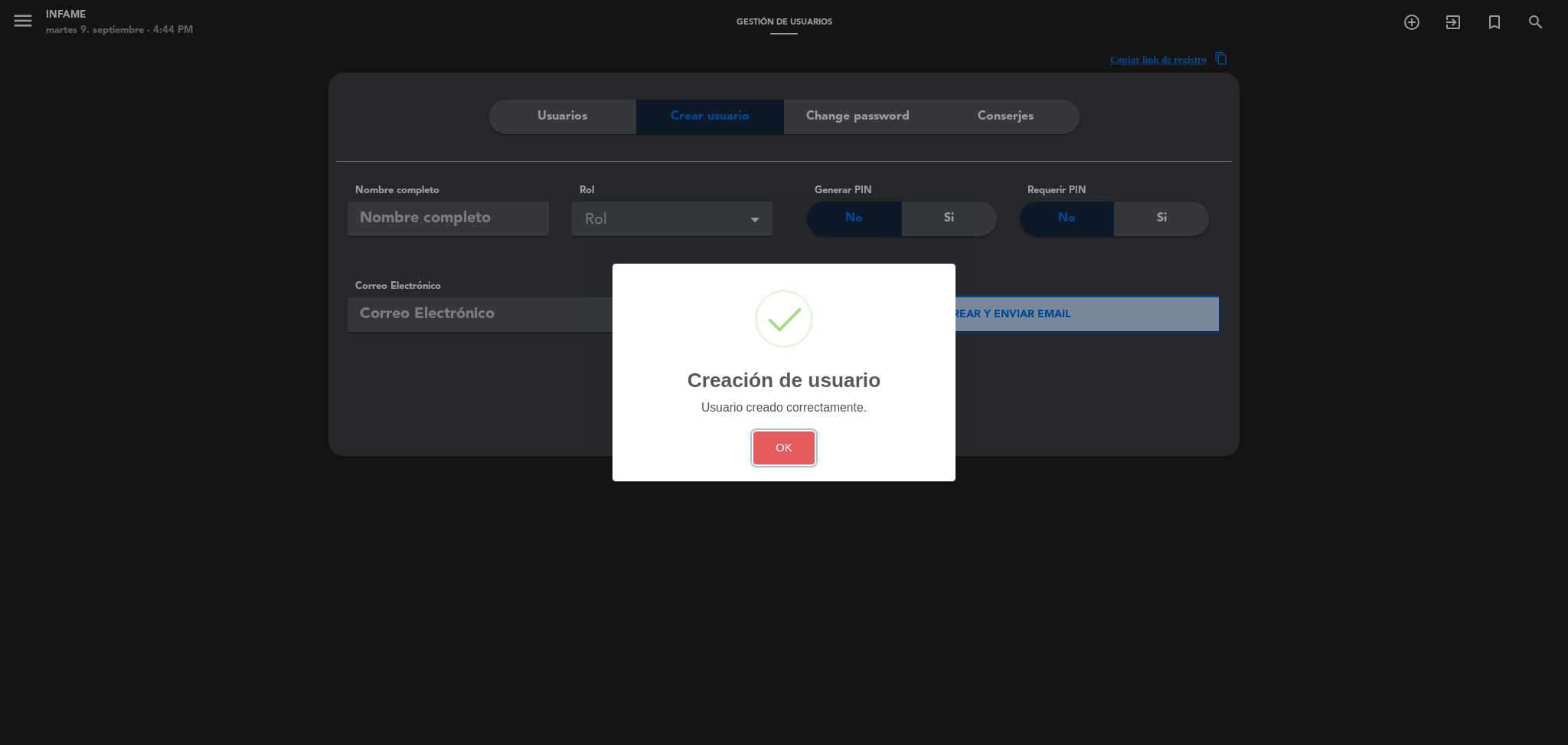
click at [773, 436] on button "OK" at bounding box center [784, 448] width 62 height 33
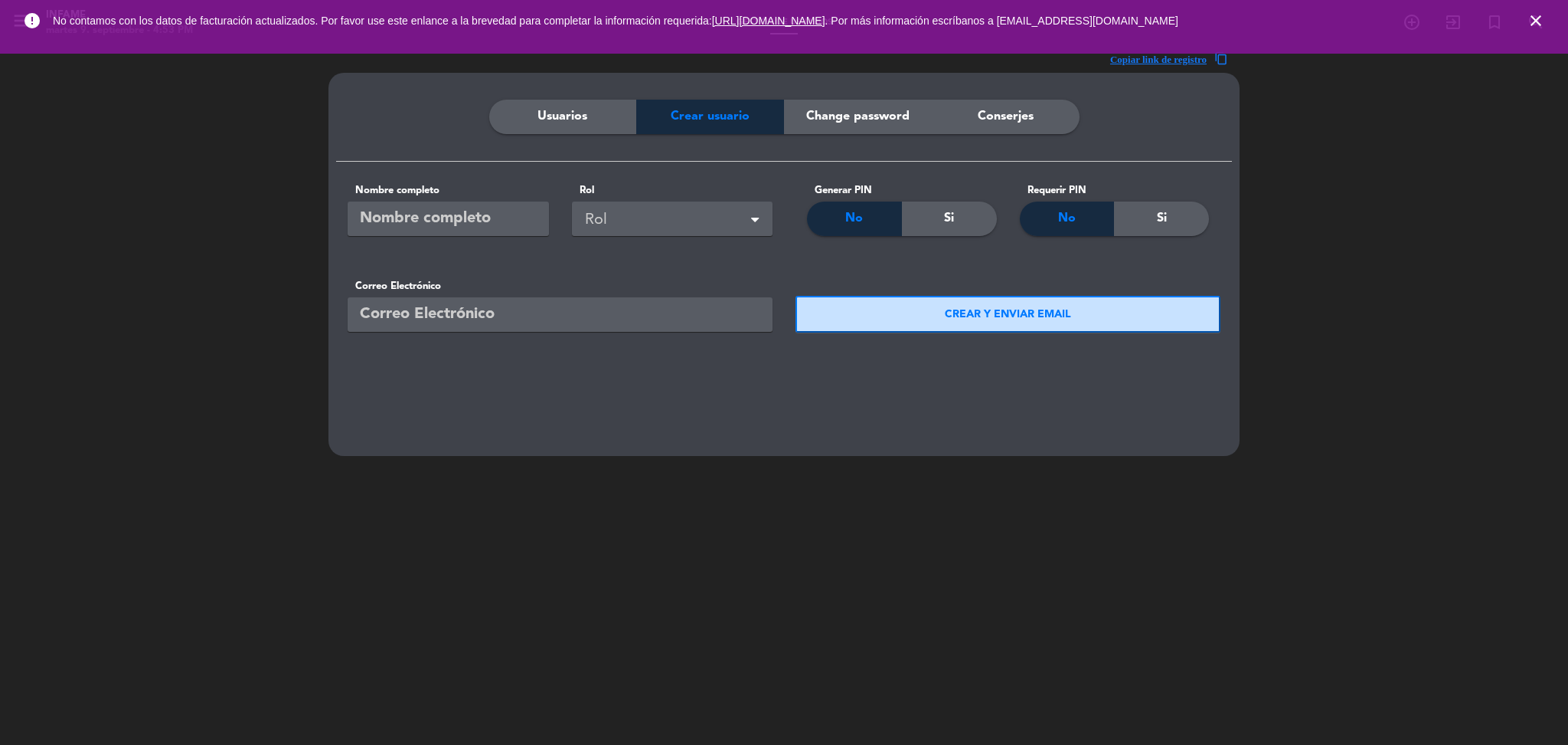
click at [1537, 19] on icon "close" at bounding box center [1536, 20] width 19 height 19
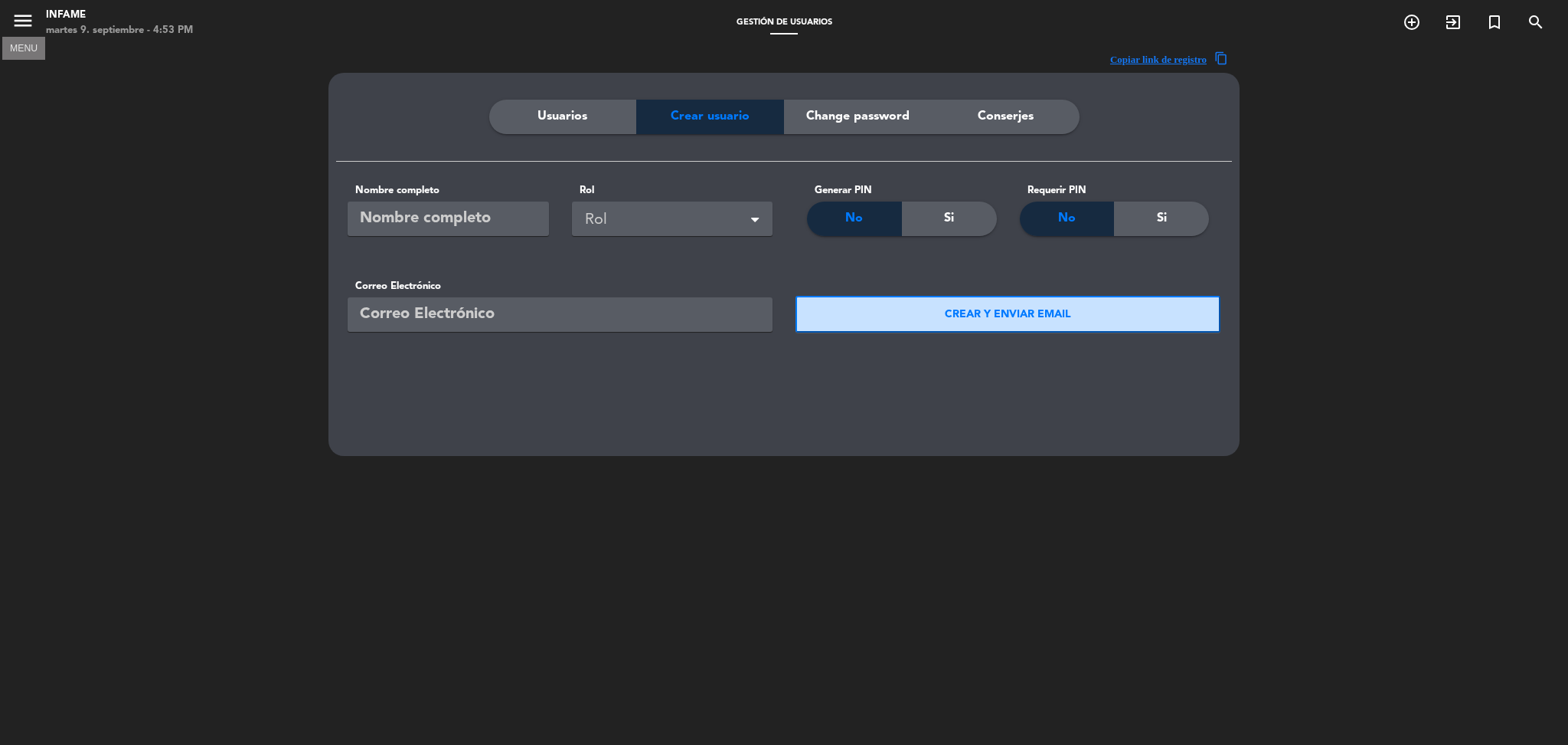
click at [26, 16] on icon "menu" at bounding box center [22, 20] width 23 height 23
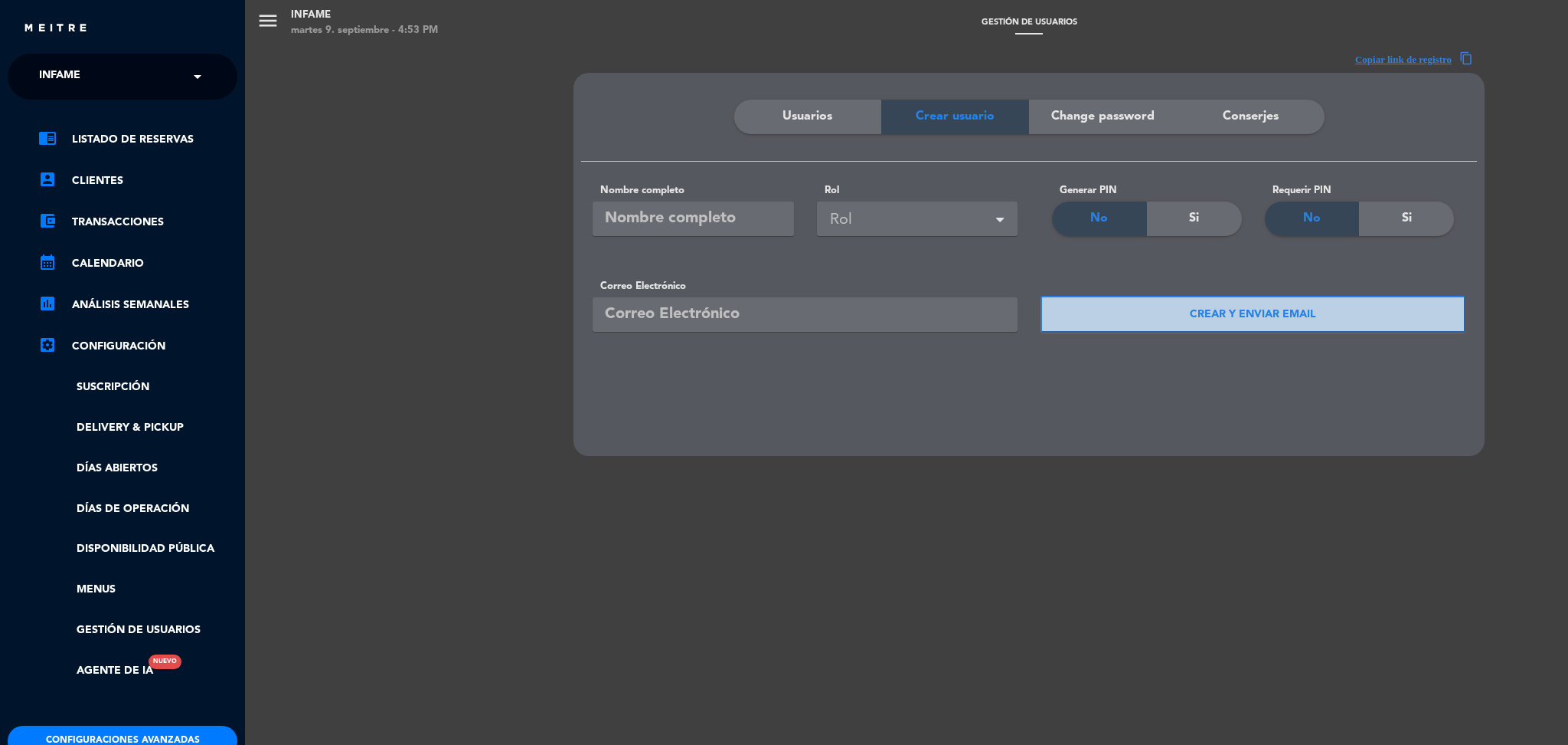
click at [94, 85] on div "× Infame" at bounding box center [69, 76] width 70 height 32
type input "estanc"
click at [95, 120] on span "Estancia [PERSON_NAME] [GEOGRAPHIC_DATA]" at bounding box center [147, 118] width 261 height 18
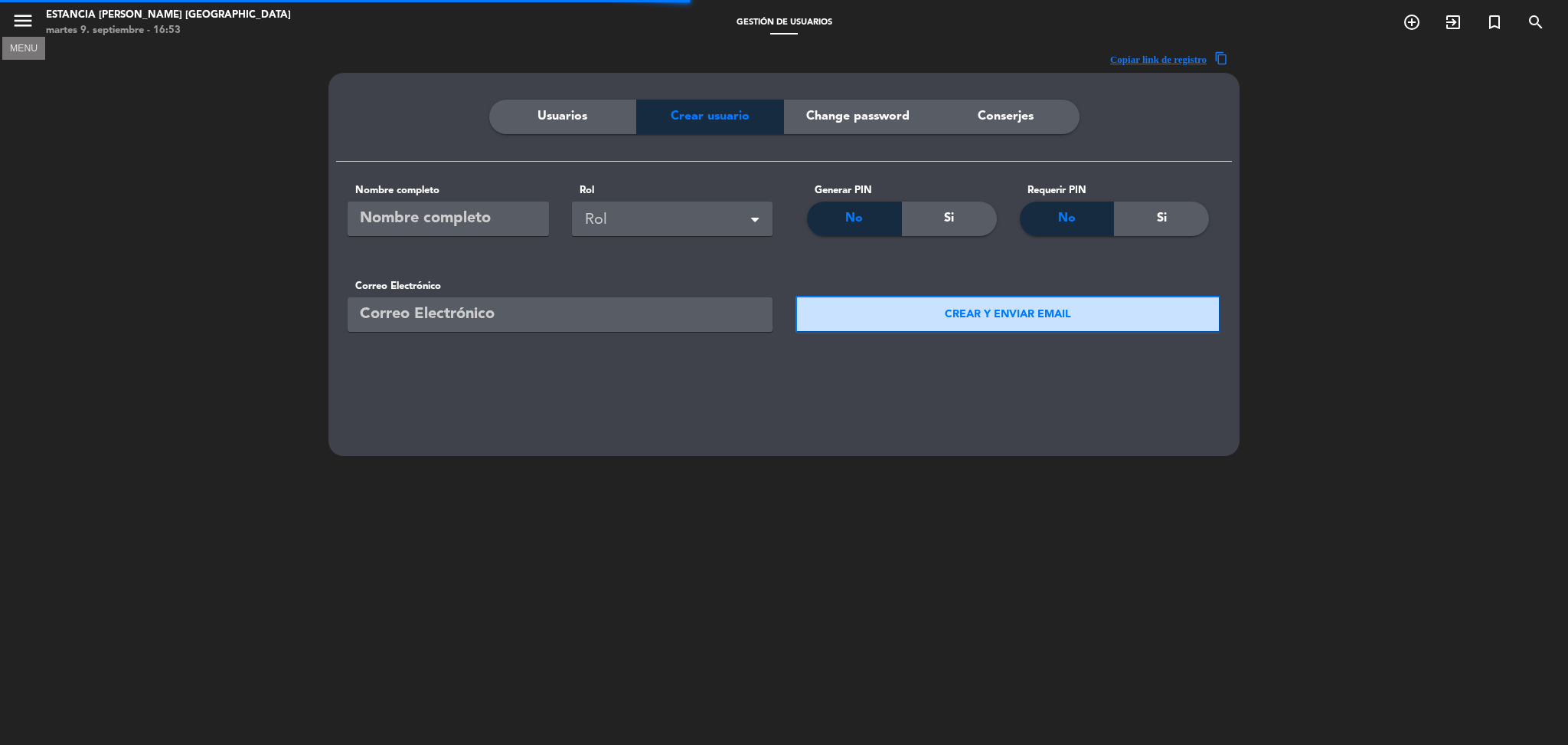
click at [28, 28] on icon "menu" at bounding box center [22, 20] width 23 height 23
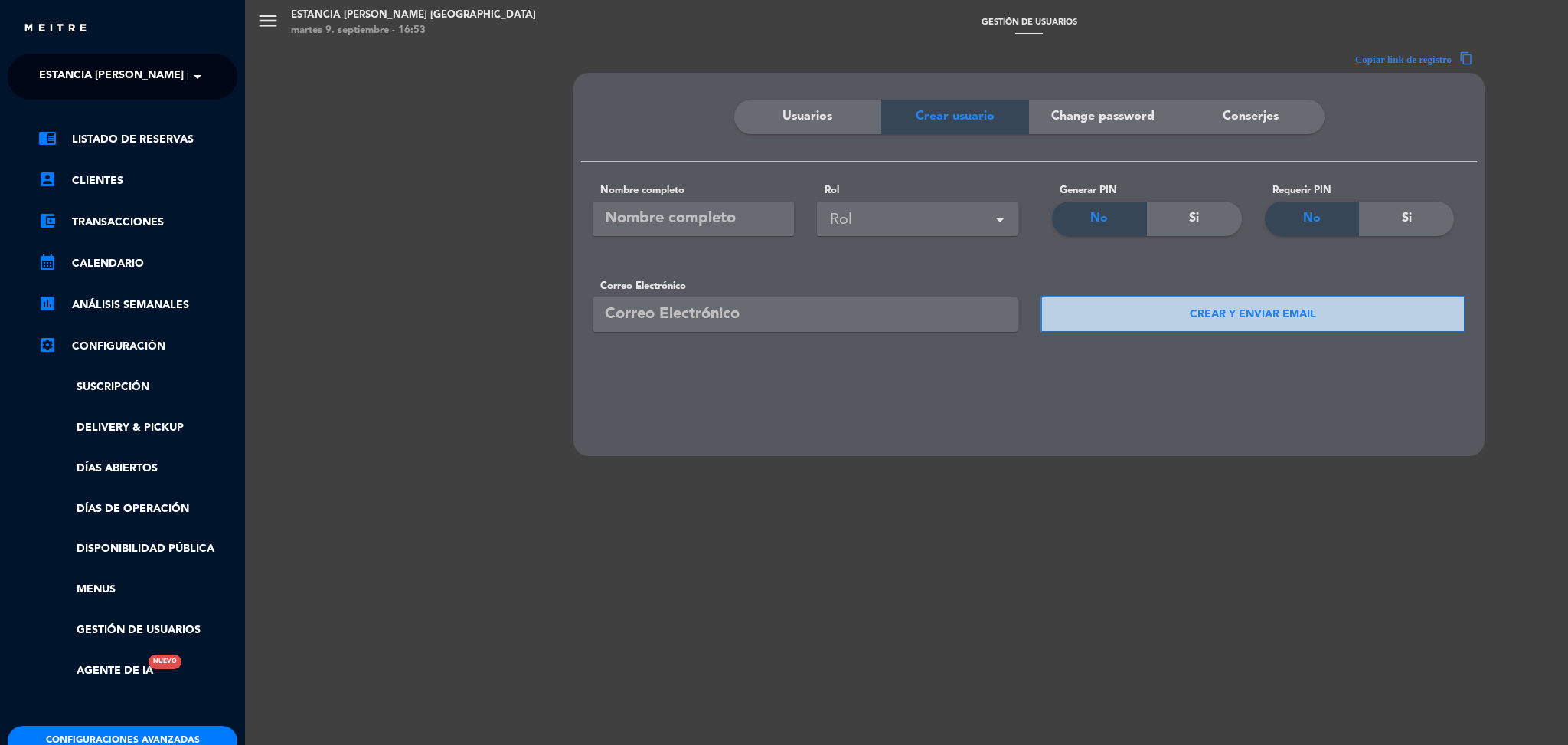
scroll to position [133, 0]
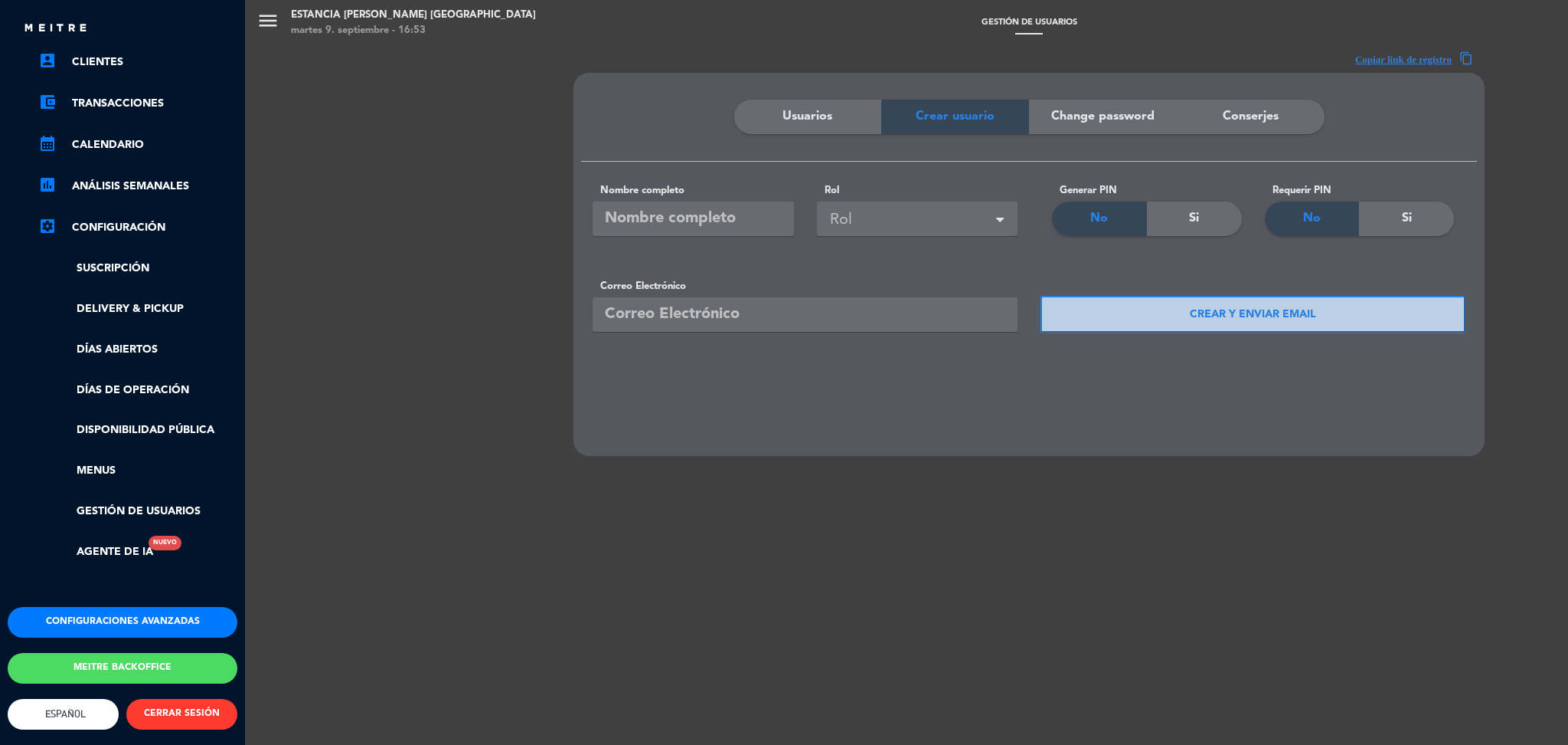
click at [131, 607] on button "Configuraciones avanzadas" at bounding box center [122, 622] width 230 height 31
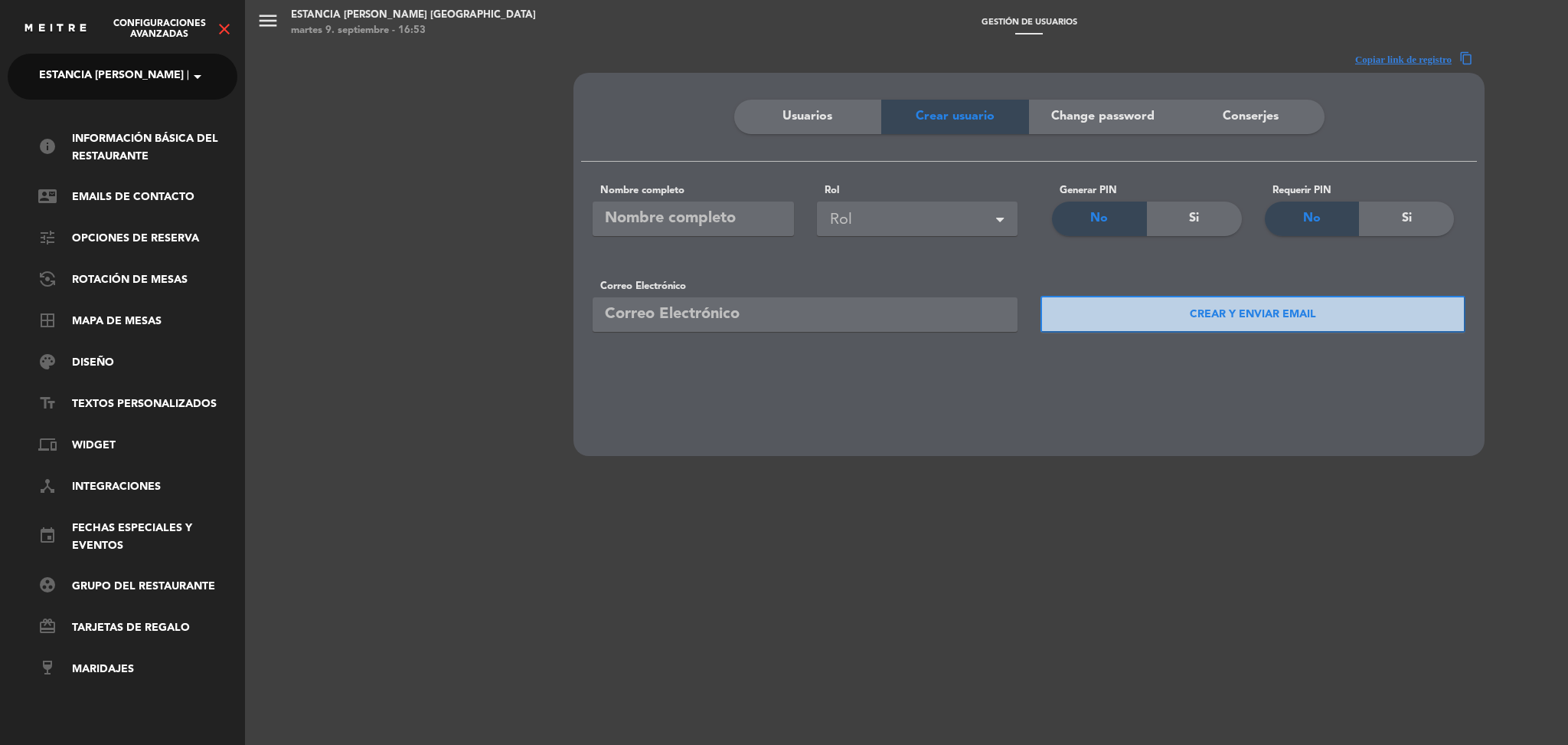
scroll to position [0, 0]
click at [96, 543] on link "event Fechas especiales y eventos" at bounding box center [137, 537] width 199 height 35
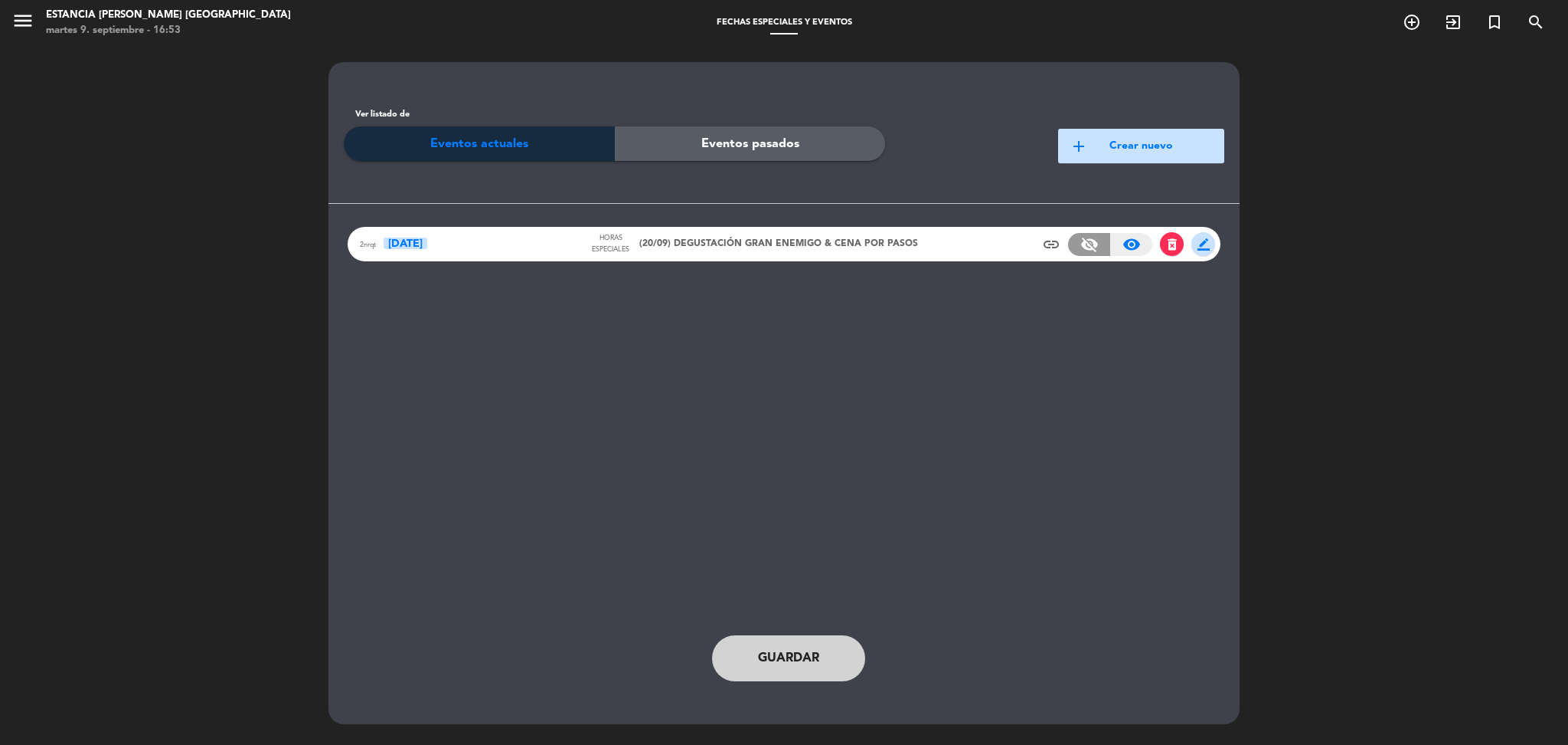
click at [1001, 237] on div "2nrqt [DATE] Horas especiales (20/09) DEGUSTACIÓN GRAN ENEMIGO & CENA POR PASOS…" at bounding box center [784, 243] width 873 height 34
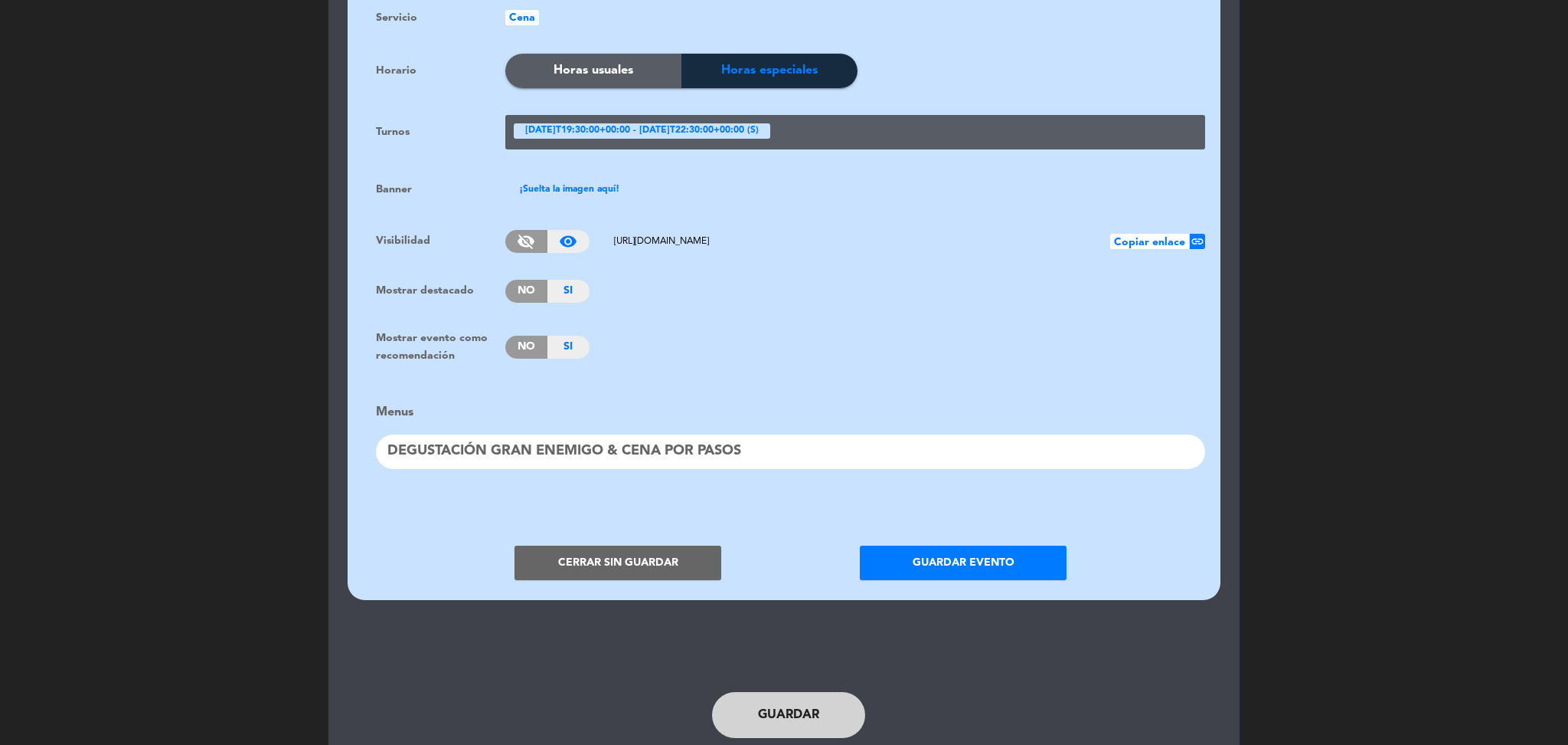
scroll to position [1013, 0]
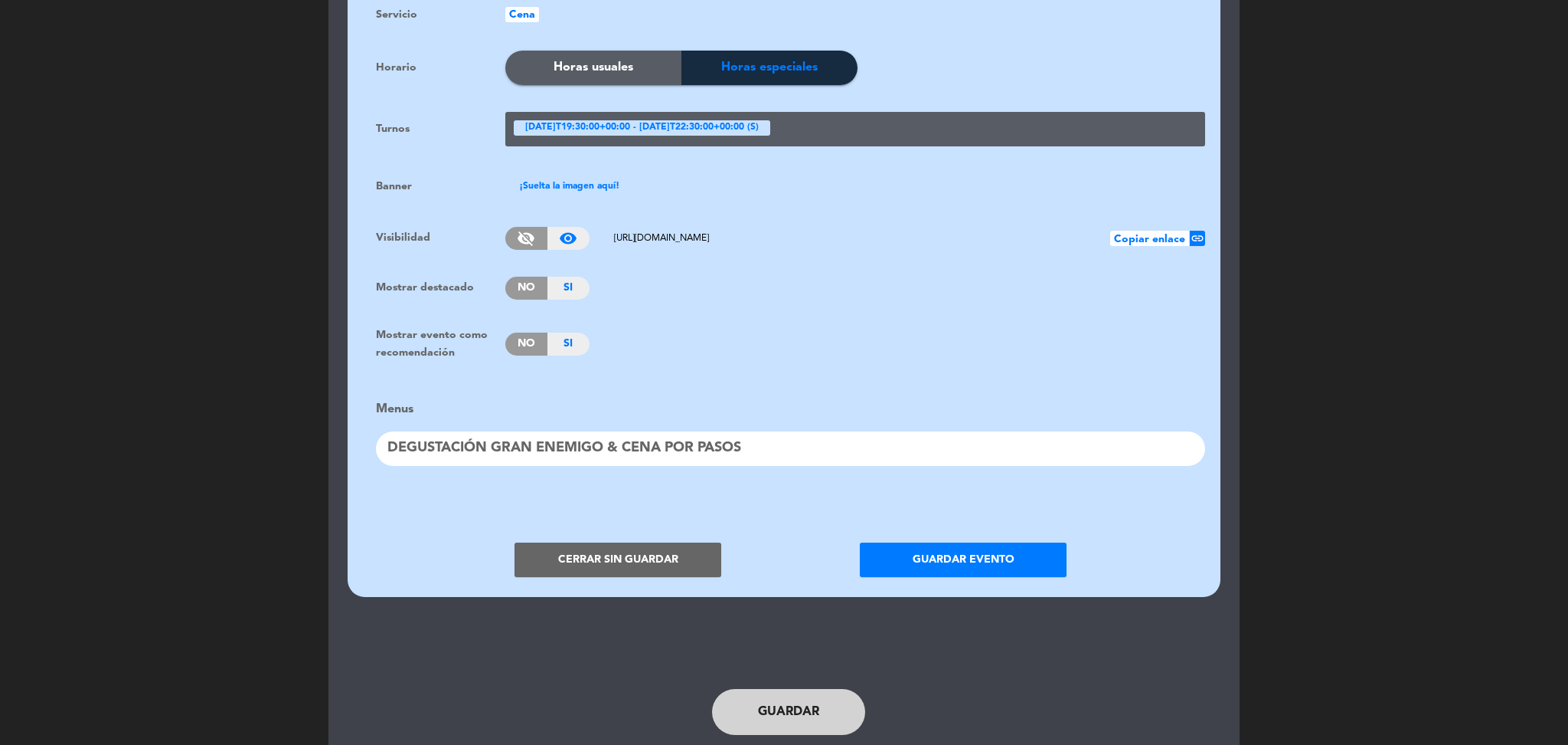
click at [659, 436] on div "DEGUSTACIÓN GRAN ENEMIGO & CENA POR PASOS" at bounding box center [790, 448] width 829 height 34
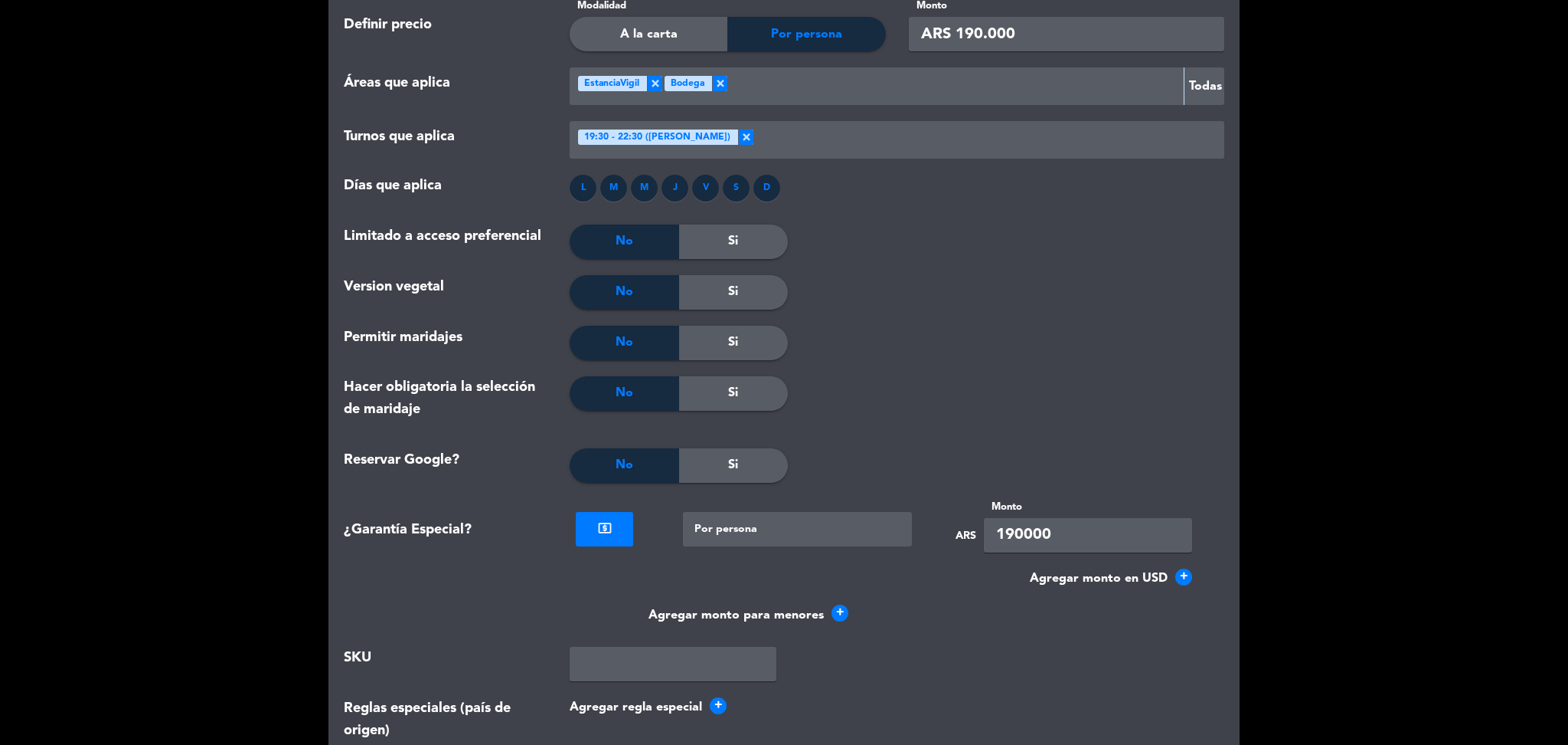
scroll to position [2387, 0]
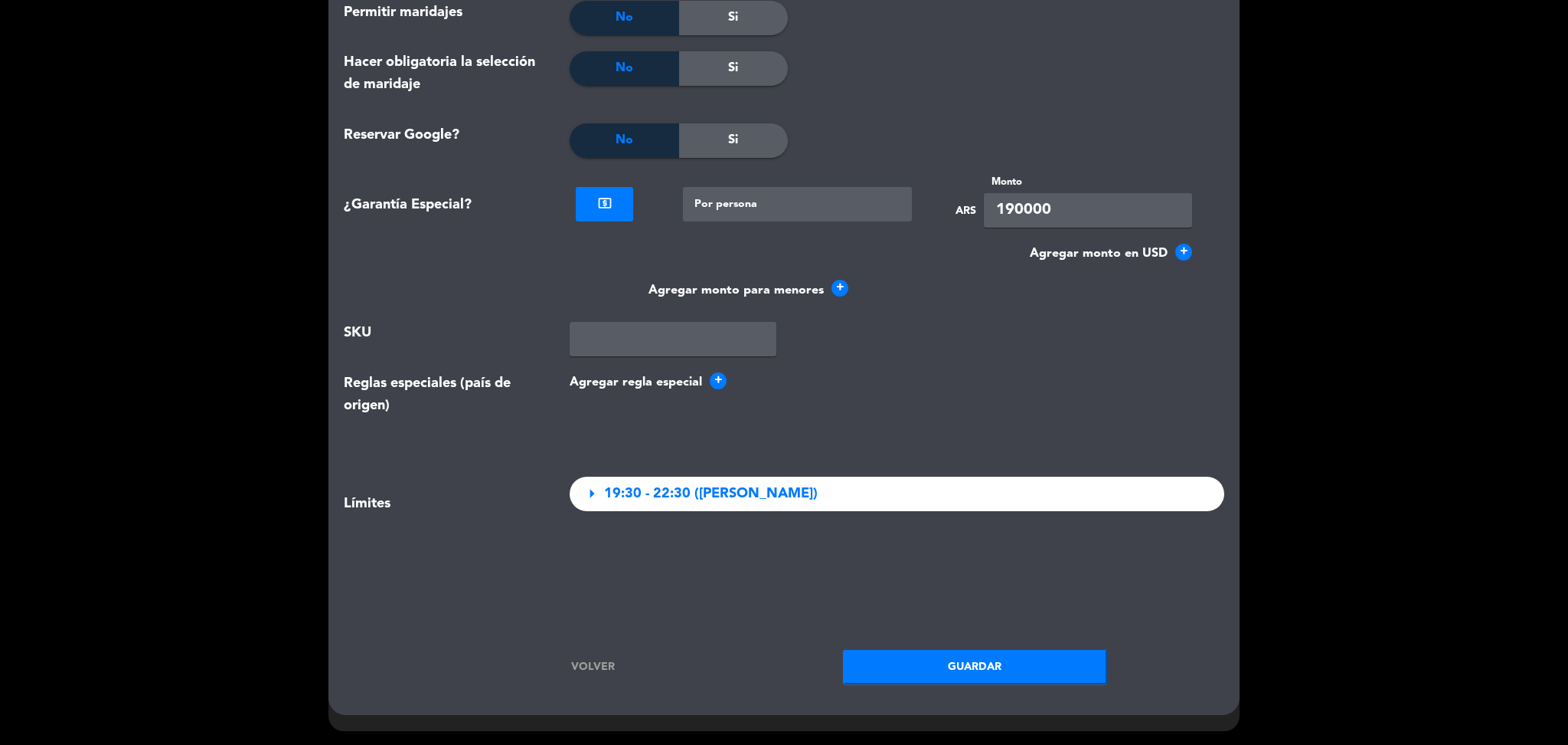
click at [692, 492] on span "19:30 - 22:30 ([PERSON_NAME])" at bounding box center [710, 494] width 213 height 22
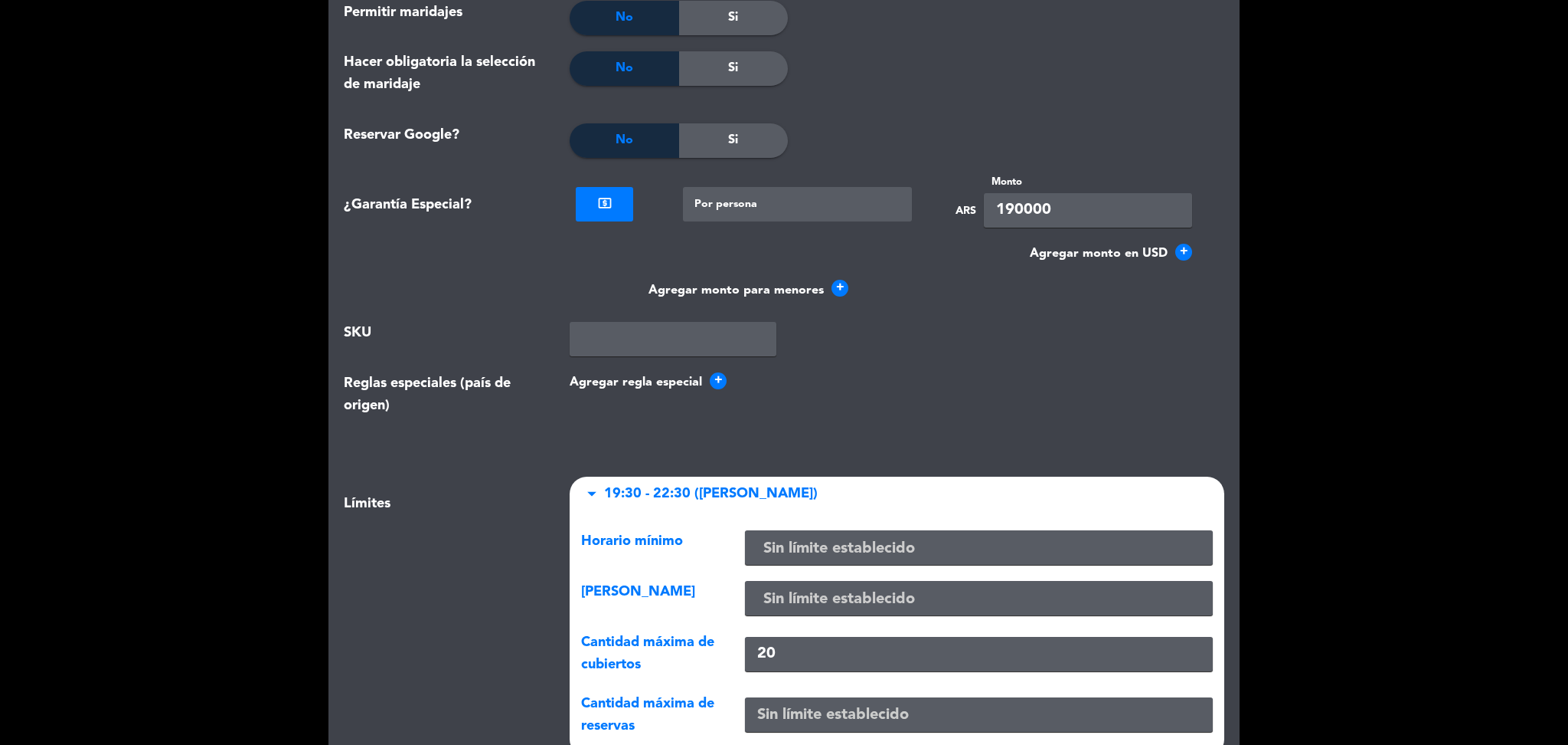
click at [788, 536] on input "text" at bounding box center [978, 548] width 455 height 25
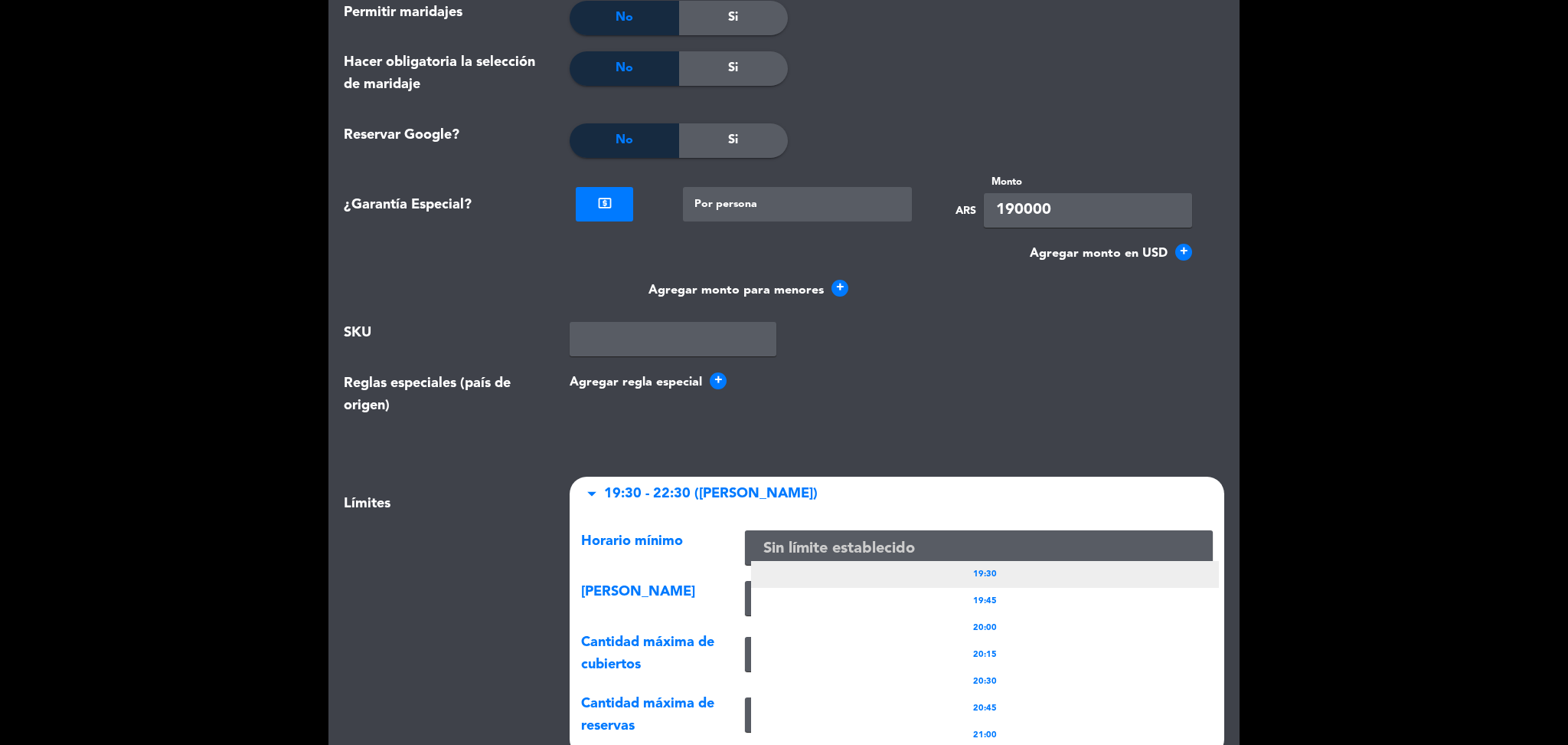
click at [841, 560] on div "19:30" at bounding box center [985, 573] width 467 height 27
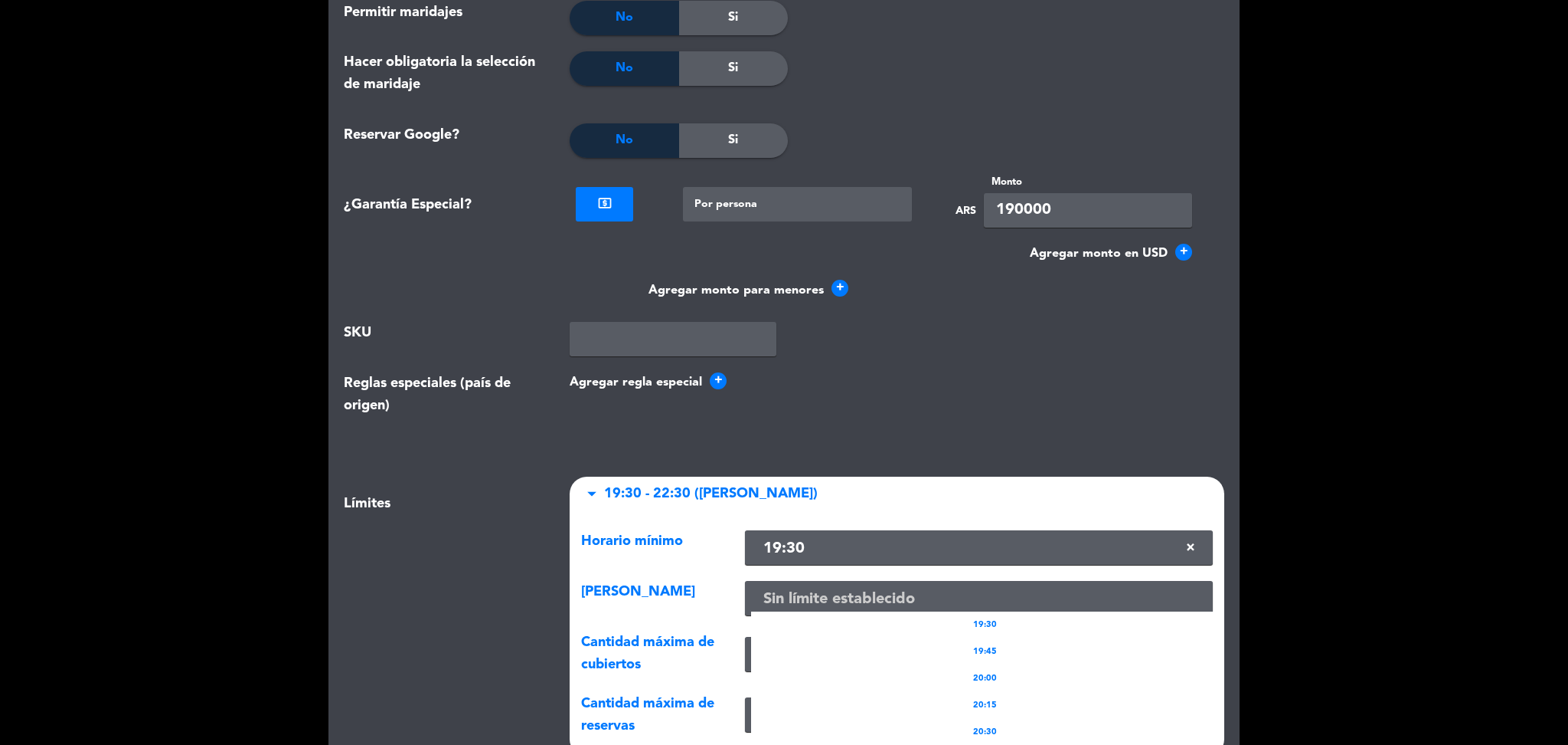
click at [788, 595] on input "text" at bounding box center [978, 598] width 455 height 25
click at [826, 617] on div "19:30" at bounding box center [985, 624] width 467 height 27
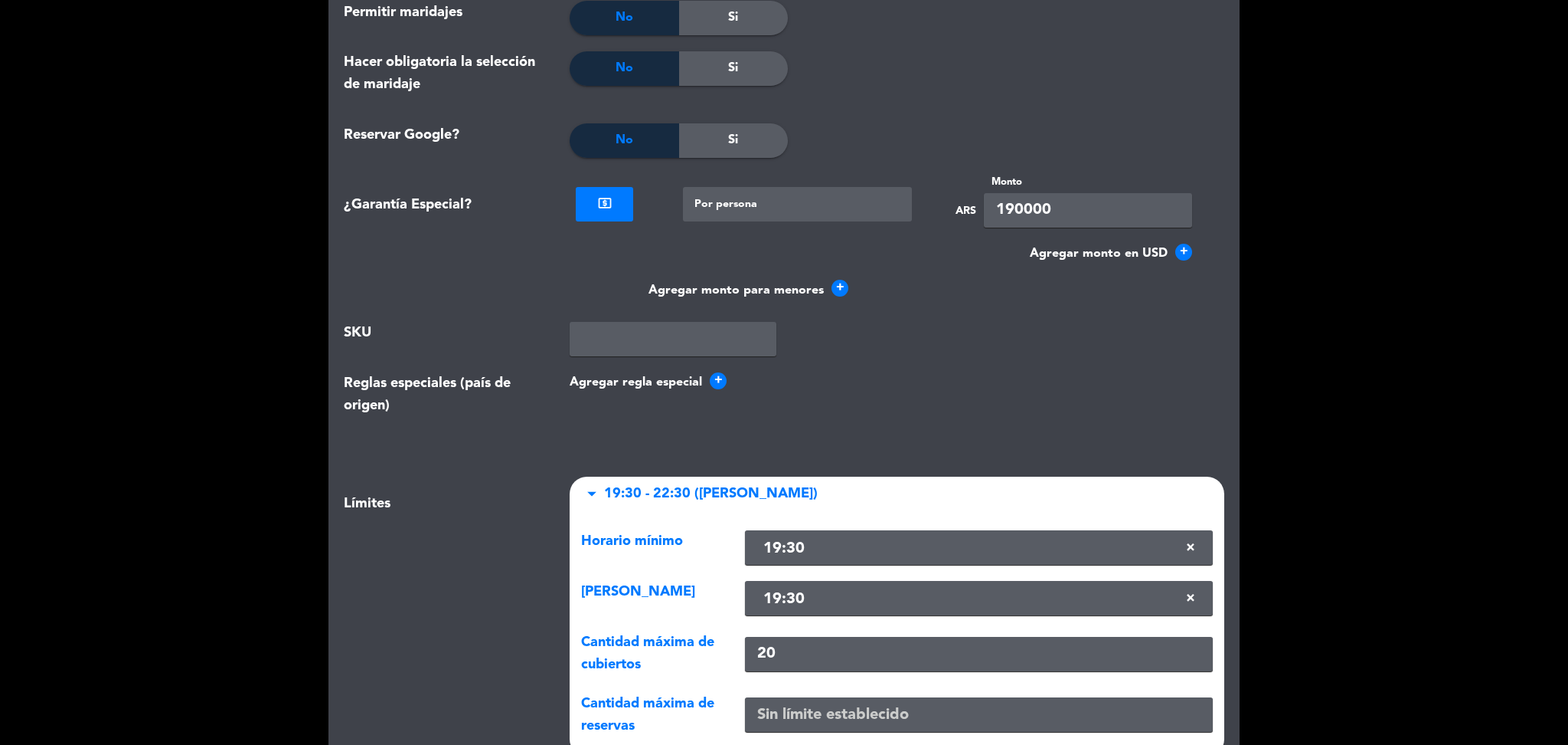
scroll to position [2633, 0]
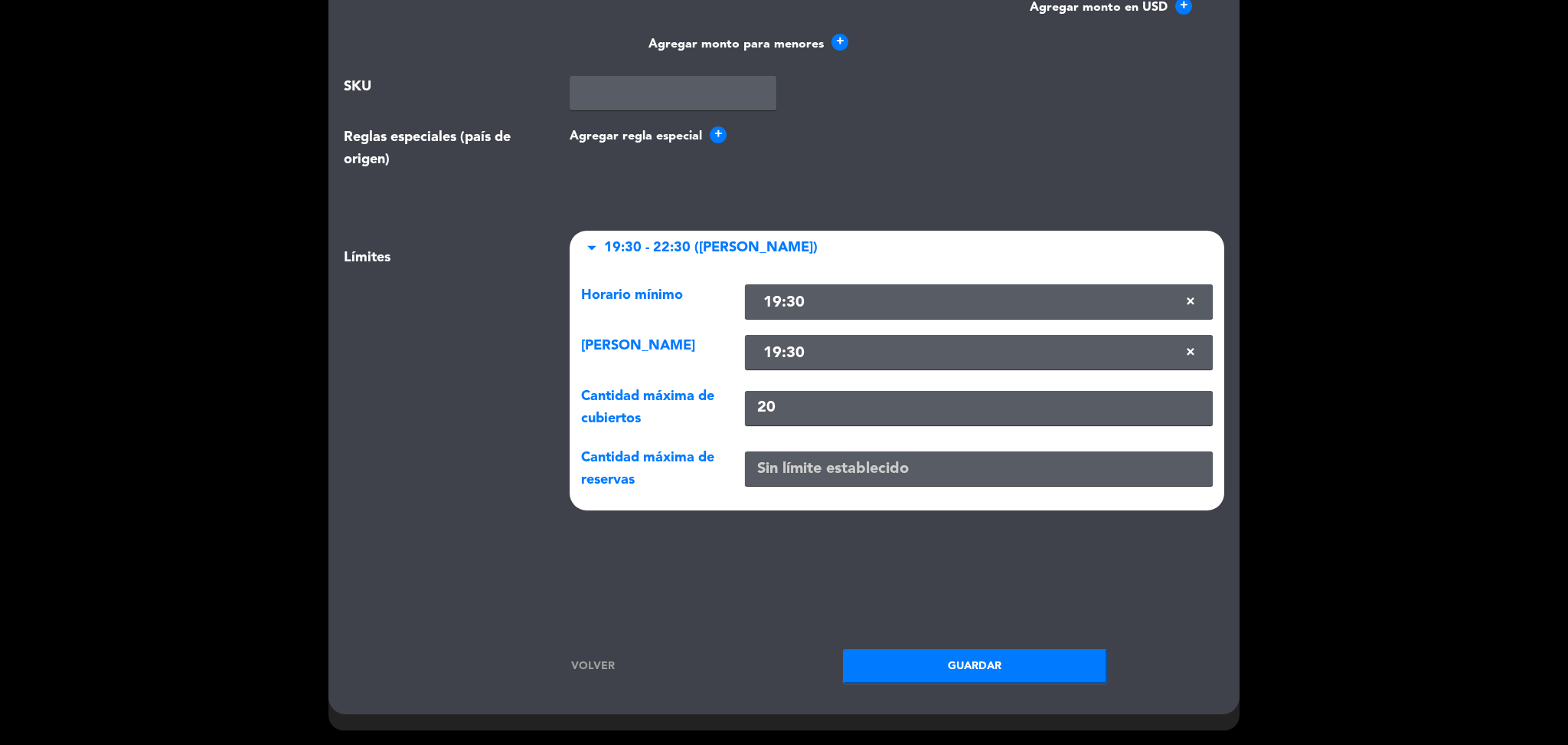
click at [946, 667] on button "Guardar" at bounding box center [975, 665] width 264 height 34
